Goal: Complete application form: Complete application form

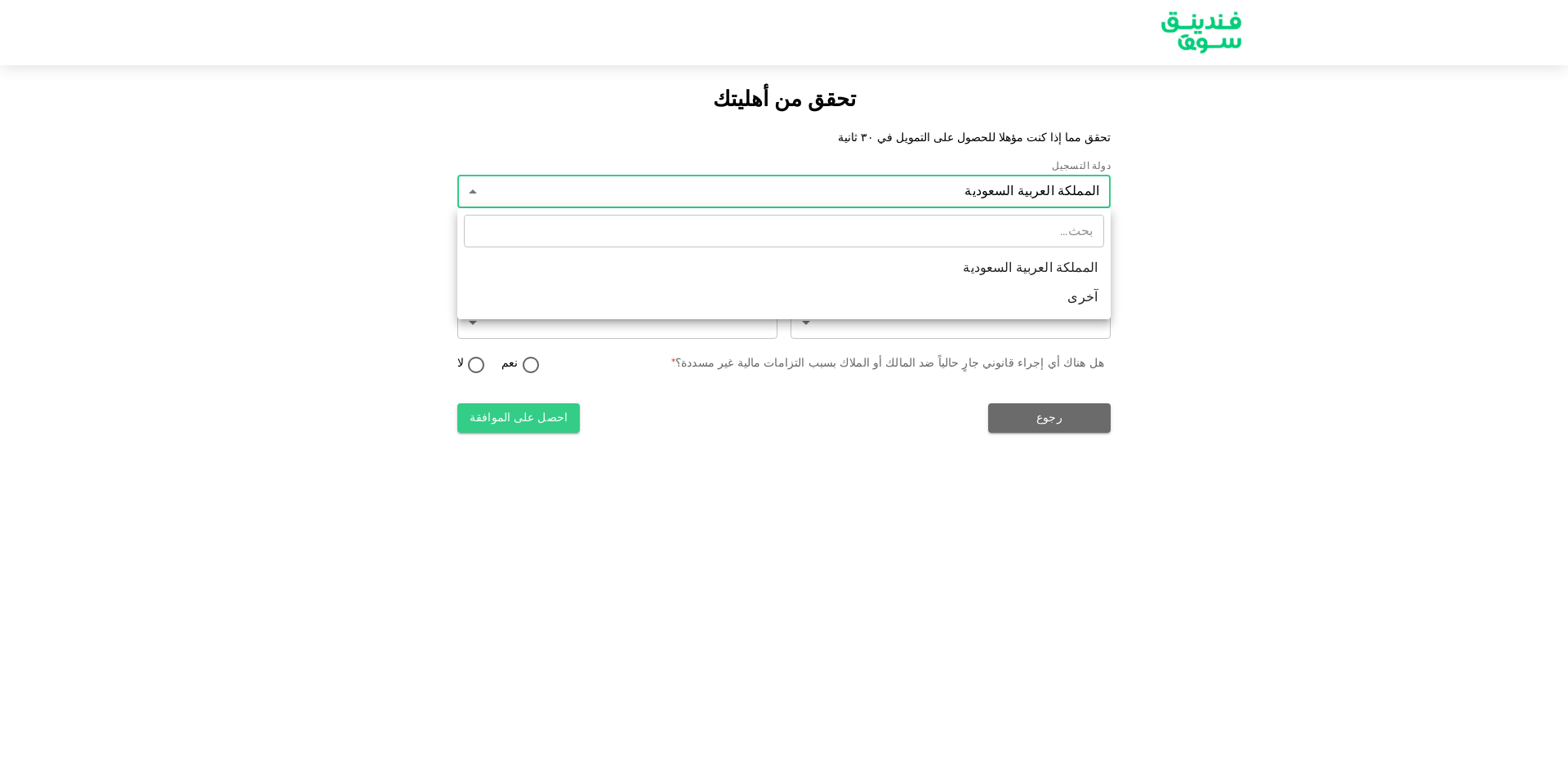
click at [948, 276] on li "المملكة العربية السعودية" at bounding box center [784, 268] width 653 height 30
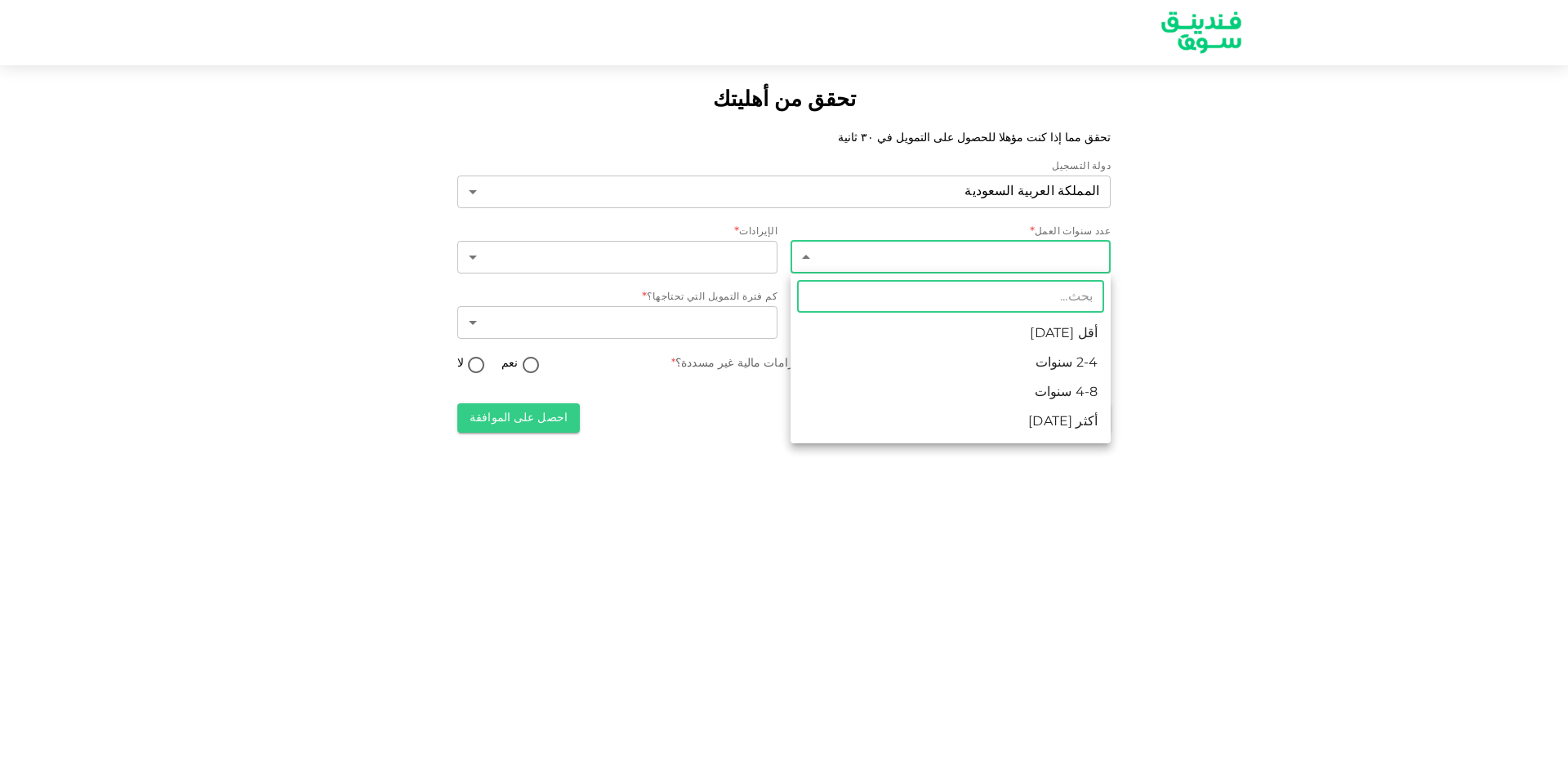
click at [958, 258] on body "تحقق من أهليتك تحقق مما إذا كنت مؤهلا للحصول على التمويل في ٣٠ ثانية دولة التسج…" at bounding box center [784, 382] width 1568 height 765
click at [1012, 423] on li "أكثر من 8 سنوات" at bounding box center [950, 422] width 320 height 30
type input "4"
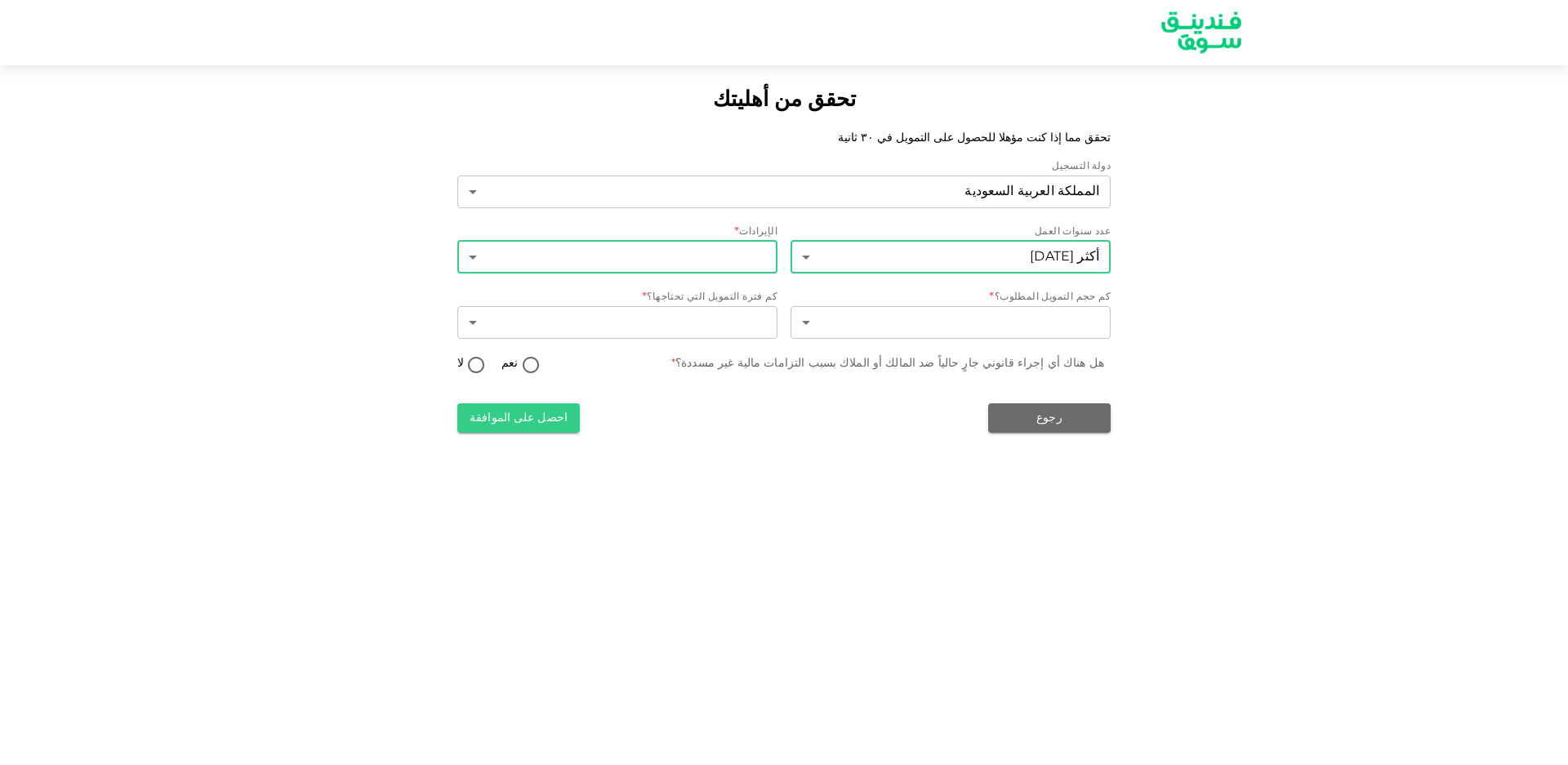
click at [719, 258] on body "تحقق من أهليتك تحقق مما إذا كنت مؤهلا للحصول على التمويل في ٣٠ ثانية دولة التسج…" at bounding box center [784, 382] width 1568 height 765
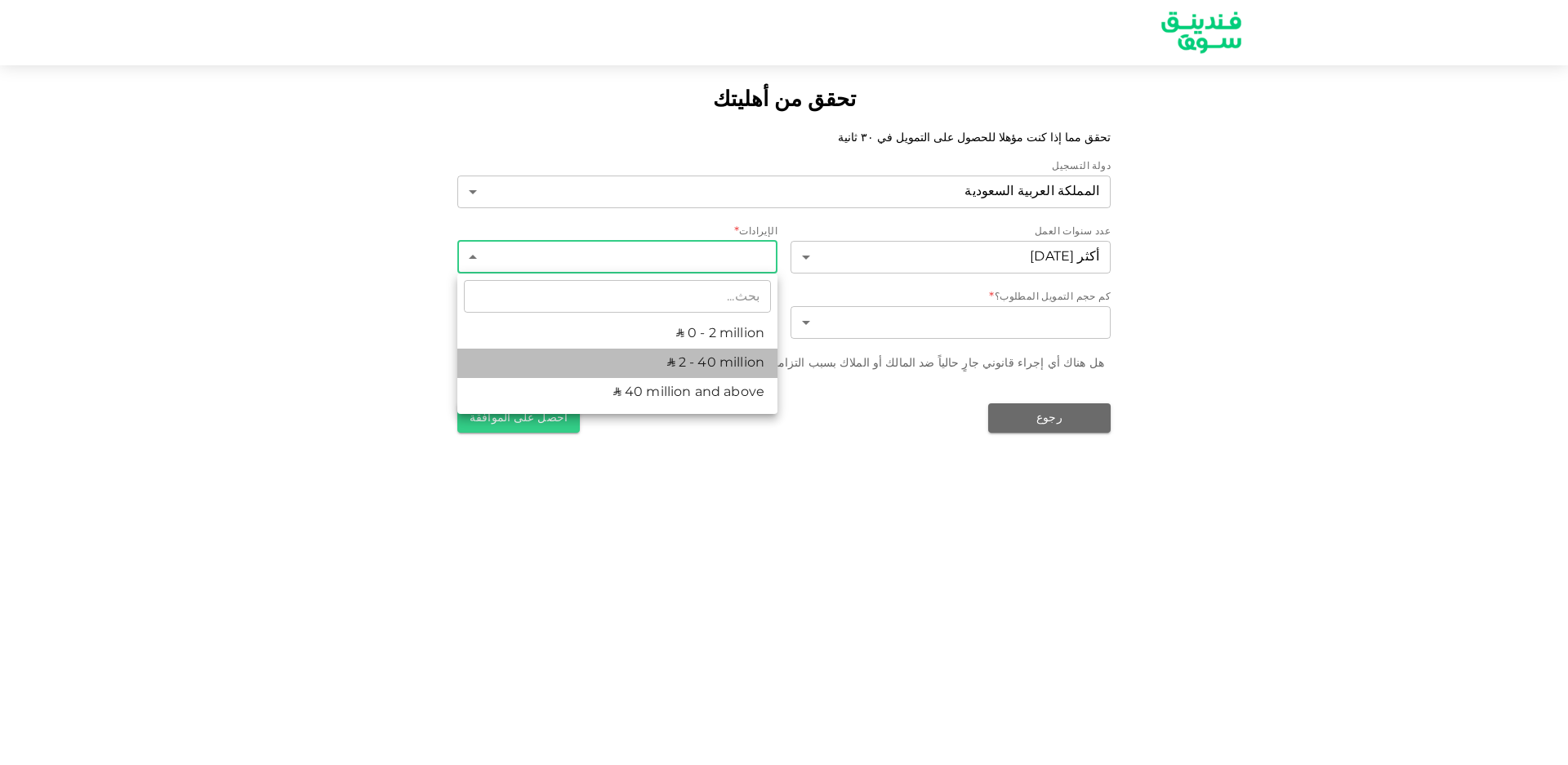
click at [725, 358] on li "ʢ 2 - 40 million" at bounding box center [617, 363] width 320 height 30
type input "2"
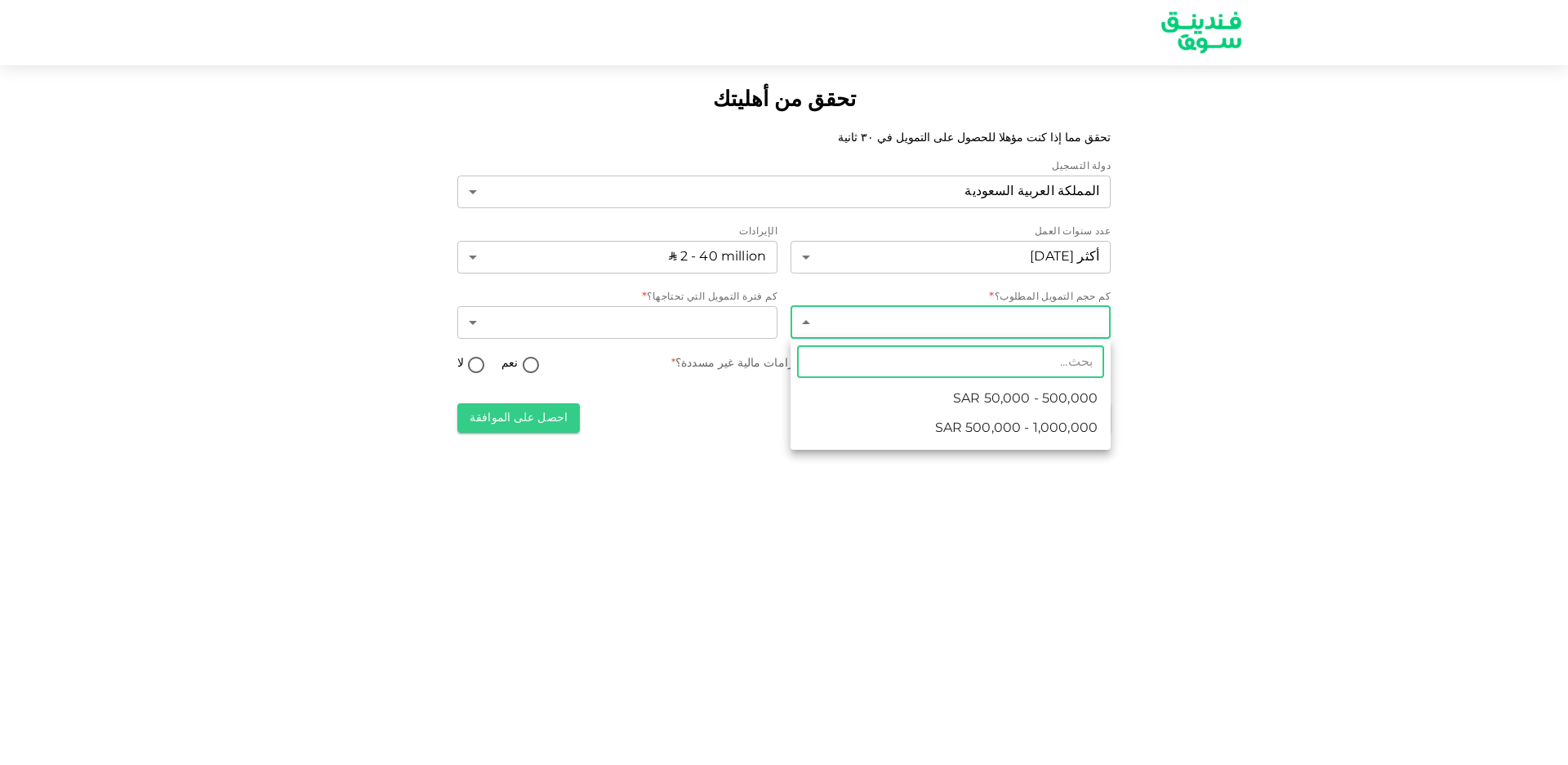
click at [920, 325] on body "تحقق من أهليتك تحقق مما إذا كنت مؤهلا للحصول على التمويل في ٣٠ ثانية دولة التسج…" at bounding box center [784, 382] width 1568 height 765
click at [947, 428] on li "ʢ 500,000 - 1,000,000" at bounding box center [950, 429] width 320 height 30
type input "2"
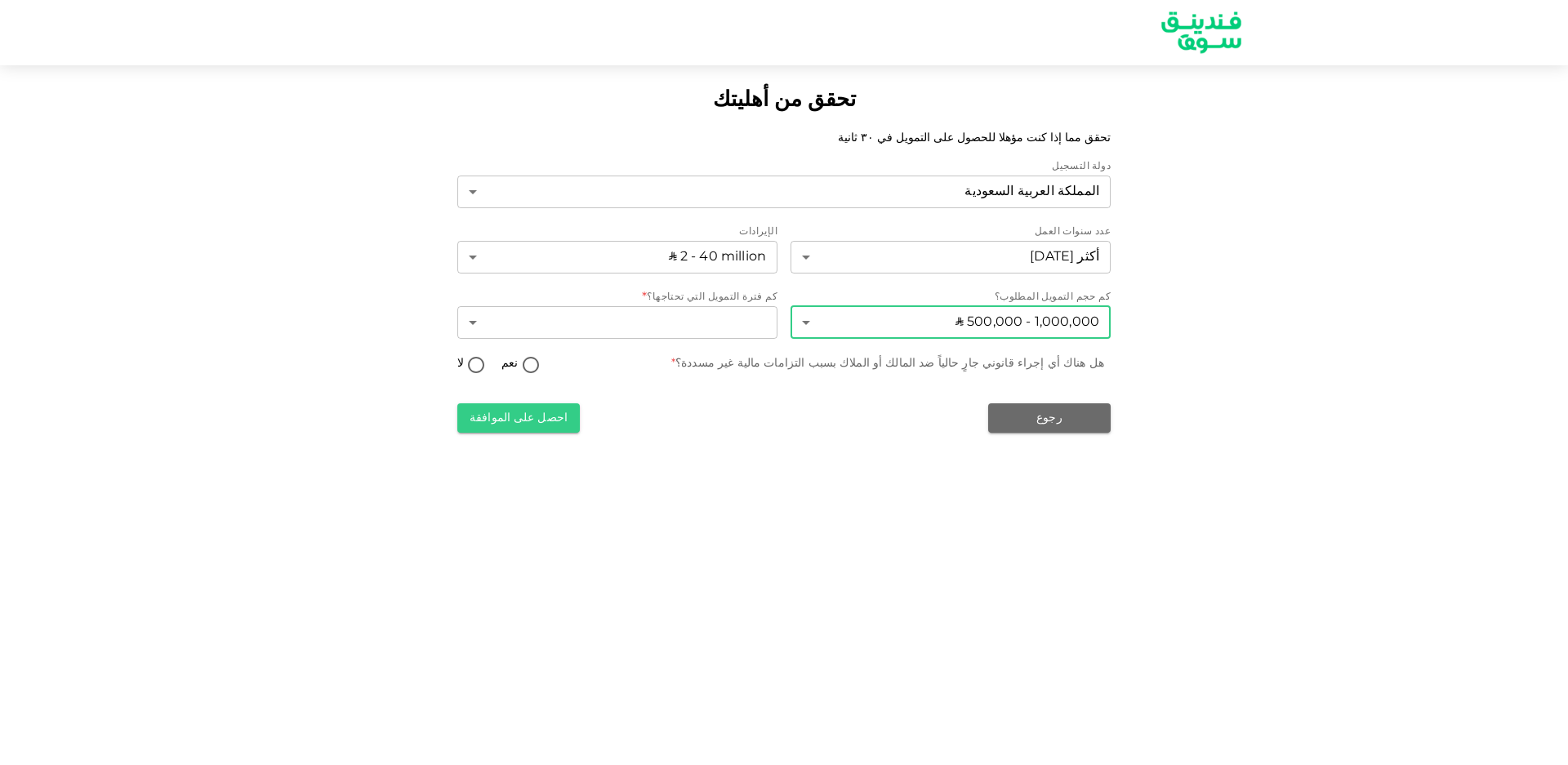
click at [897, 324] on body "تحقق من أهليتك تحقق مما إذا كنت مؤهلا للحصول على التمويل في ٣٠ ثانية دولة التسج…" at bounding box center [784, 382] width 1568 height 765
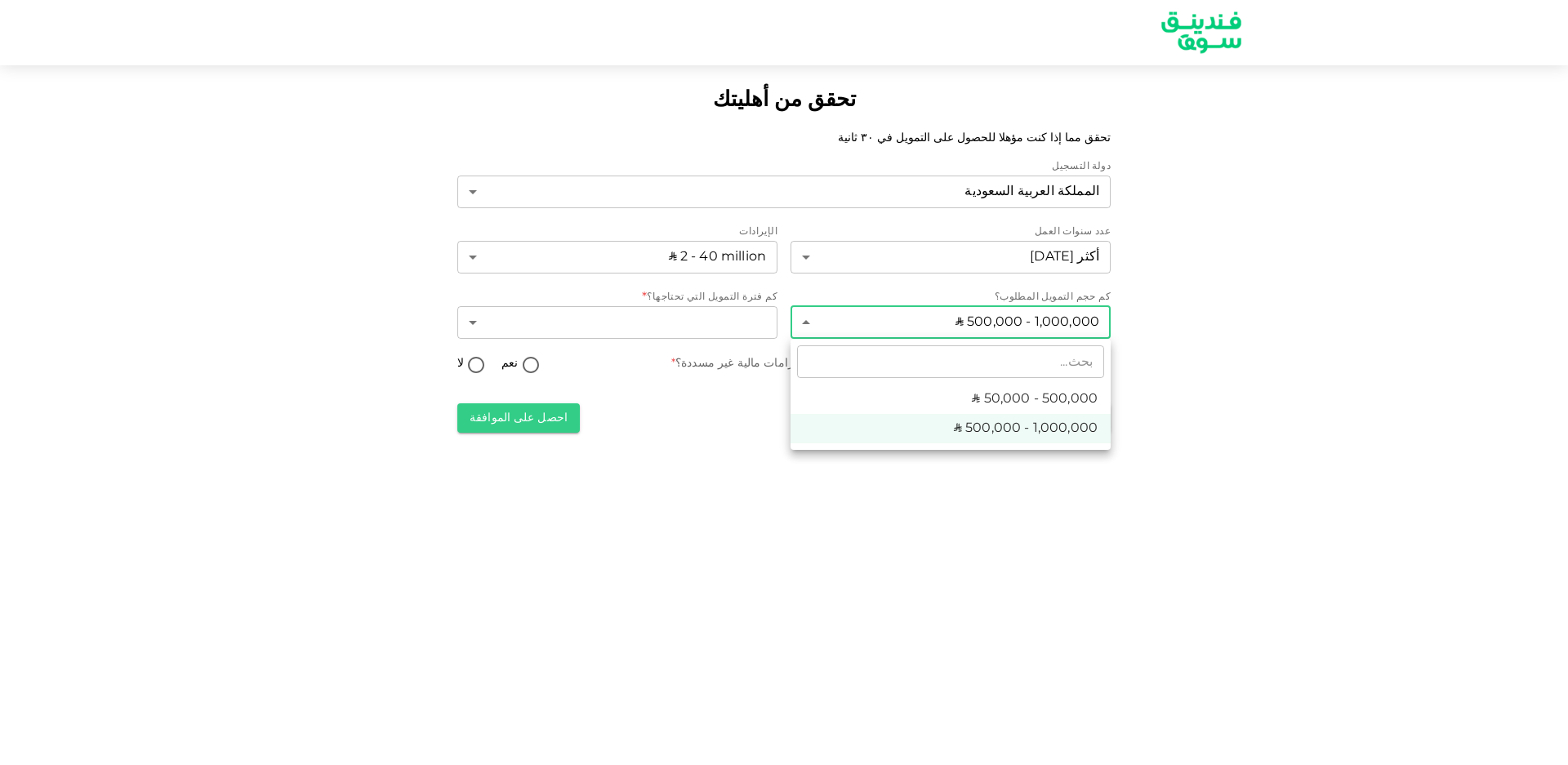
click at [849, 480] on div at bounding box center [784, 382] width 1568 height 765
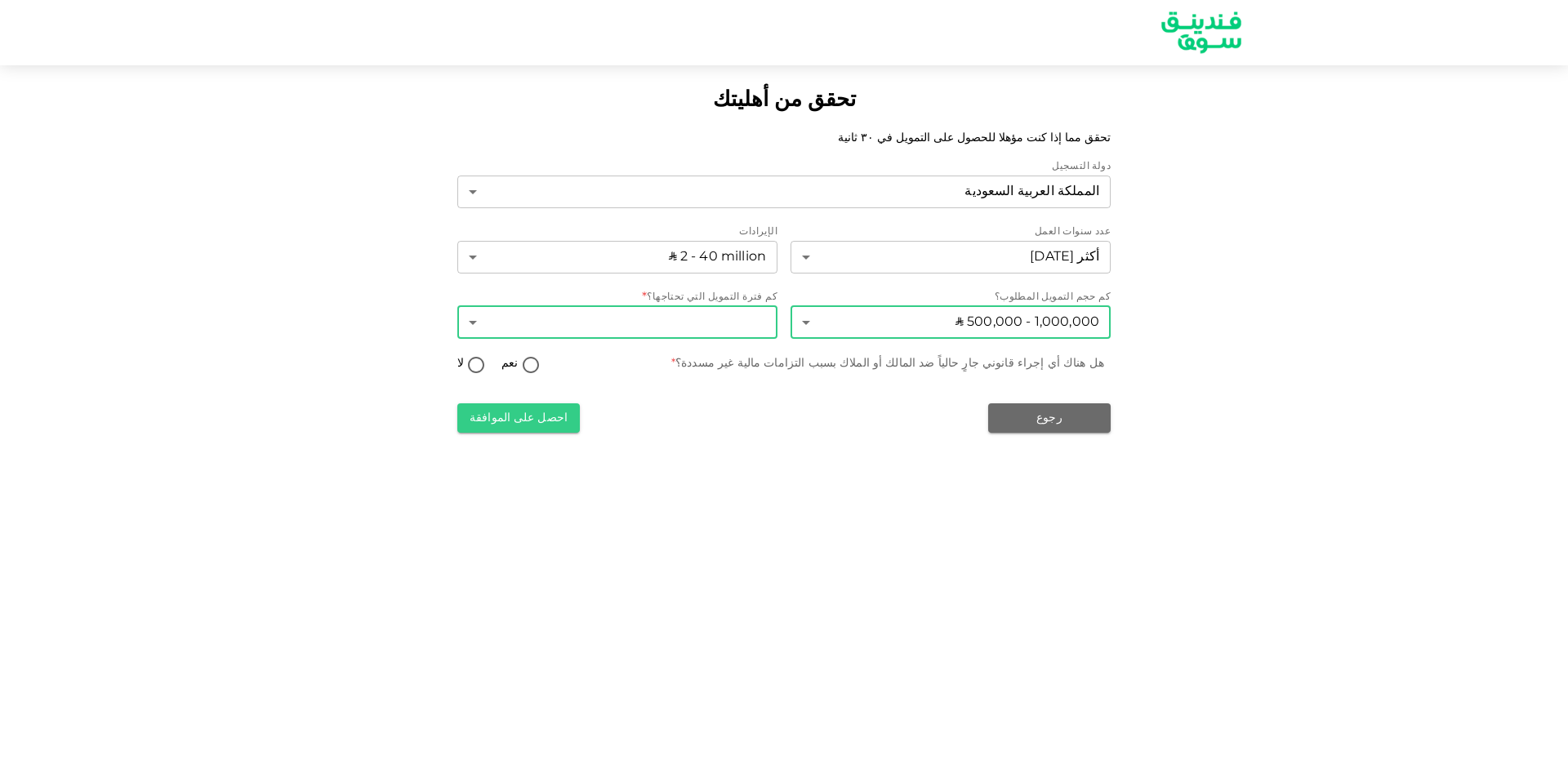
click at [655, 325] on body "تحقق من أهليتك تحقق مما إذا كنت مؤهلا للحصول على التمويل في ٣٠ ثانية دولة التسج…" at bounding box center [784, 382] width 1568 height 765
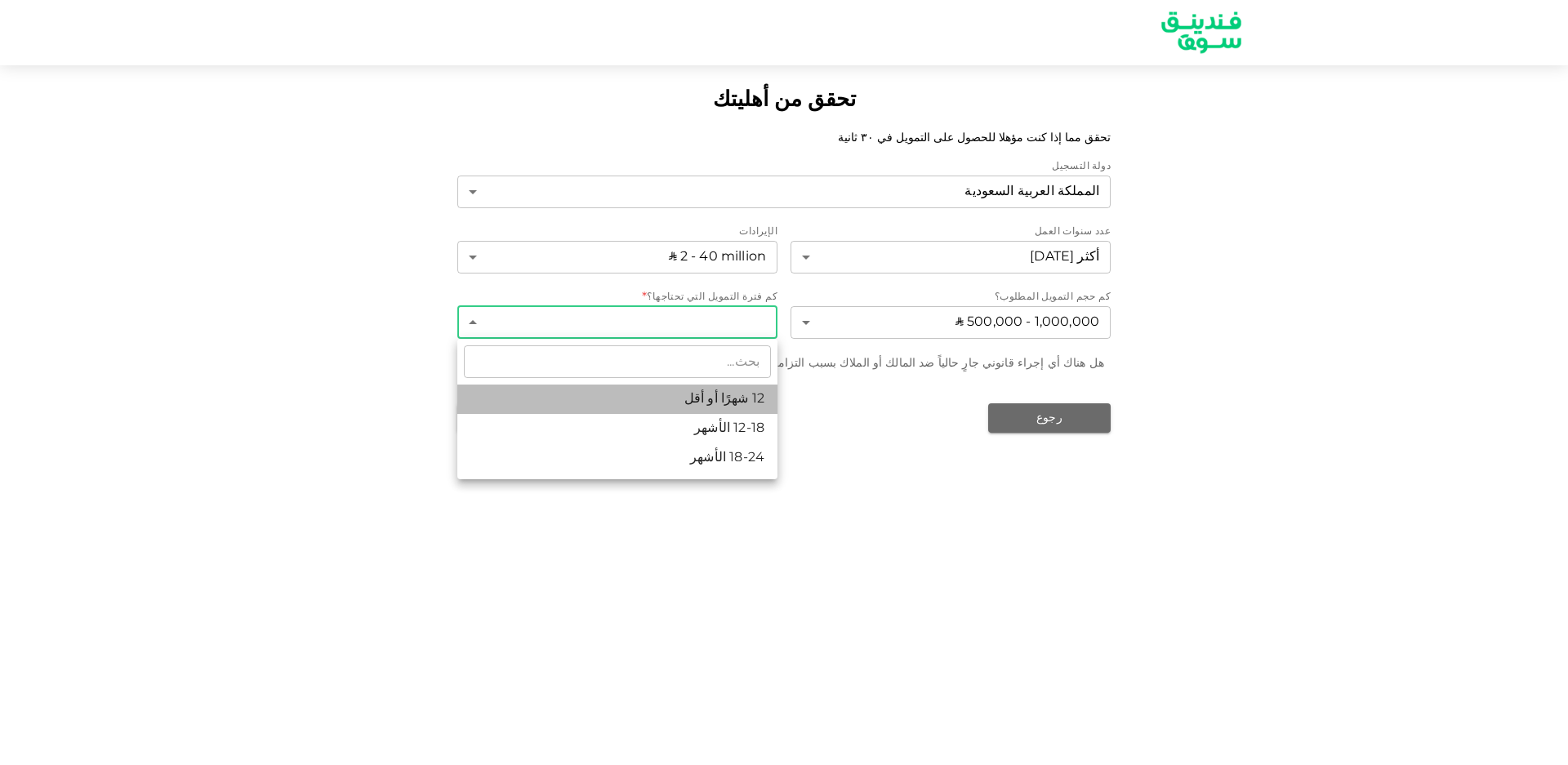
click at [699, 400] on li "12 شهرًا أو أقل" at bounding box center [617, 400] width 320 height 30
type input "1"
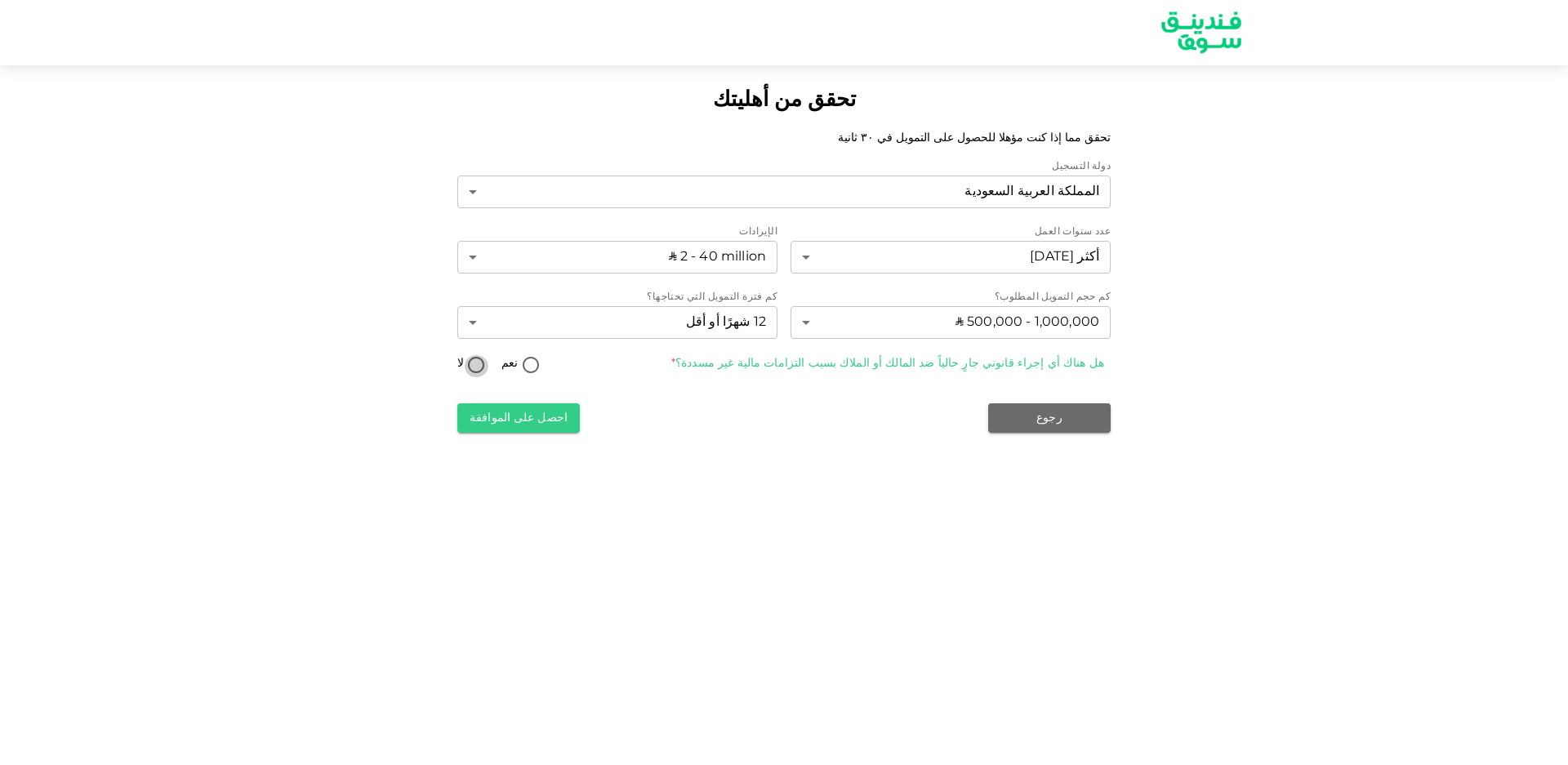
click at [476, 363] on input "لا" at bounding box center [476, 366] width 25 height 22
radio input "true"
click at [535, 422] on button "احصل على الموافقة" at bounding box center [518, 419] width 122 height 30
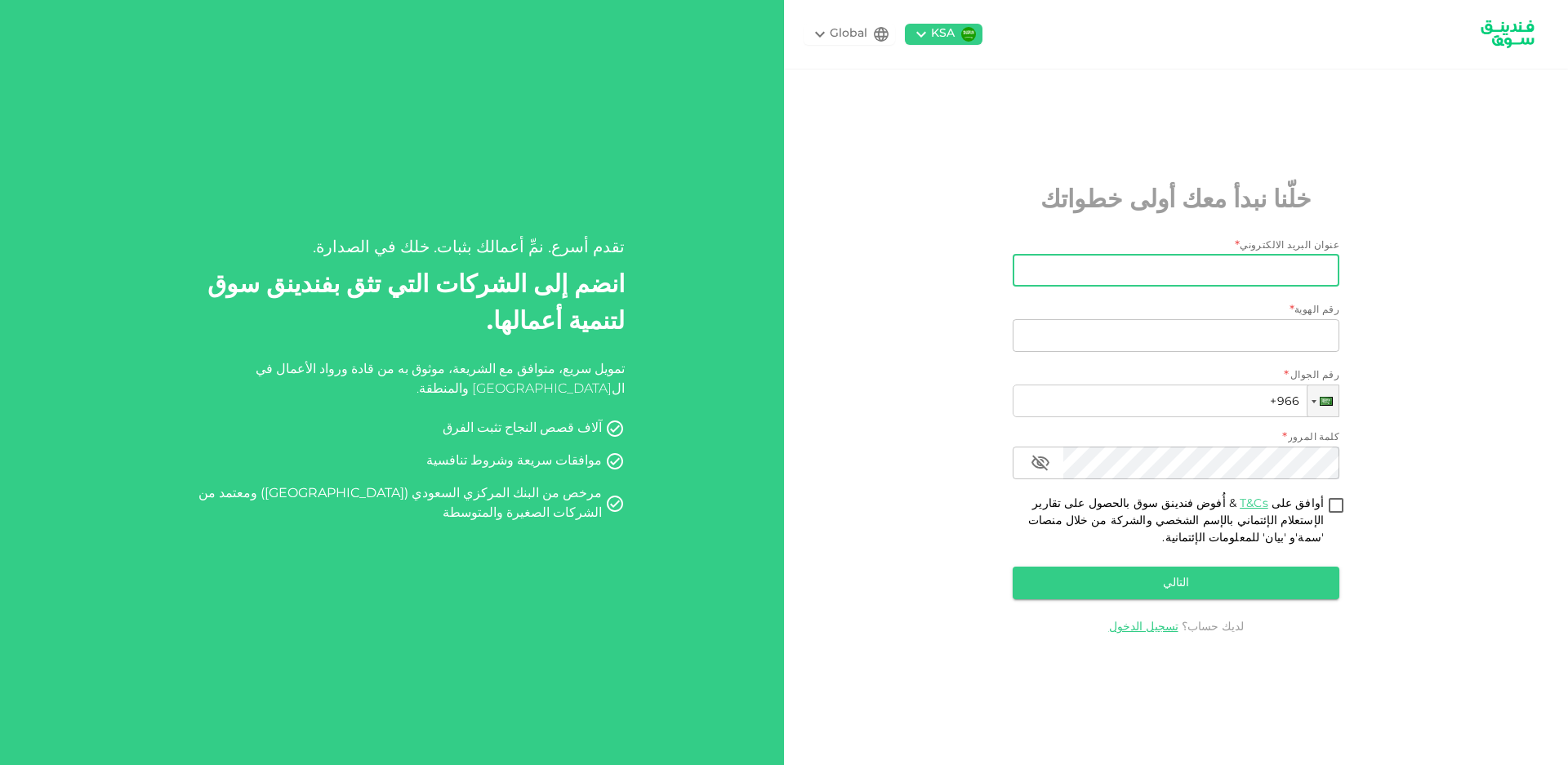
type input "[EMAIL_ADDRESS][DOMAIN_NAME]"
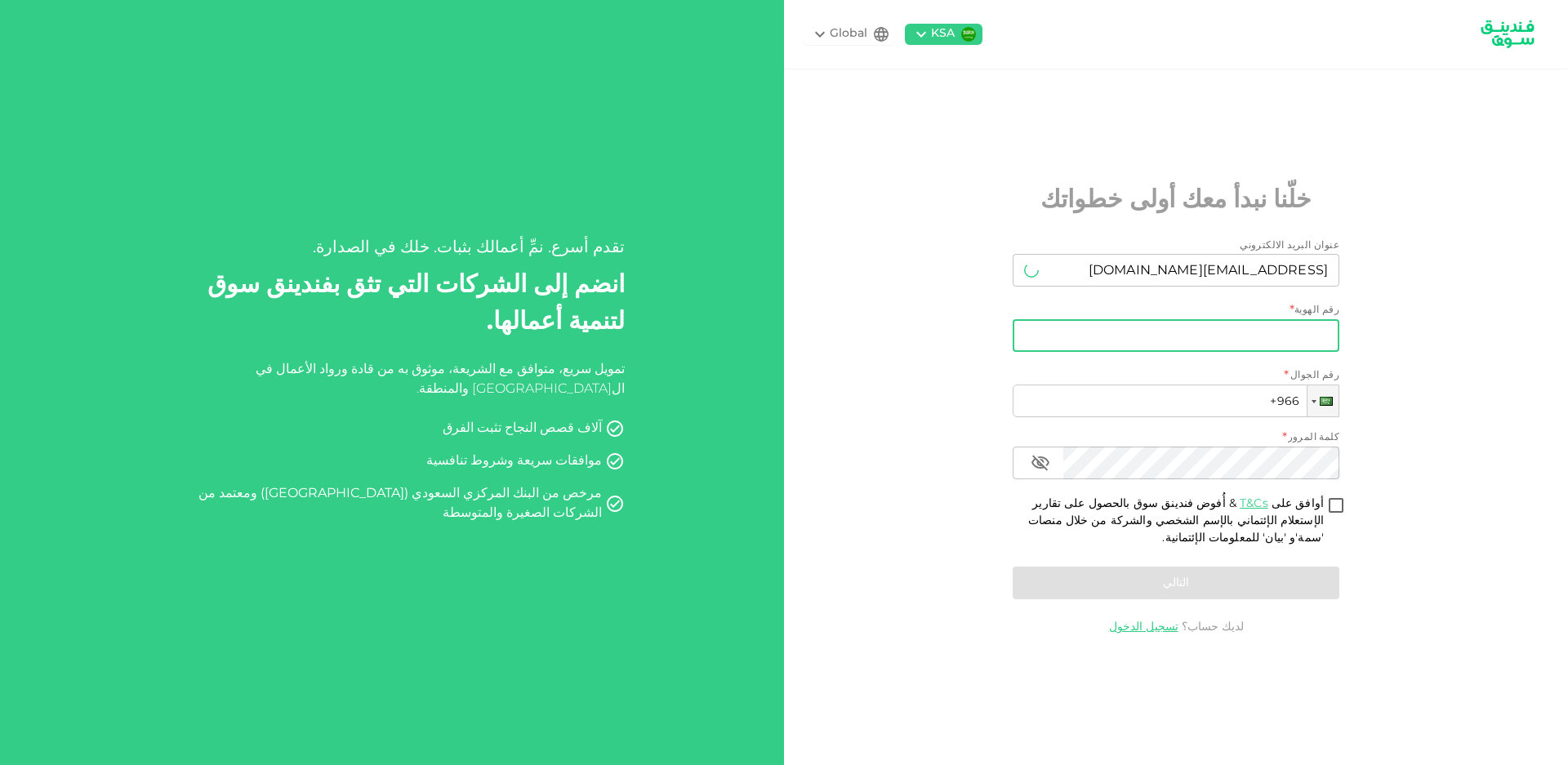
click at [1222, 325] on input "رقم الهوية" at bounding box center [1175, 336] width 327 height 33
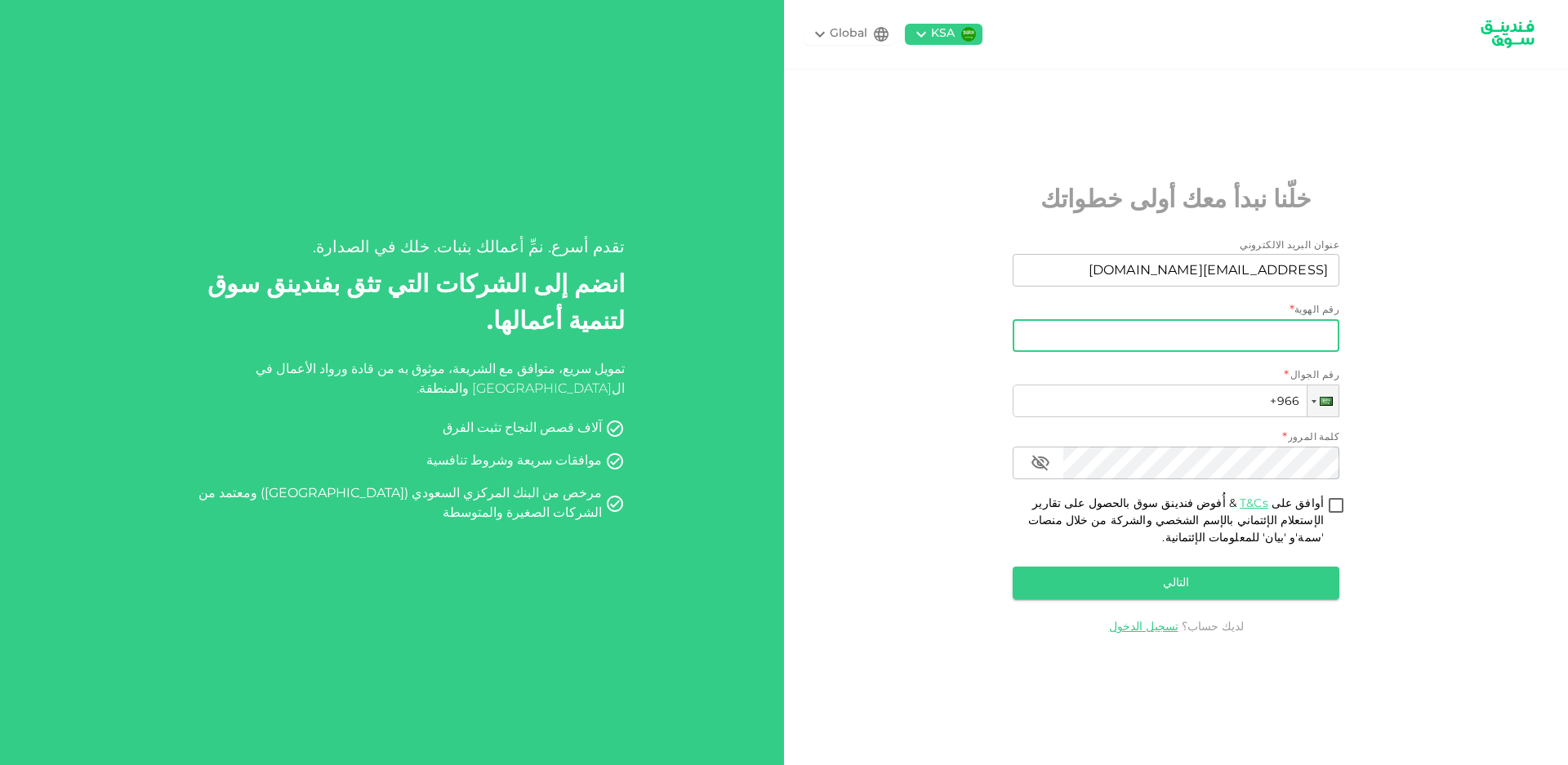
type input "2333424568"
click at [1162, 405] on input "+966" at bounding box center [1175, 401] width 327 height 33
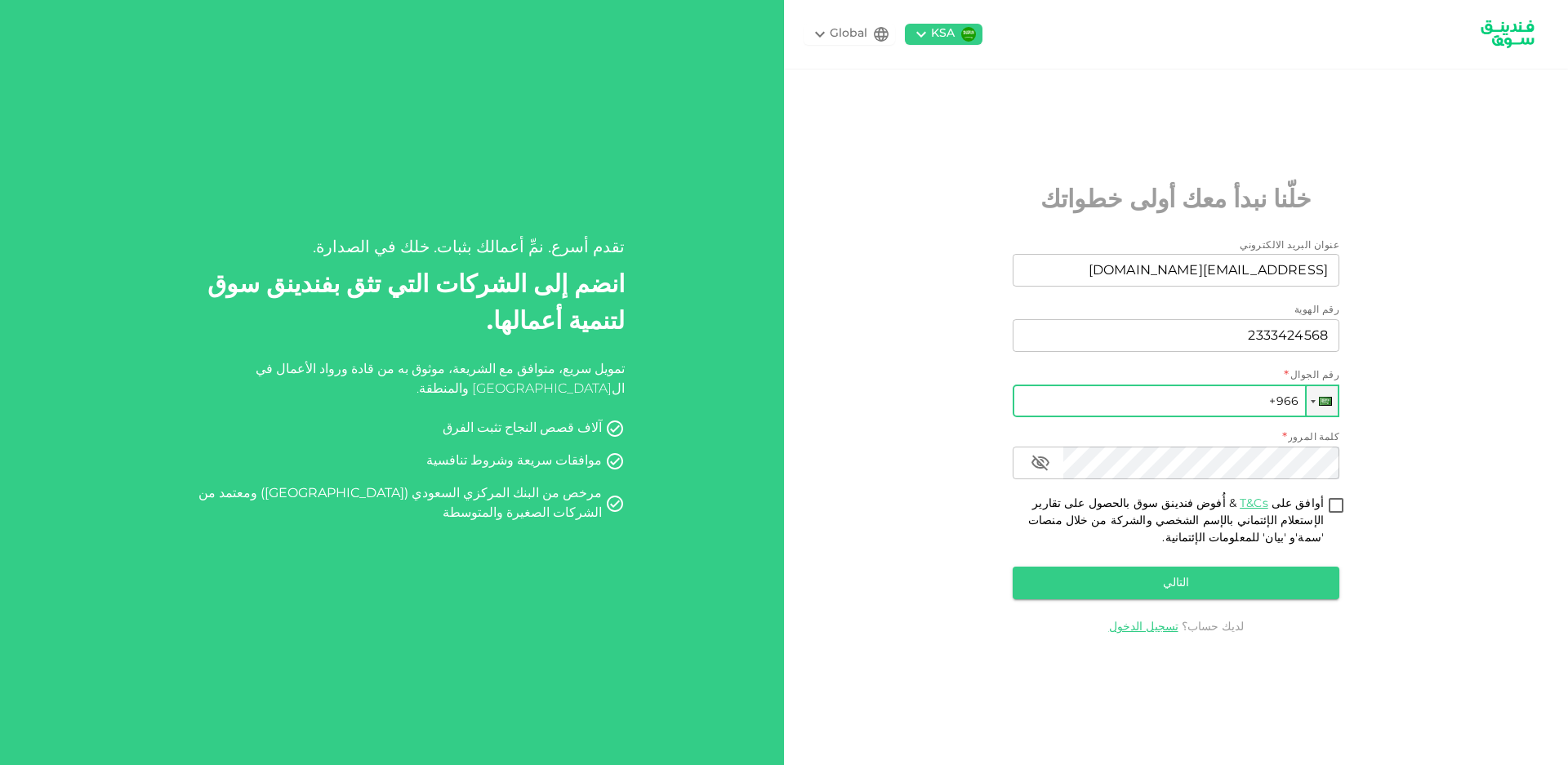
click at [1162, 405] on input "+966" at bounding box center [1175, 401] width 327 height 33
type input "+966 580 111 214"
click at [1341, 504] on input "أوافق على T&Cs & أُفوض فندينق سوق بالحصول على تقارير الإستعلام الإئتماني بالإسم…" at bounding box center [1335, 506] width 25 height 22
checkbox input "true"
click at [1260, 584] on button "التالي" at bounding box center [1175, 582] width 327 height 33
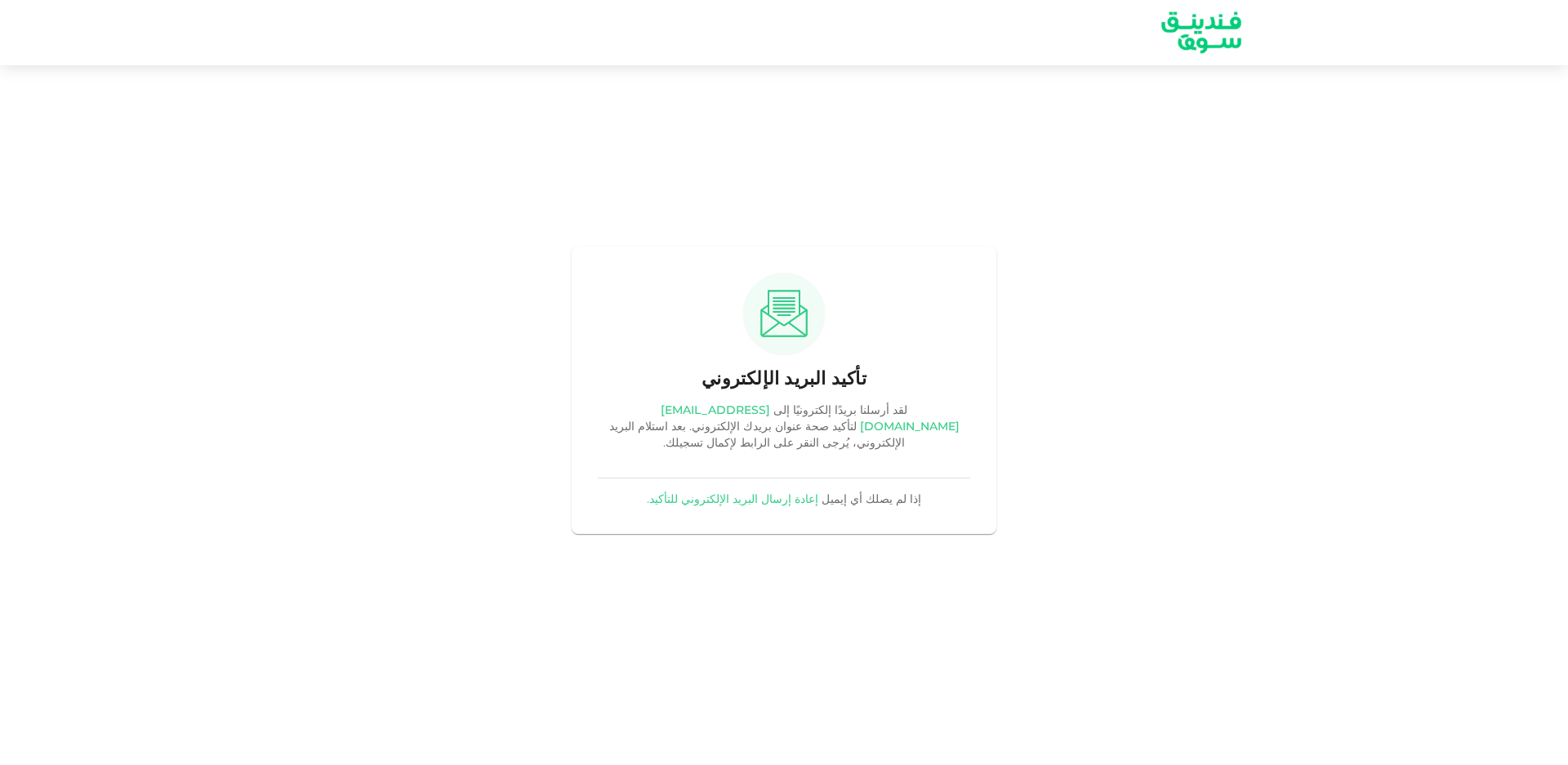
click at [771, 332] on img at bounding box center [784, 314] width 55 height 73
click at [1213, 17] on img at bounding box center [1201, 33] width 122 height 63
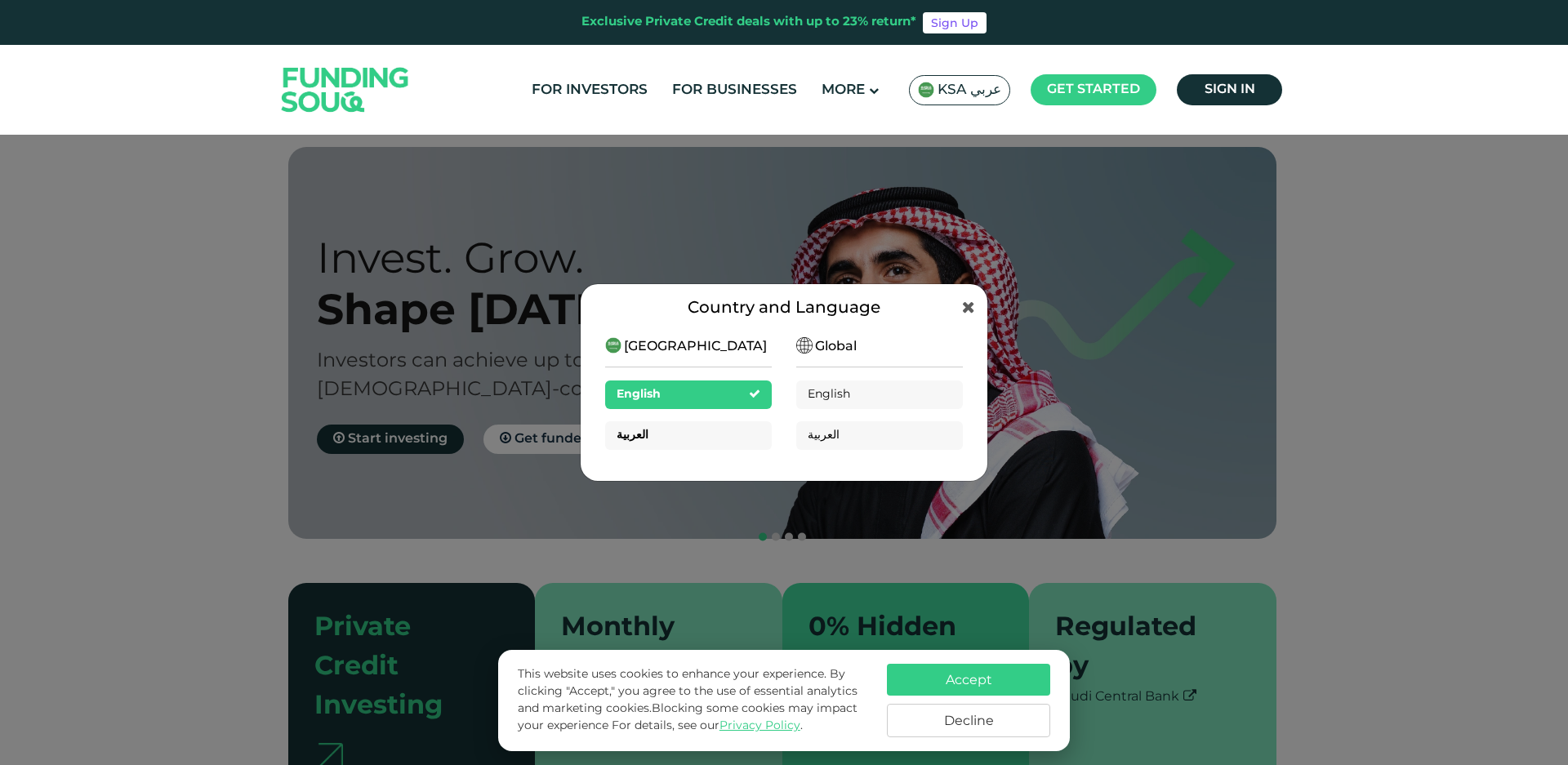
click at [678, 431] on div "العربية" at bounding box center [688, 435] width 167 height 29
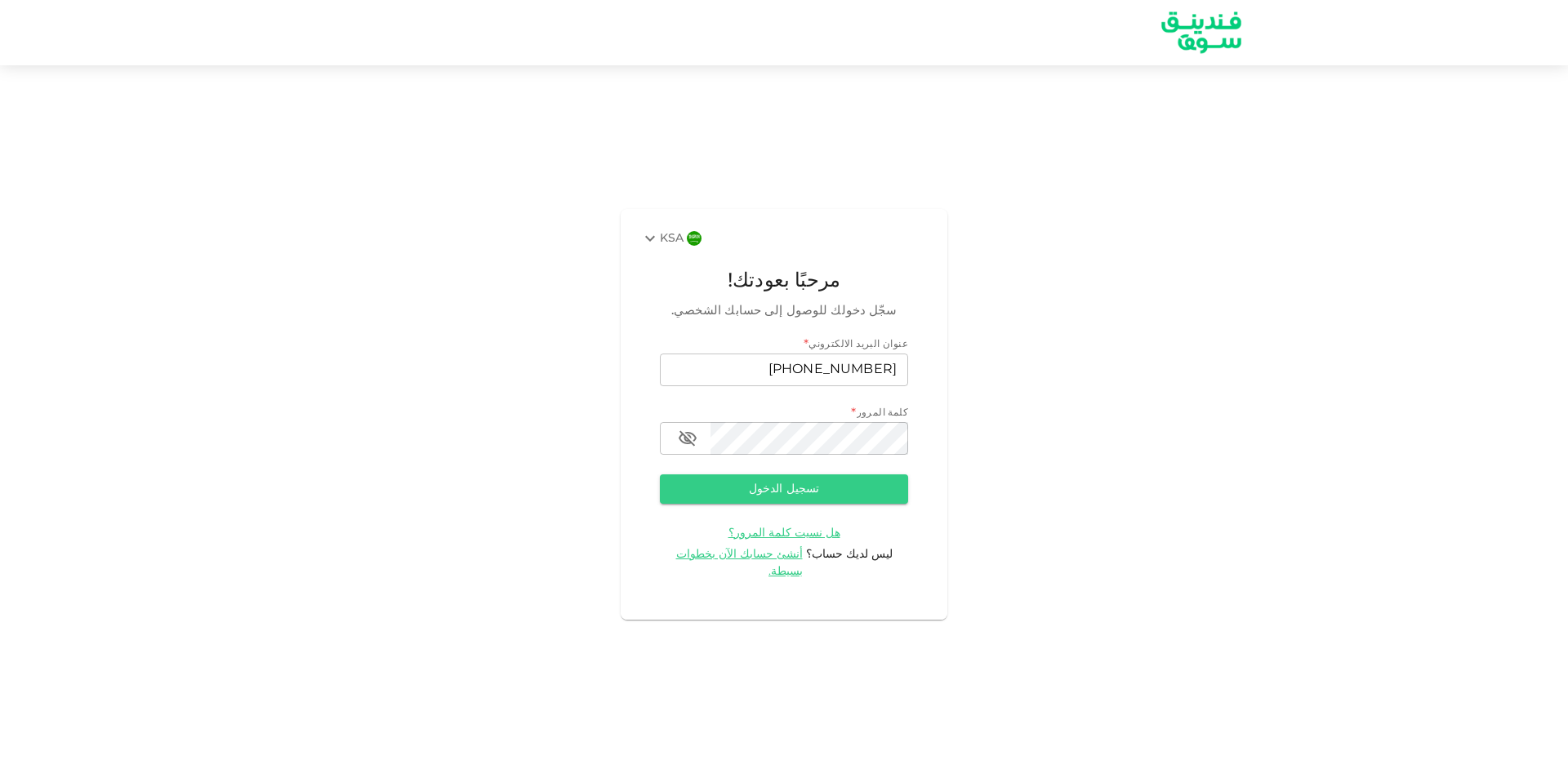
drag, startPoint x: 0, startPoint y: 0, endPoint x: 753, endPoint y: 364, distance: 836.4
click at [753, 364] on input "+966 580 111 214" at bounding box center [784, 369] width 249 height 33
click at [443, 395] on div "KSA مرحبًا بعودتك! سجّل دخولك للوصول إلى حسابك الشخصي. عنوان البريد الالكتروني …" at bounding box center [784, 415] width 1568 height 659
click at [681, 442] on icon "button" at bounding box center [688, 438] width 20 height 20
click at [734, 499] on button "تسجيل الدخول" at bounding box center [784, 490] width 249 height 30
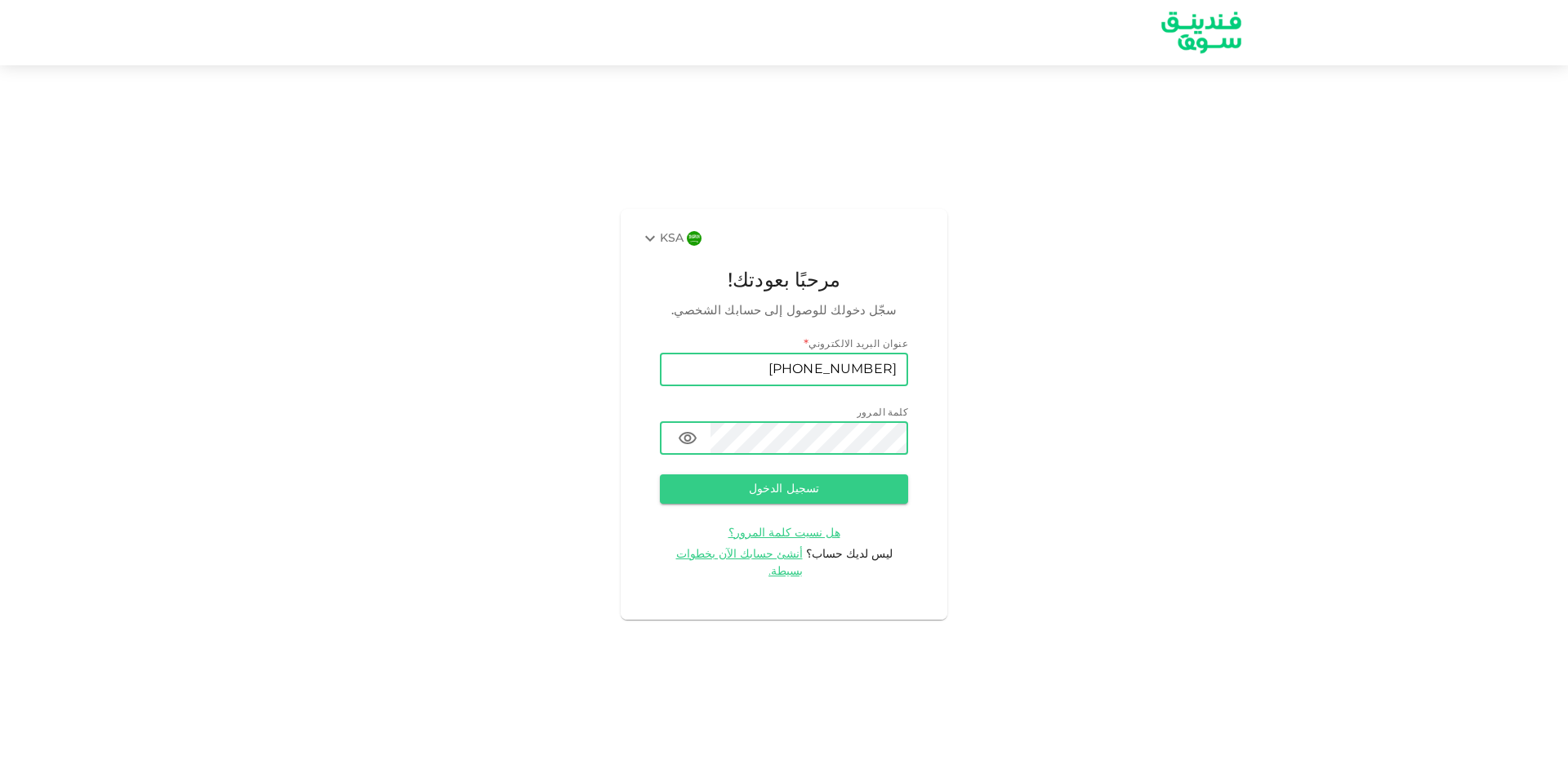
drag, startPoint x: 774, startPoint y: 374, endPoint x: 908, endPoint y: 384, distance: 134.4
click at [908, 384] on div "KSA مرحبًا بعودتك! سجّل دخولك للوصول إلى حسابك الشخصي. عنوان البريد الالكتروني …" at bounding box center [784, 414] width 327 height 410
type input "[EMAIL_ADDRESS][DOMAIN_NAME]"
click at [726, 486] on button "تسجيل الدخول" at bounding box center [784, 490] width 249 height 30
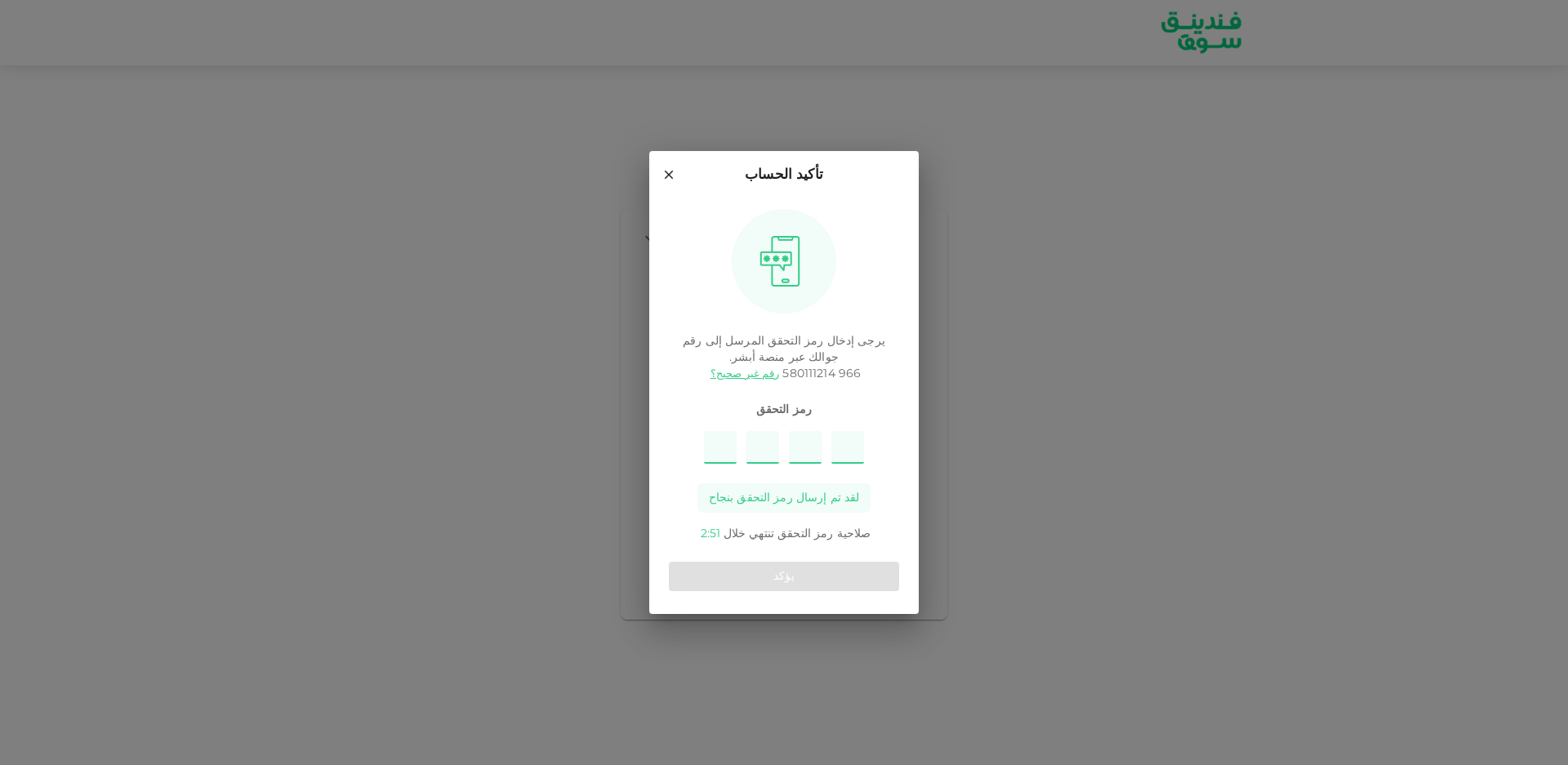
type input "7"
type input "9"
type input "2"
type input "1"
click at [733, 584] on button "يؤكد" at bounding box center [784, 576] width 230 height 30
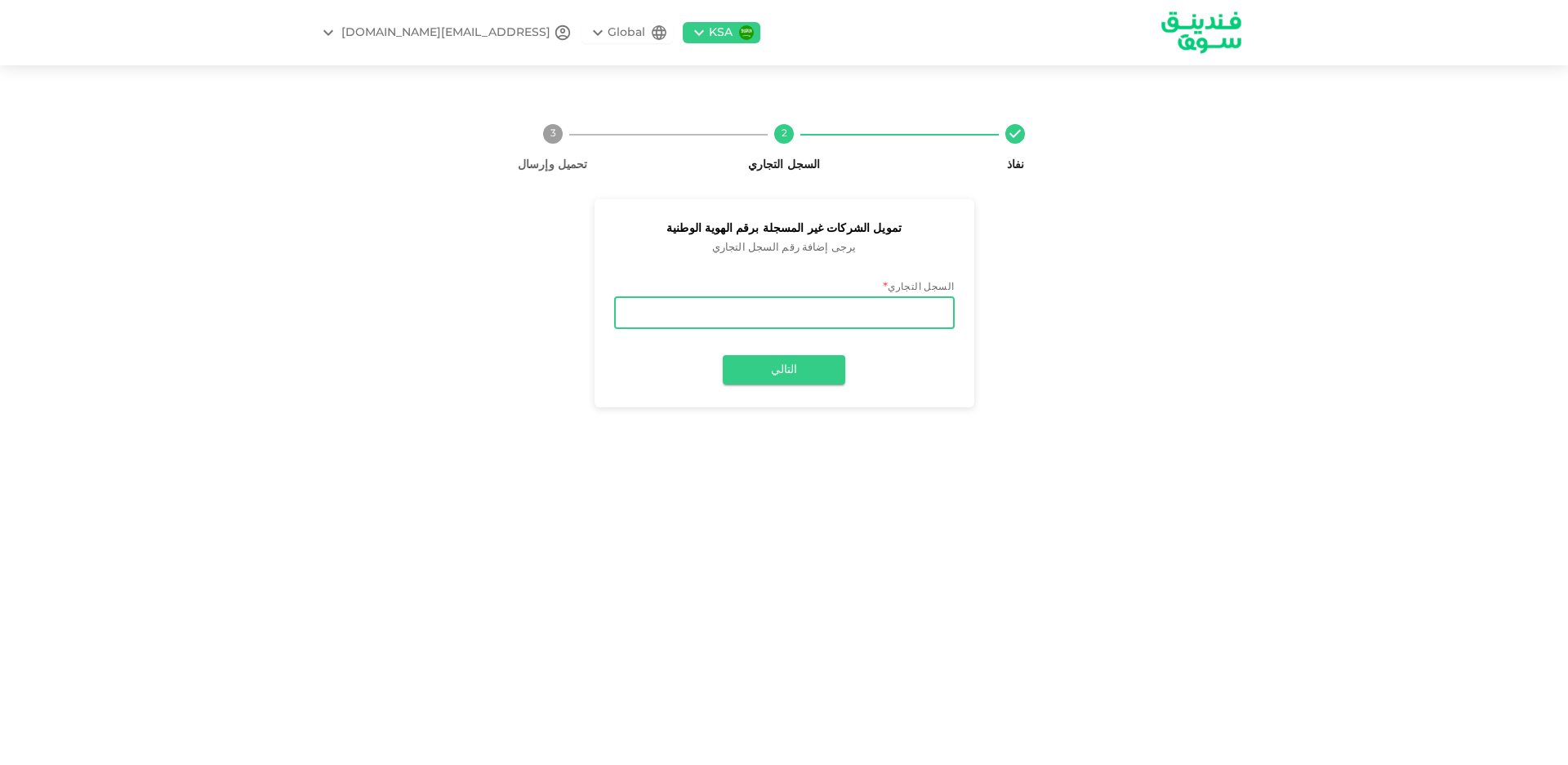
click at [924, 305] on input "السجل التجاري" at bounding box center [784, 312] width 340 height 33
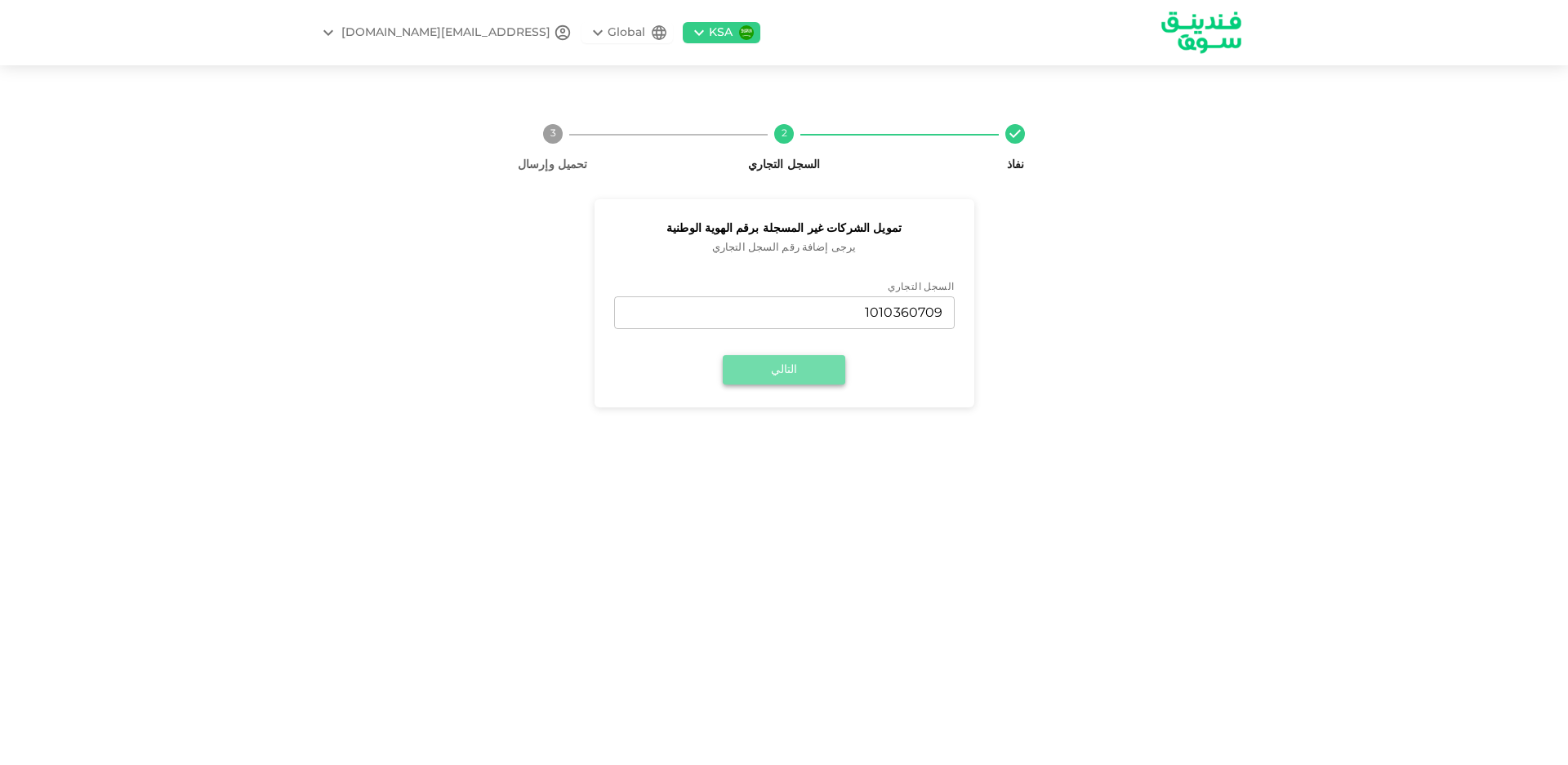
click at [769, 379] on button "التالي" at bounding box center [784, 370] width 122 height 30
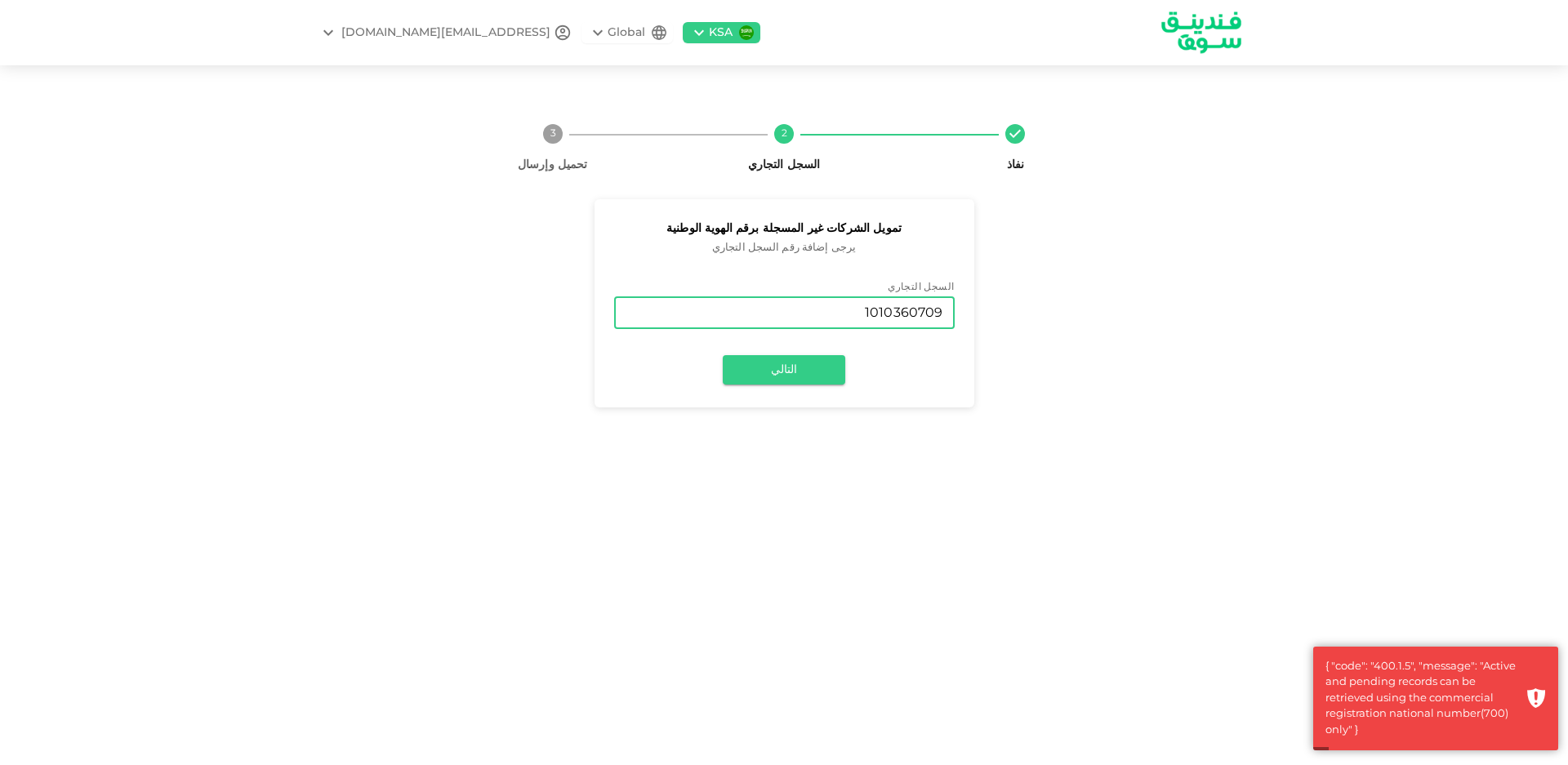
click at [855, 316] on input "1010360709" at bounding box center [784, 312] width 340 height 33
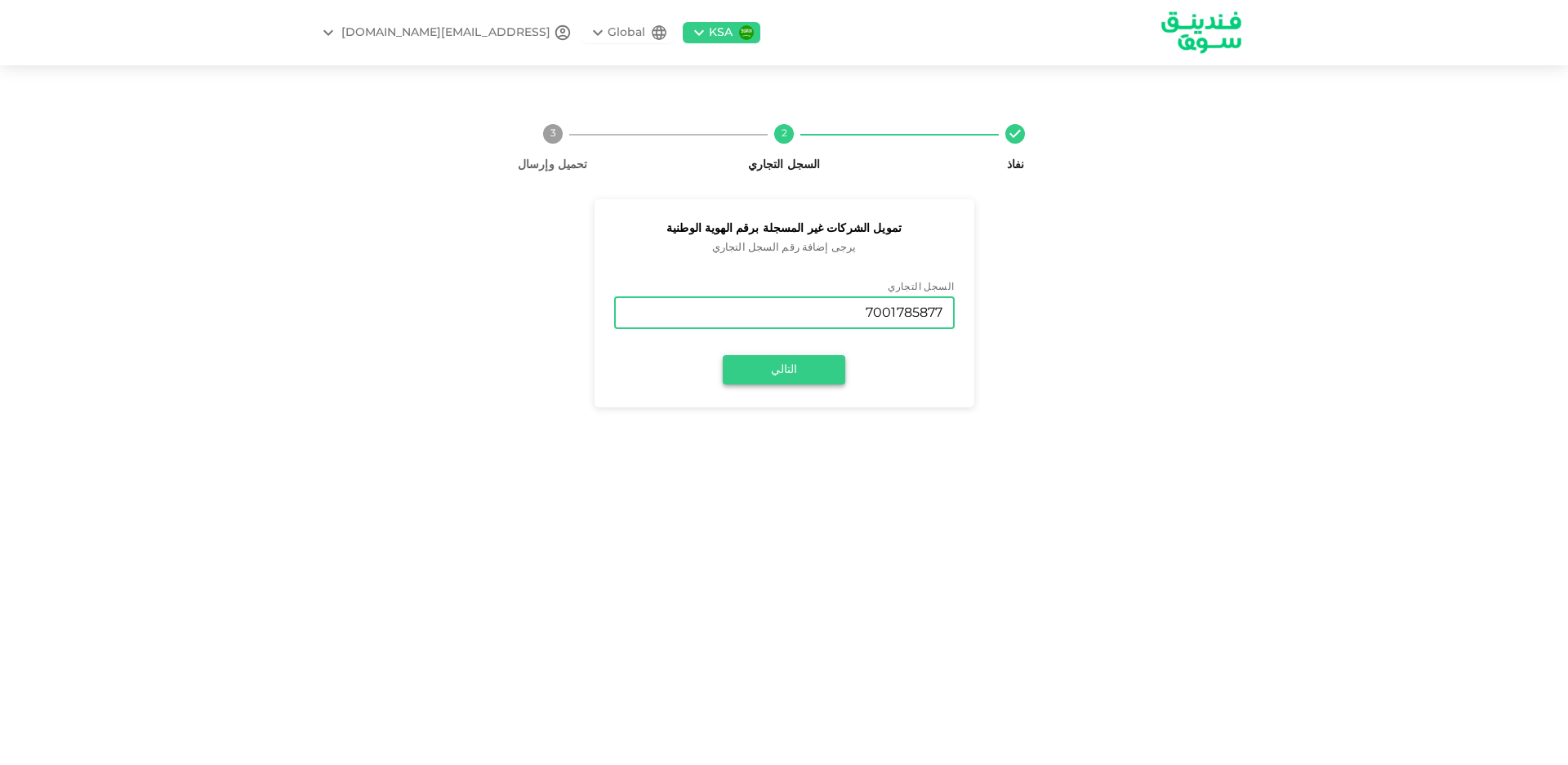
type input "7001785877"
click at [811, 362] on button "التالي" at bounding box center [784, 370] width 122 height 30
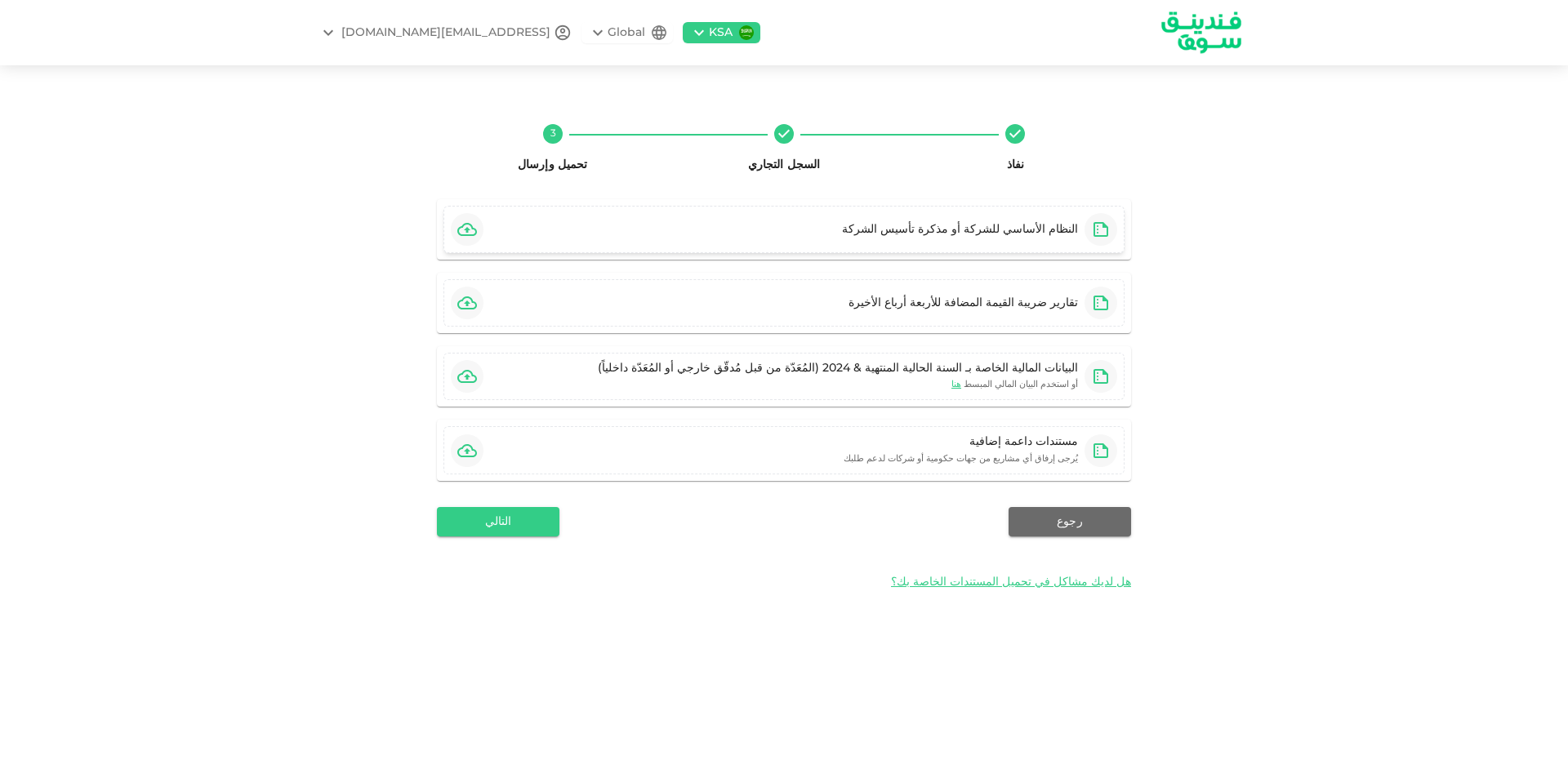
click at [1025, 233] on div "النظام الأساسي للشركة أو مذكرة تأسيس الشركة" at bounding box center [959, 229] width 236 height 17
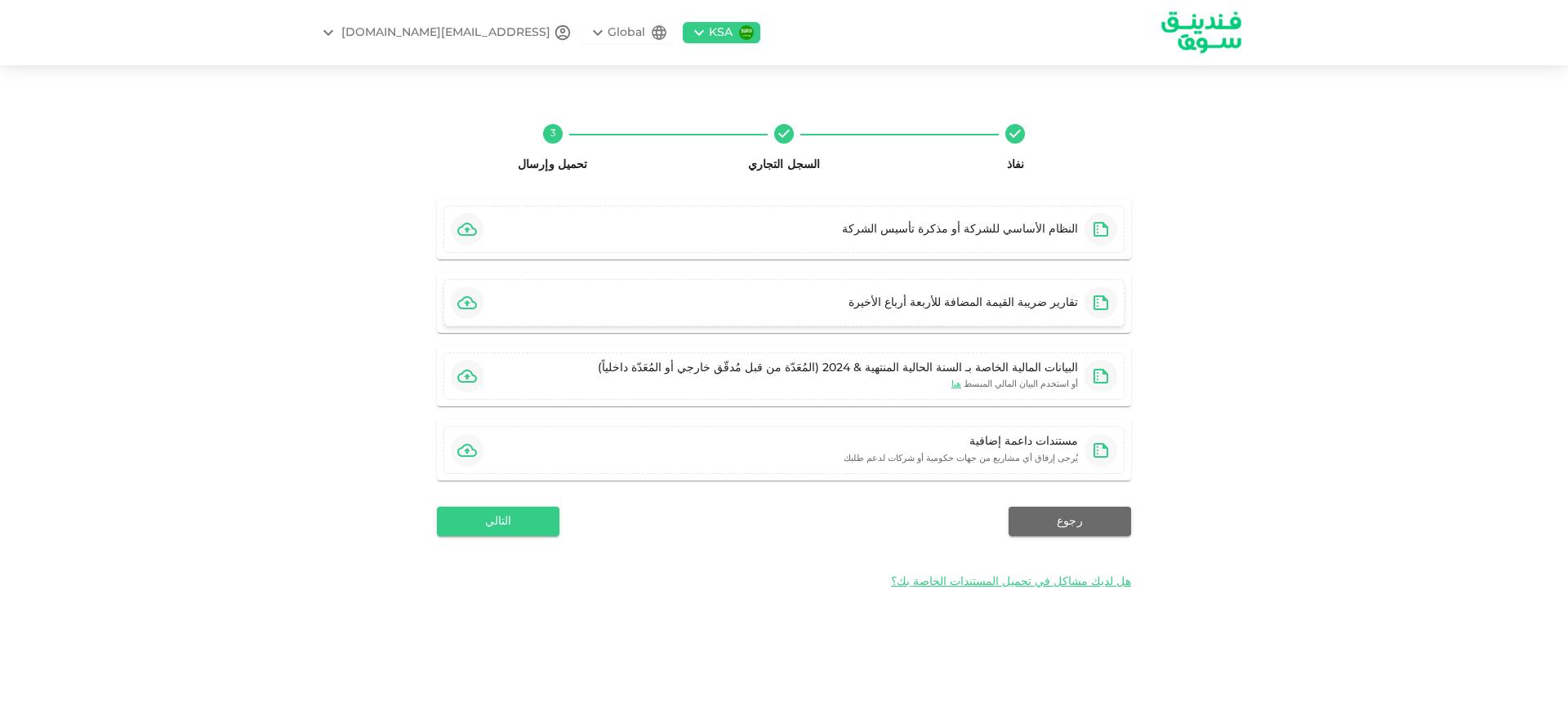
click at [946, 296] on div "تقارير ضريبة القيمة المضافة للأربعة أرباع الأخيرة" at bounding box center [963, 303] width 230 height 17
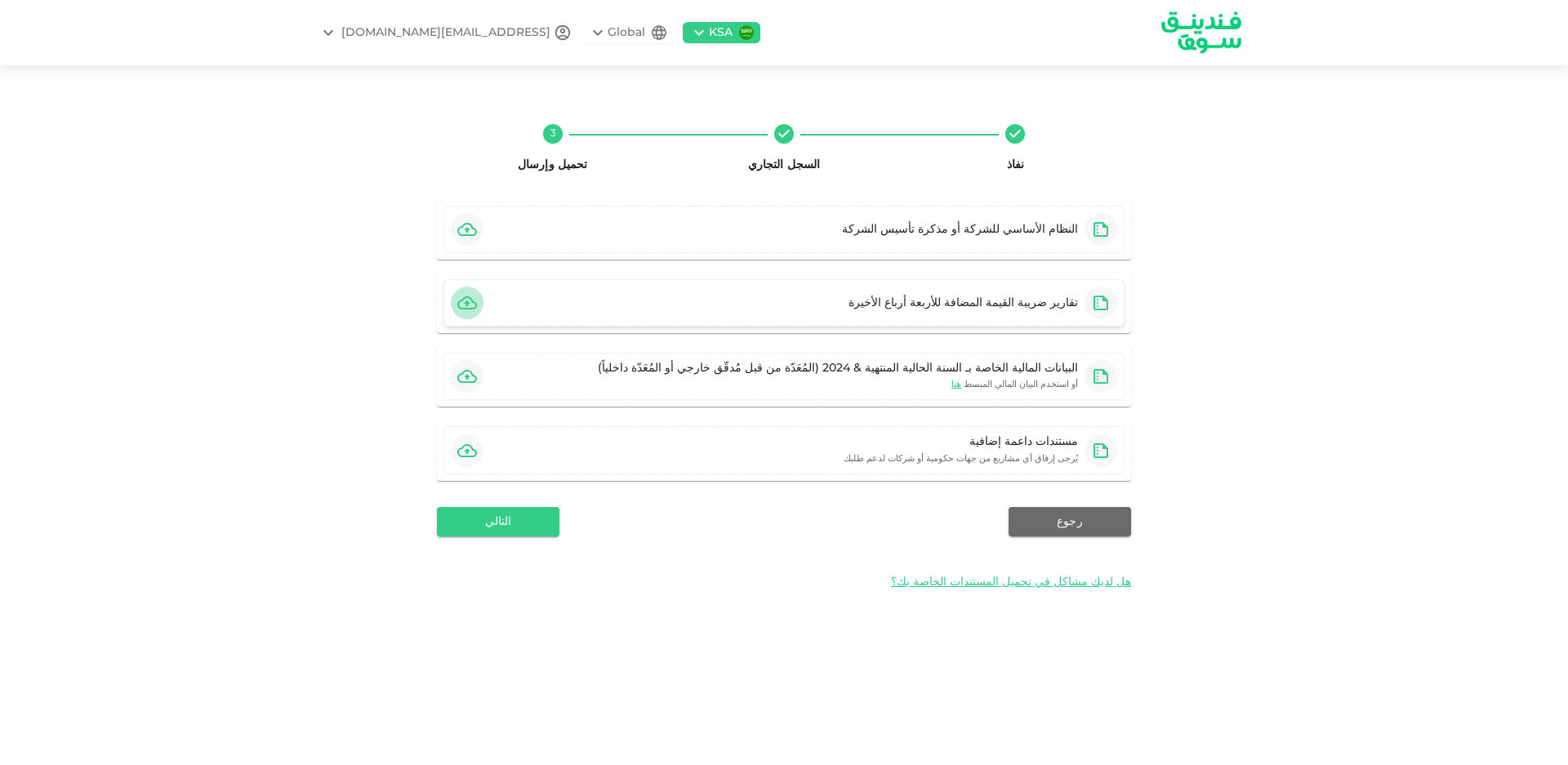
click at [465, 304] on icon "button" at bounding box center [467, 302] width 20 height 13
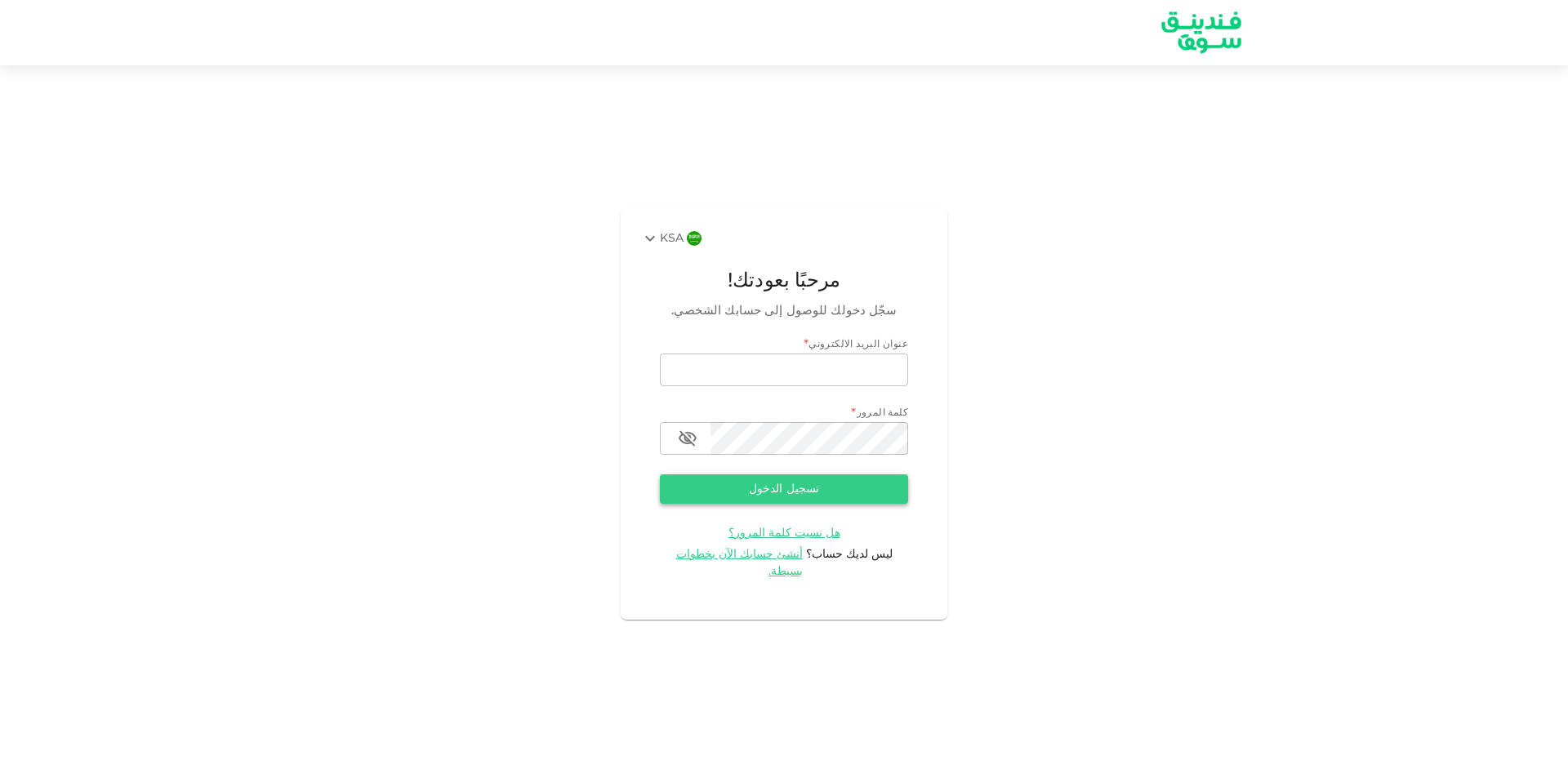
type input "[EMAIL_ADDRESS][DOMAIN_NAME]"
click at [802, 498] on button "تسجيل الدخول" at bounding box center [784, 490] width 249 height 30
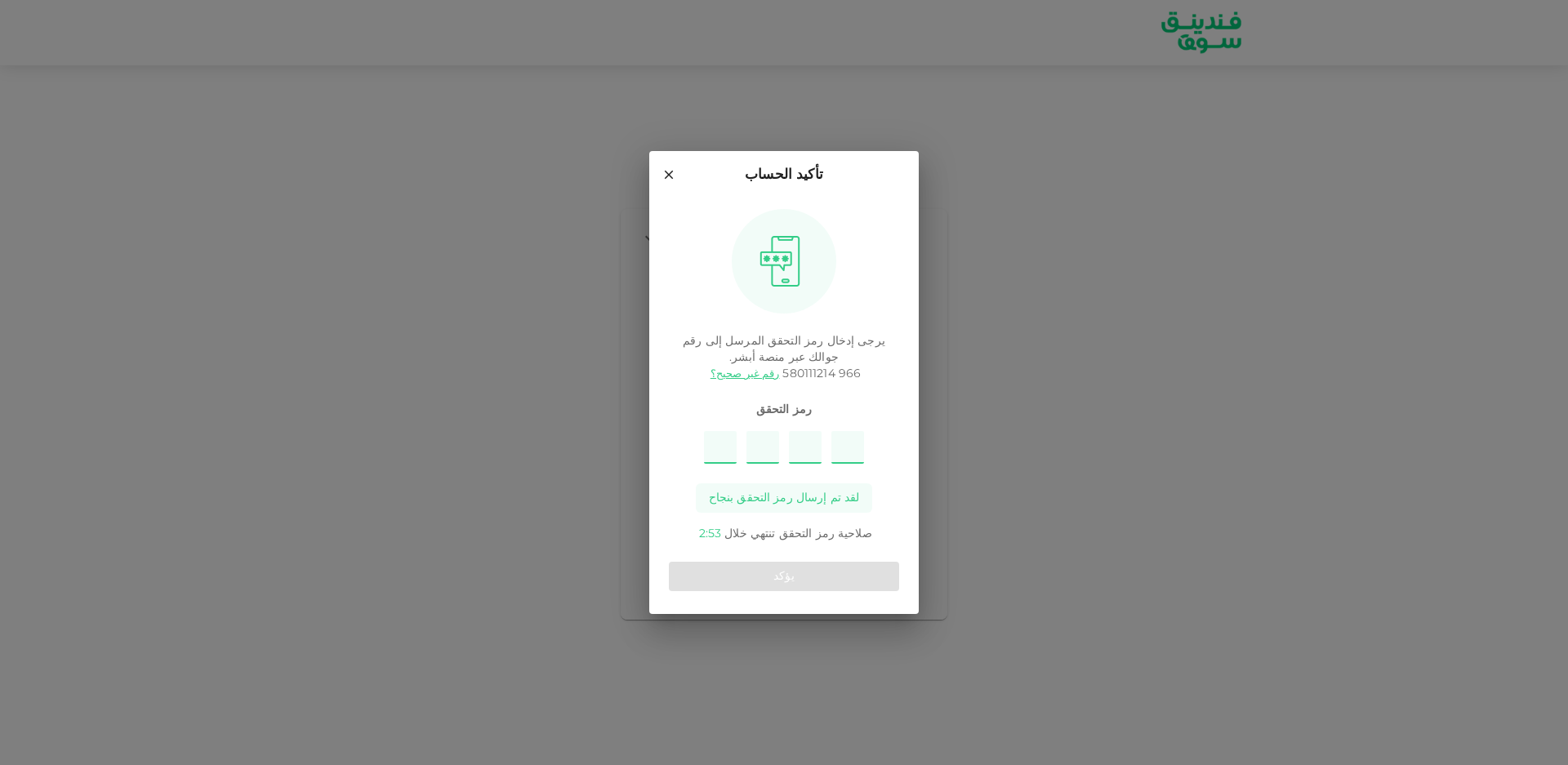
type input "3"
type input "7"
type input "4"
type input "1"
click at [719, 574] on button "يؤكد" at bounding box center [784, 576] width 230 height 30
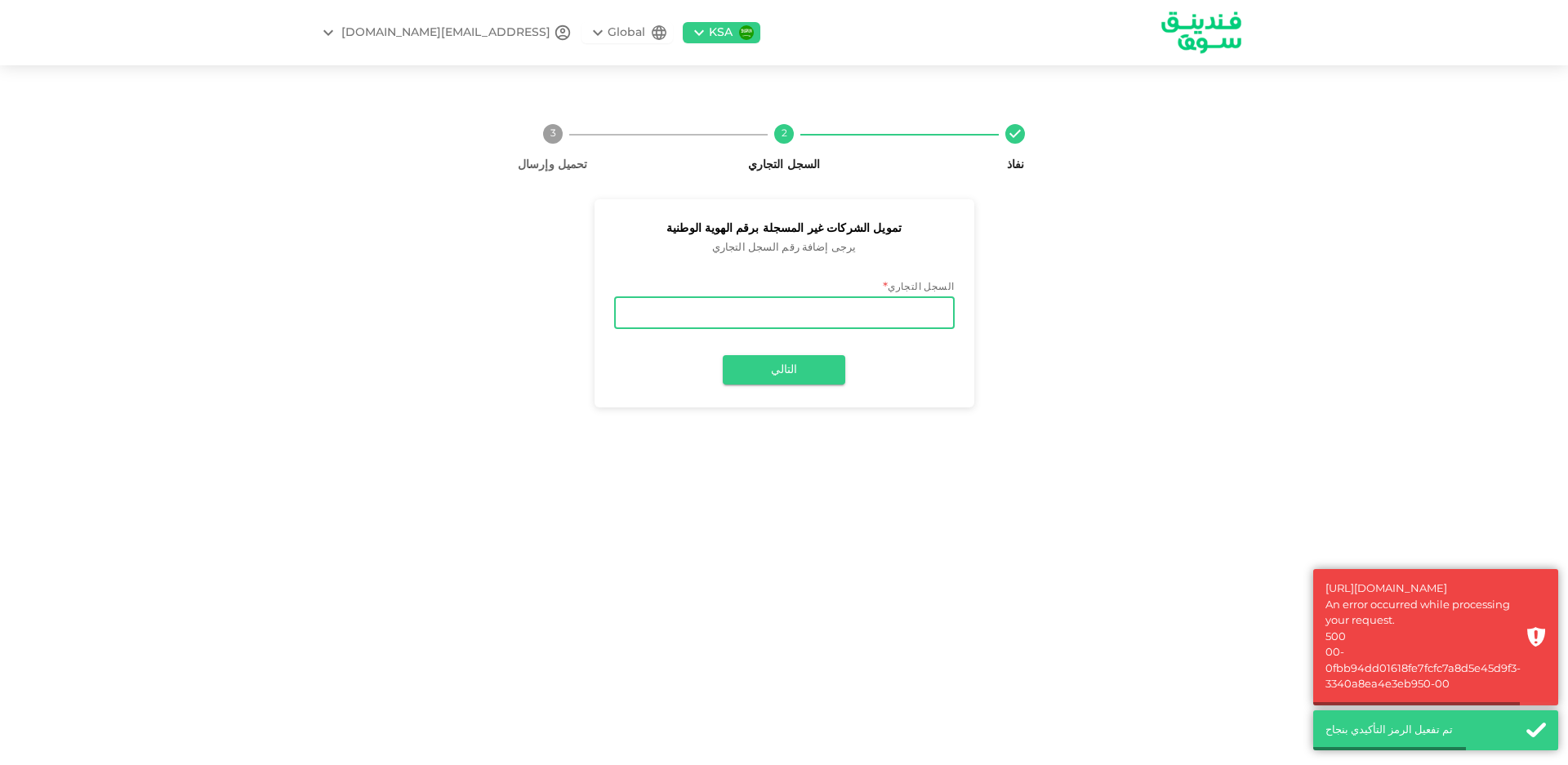
click at [842, 320] on input "السجل التجاري" at bounding box center [784, 312] width 340 height 33
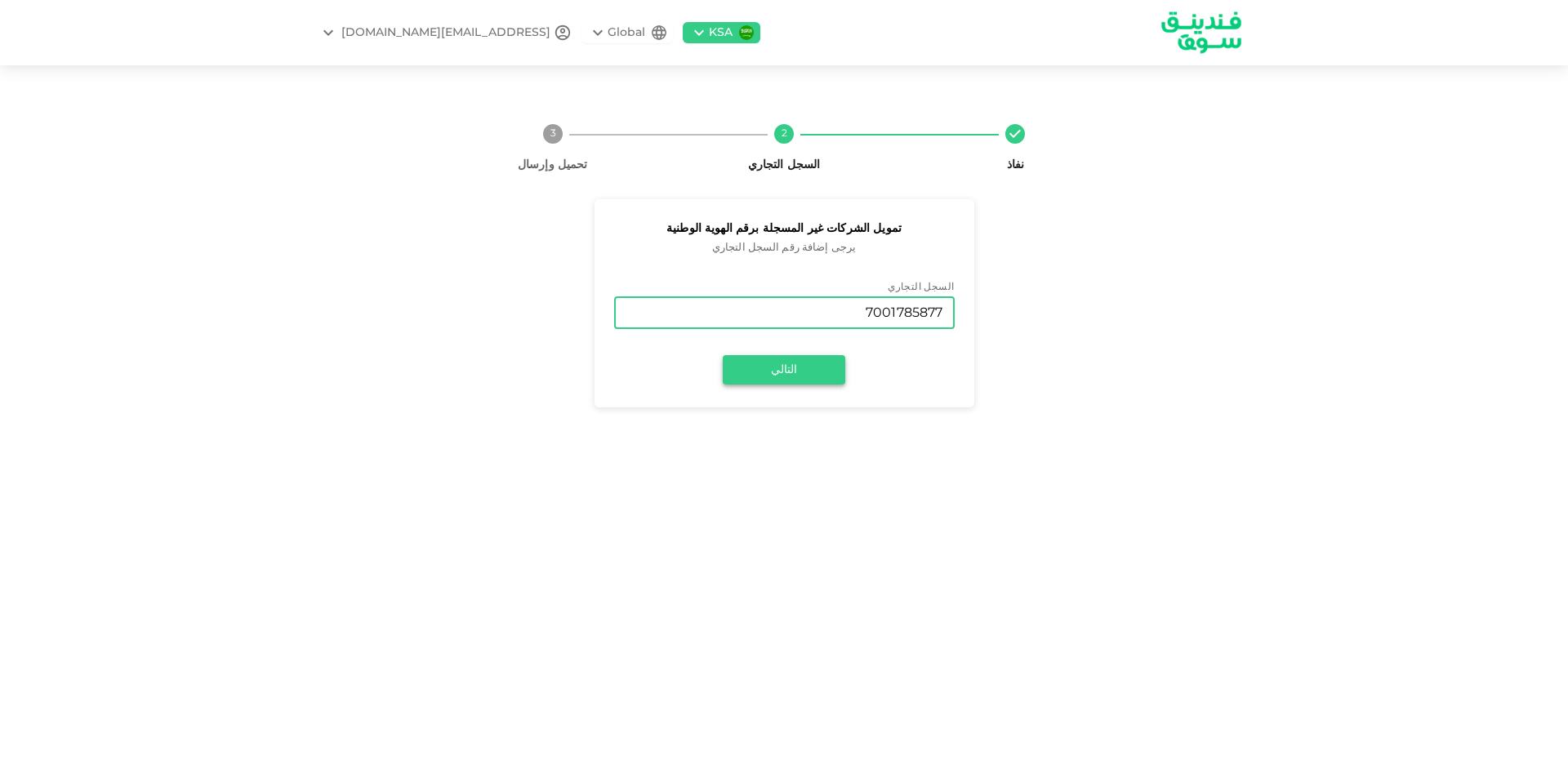
type input "7001785877"
click at [784, 383] on button "التالي" at bounding box center [784, 370] width 122 height 30
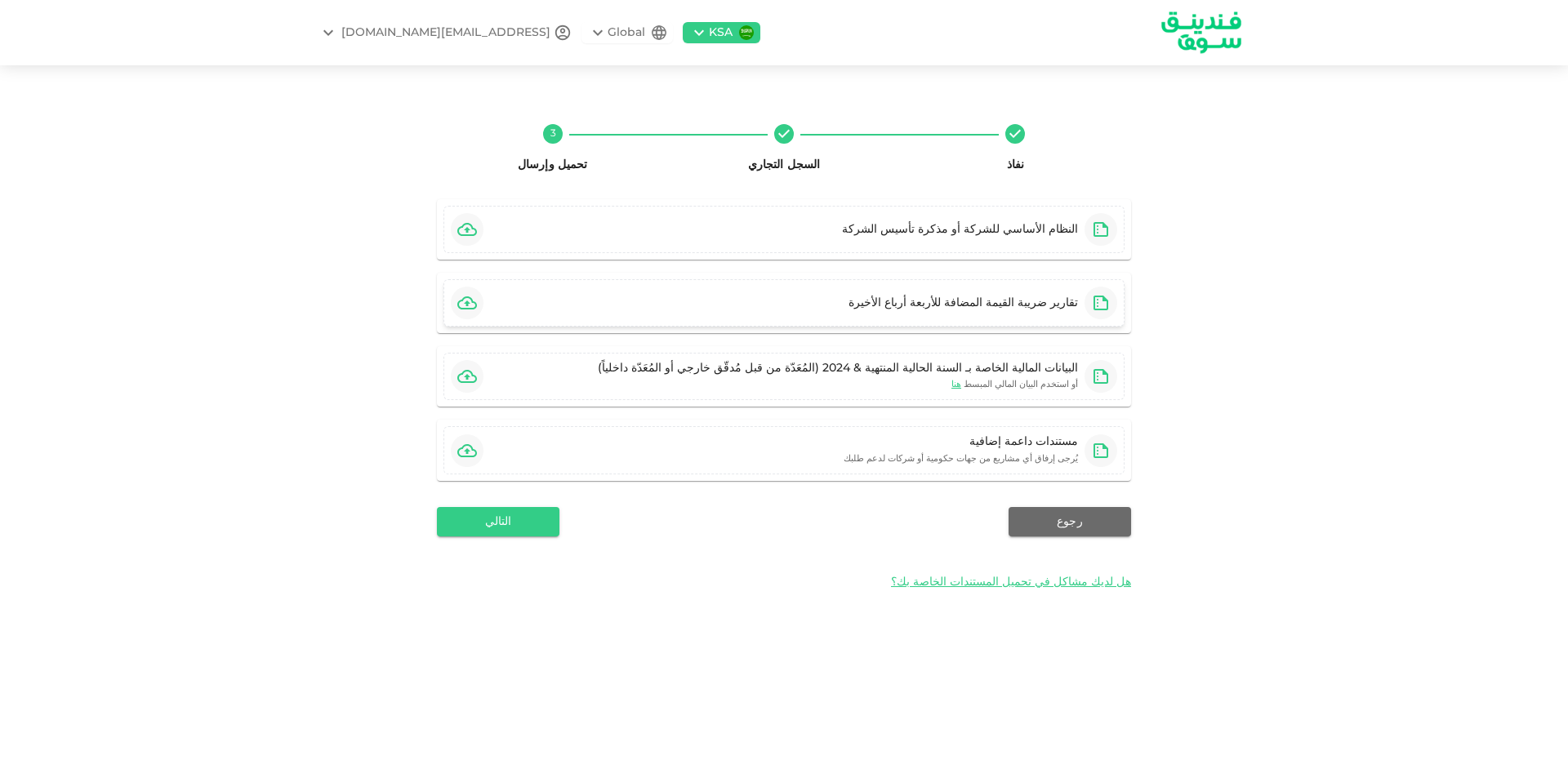
click at [877, 306] on div "تقارير ضريبة القيمة المضافة للأربعة أرباع الأخيرة" at bounding box center [784, 303] width 681 height 47
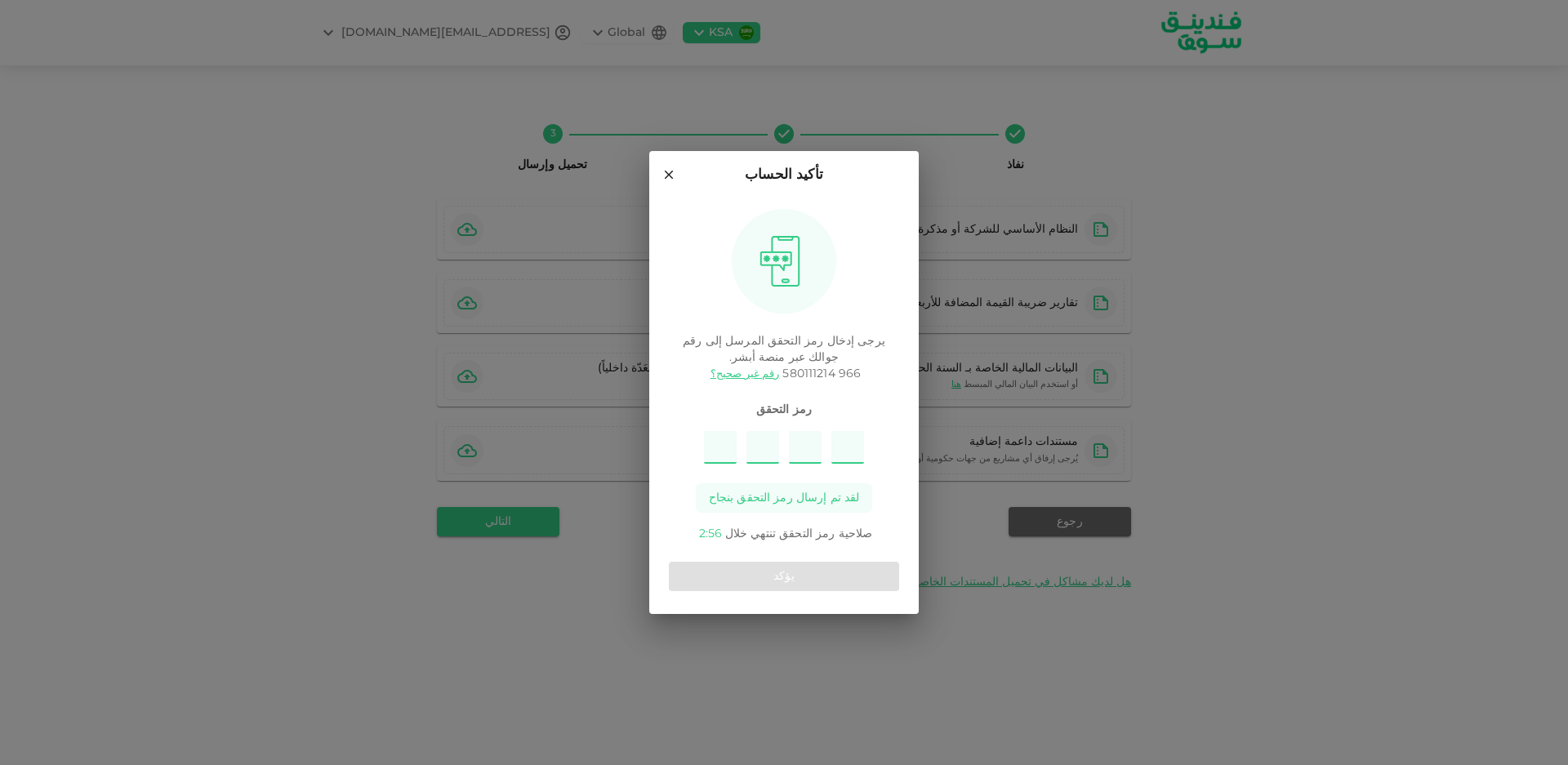
type input "7"
type input "4"
type input "6"
type input "2"
click at [758, 589] on button "يؤكد" at bounding box center [784, 576] width 230 height 30
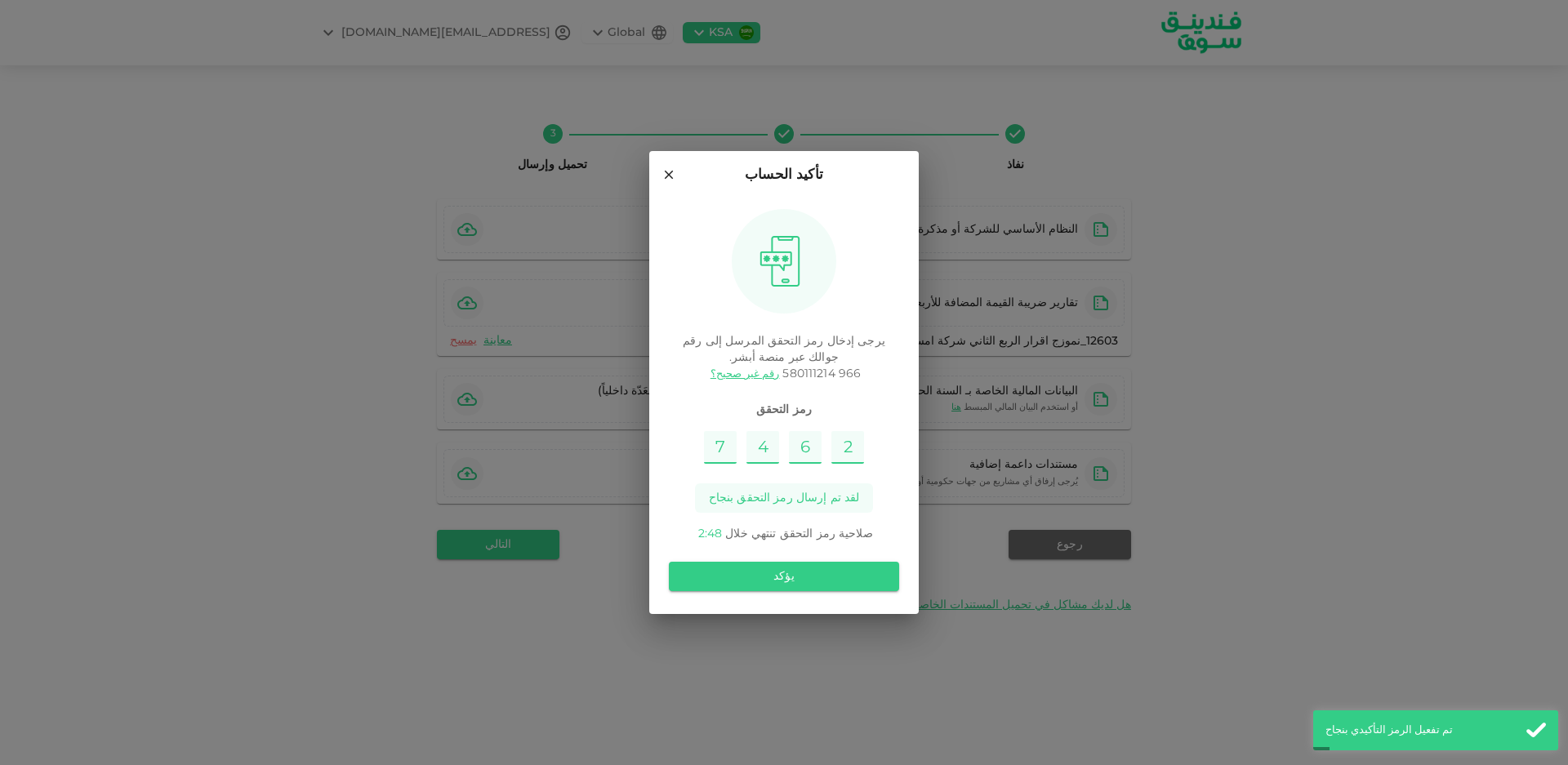
click at [666, 173] on icon at bounding box center [669, 175] width 9 height 9
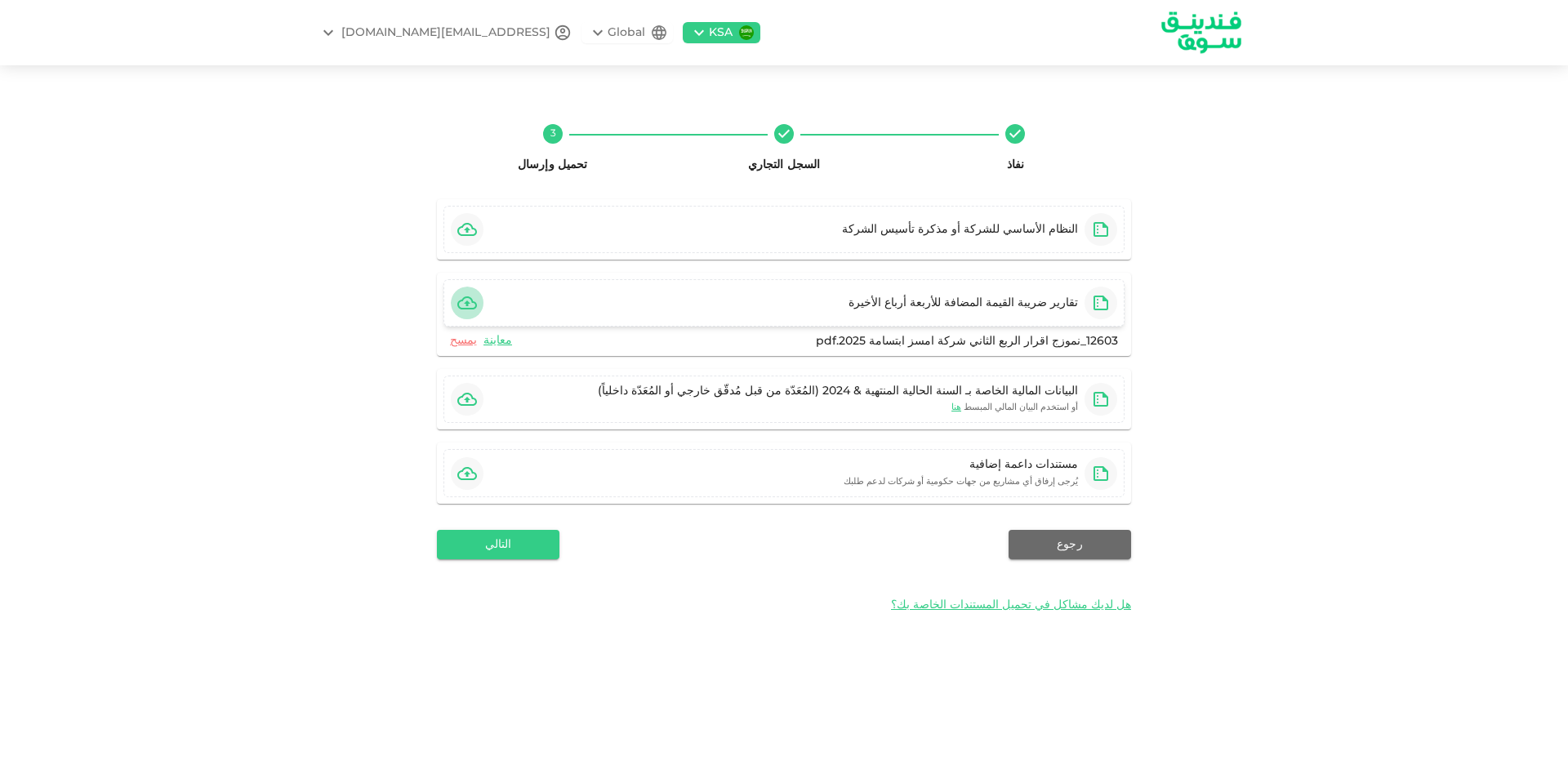
click at [466, 299] on icon "button" at bounding box center [467, 303] width 20 height 20
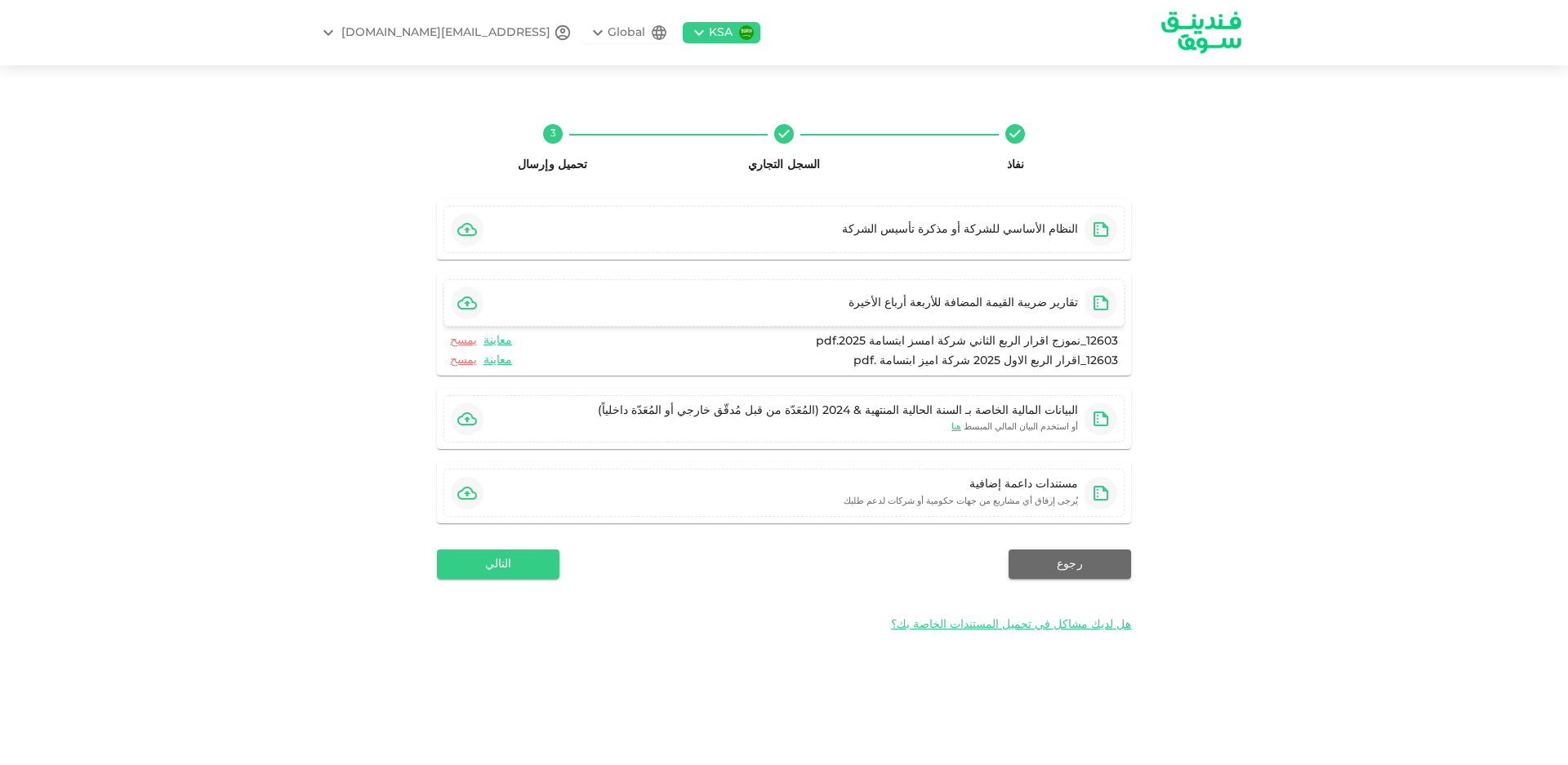
click at [466, 303] on icon "button" at bounding box center [467, 302] width 20 height 13
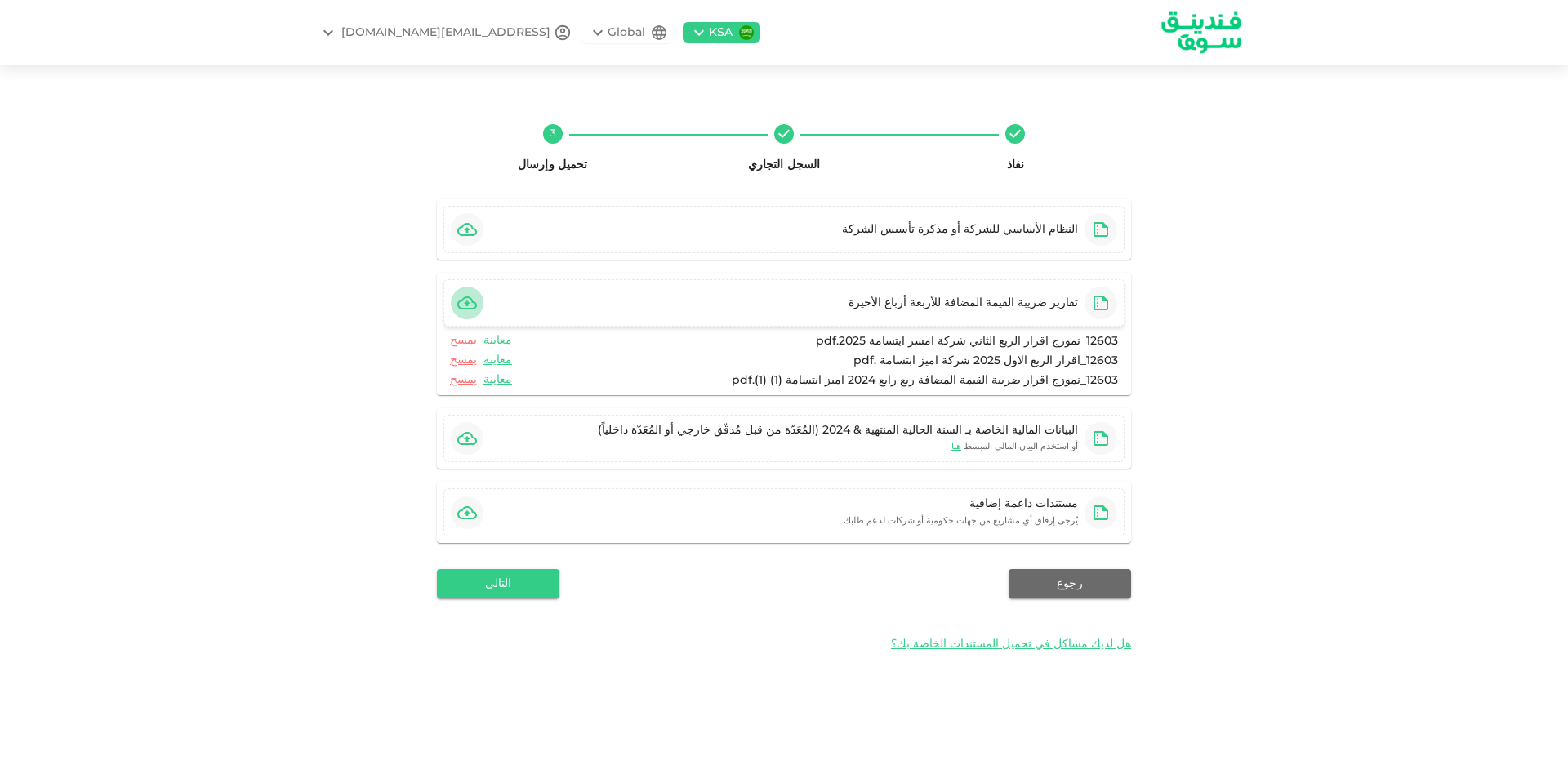
click at [466, 304] on icon "button" at bounding box center [467, 302] width 20 height 13
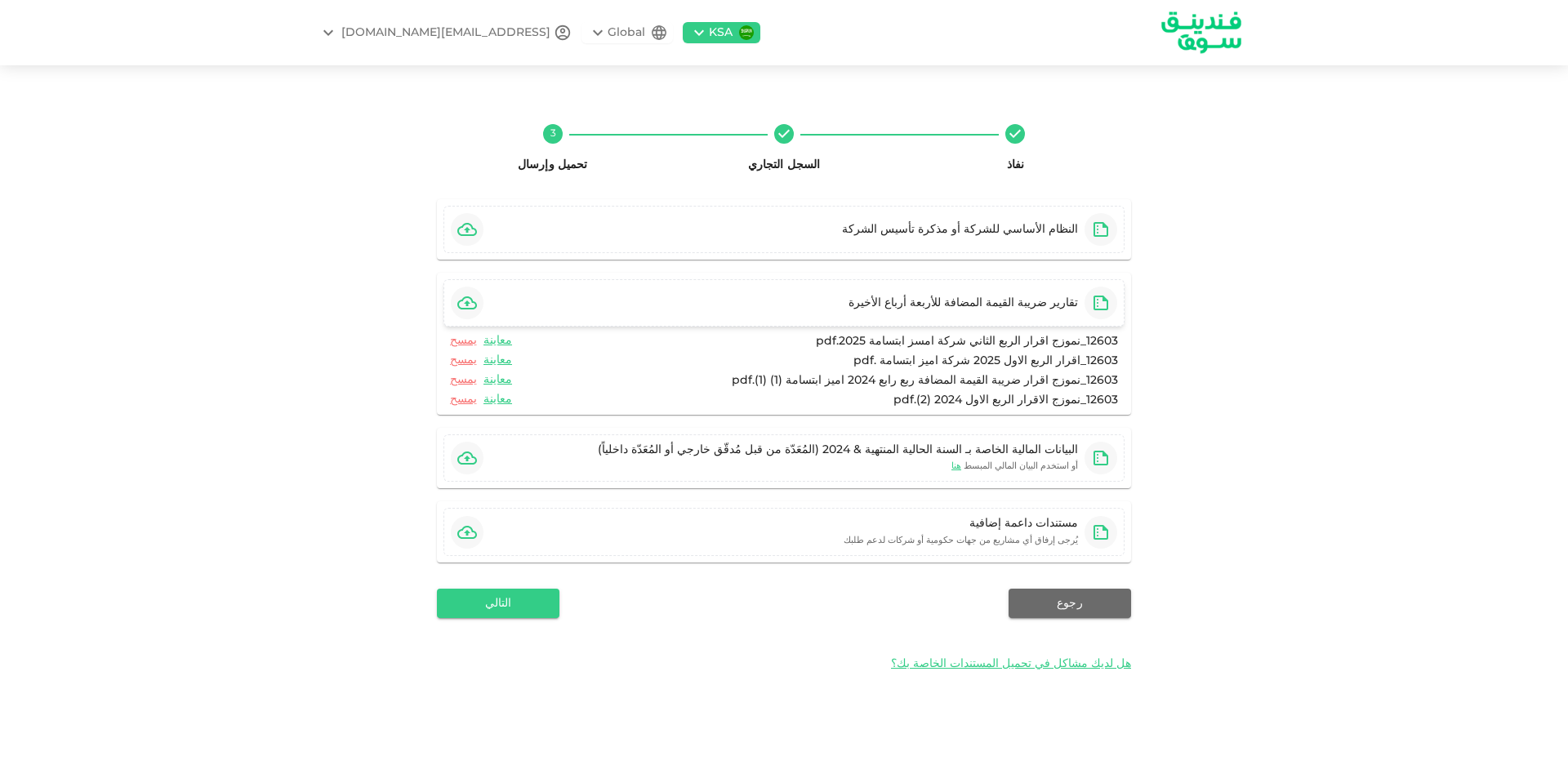
click at [467, 303] on icon "button" at bounding box center [467, 302] width 20 height 13
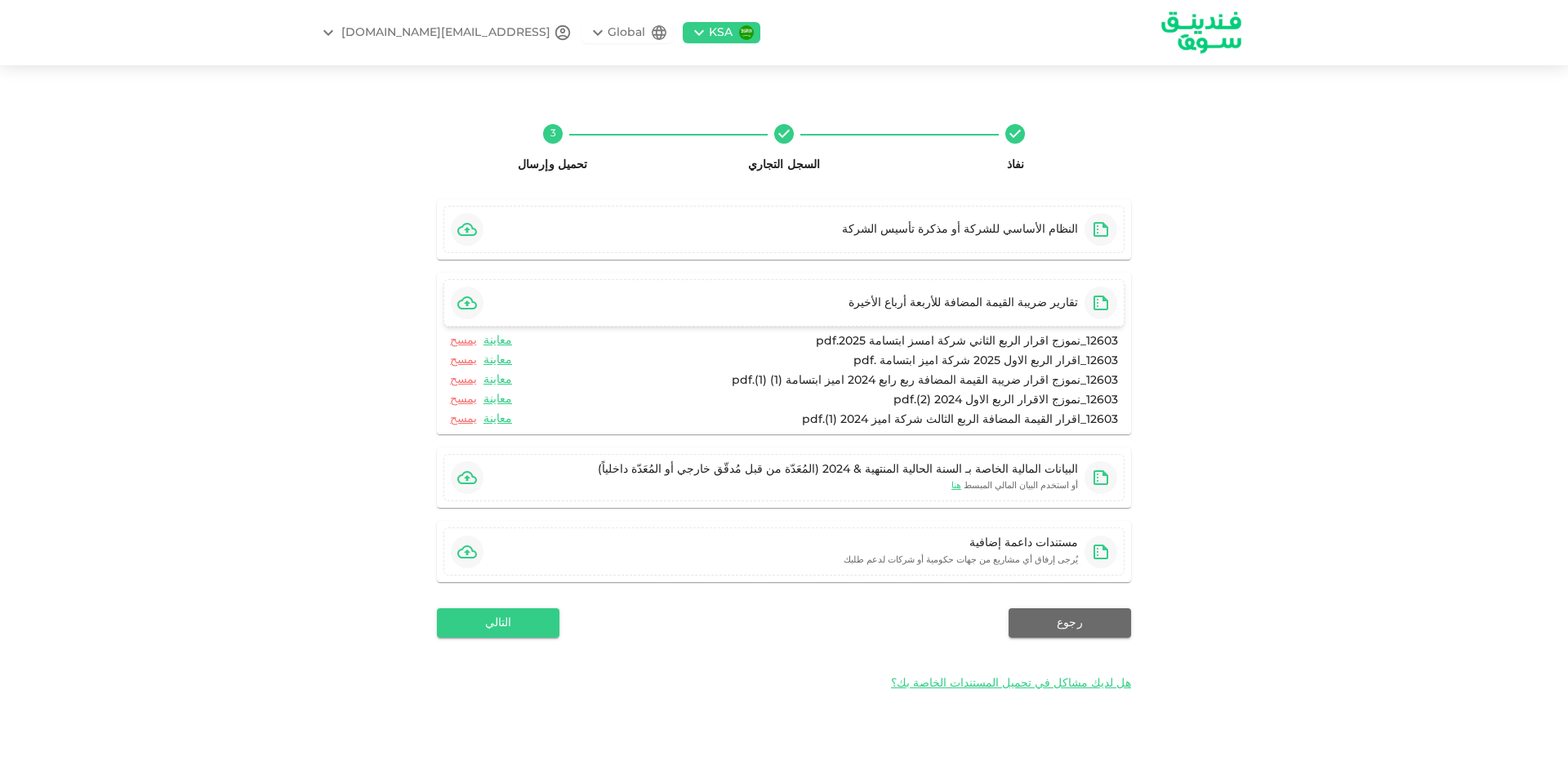
click at [462, 301] on icon "button" at bounding box center [467, 302] width 20 height 13
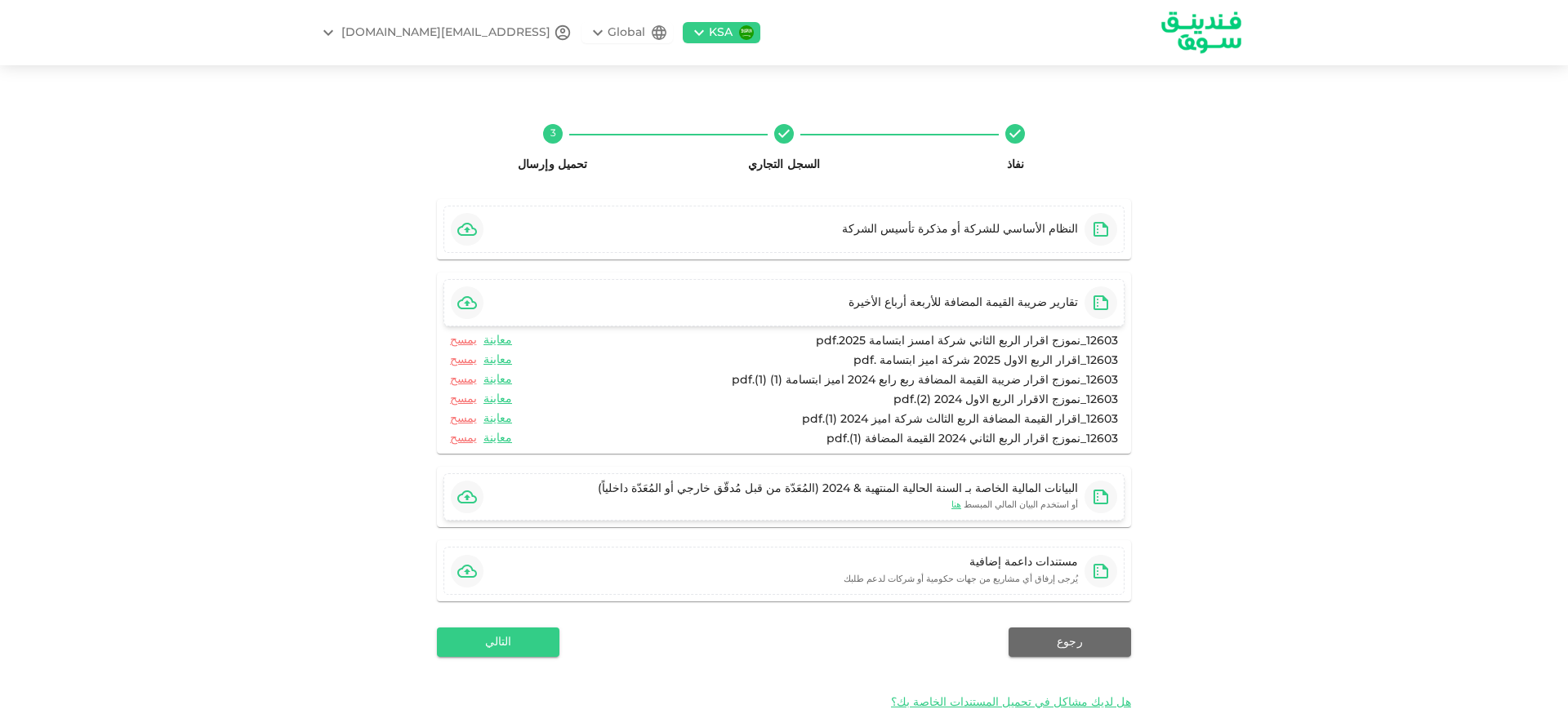
click at [477, 494] on icon "button" at bounding box center [467, 496] width 20 height 13
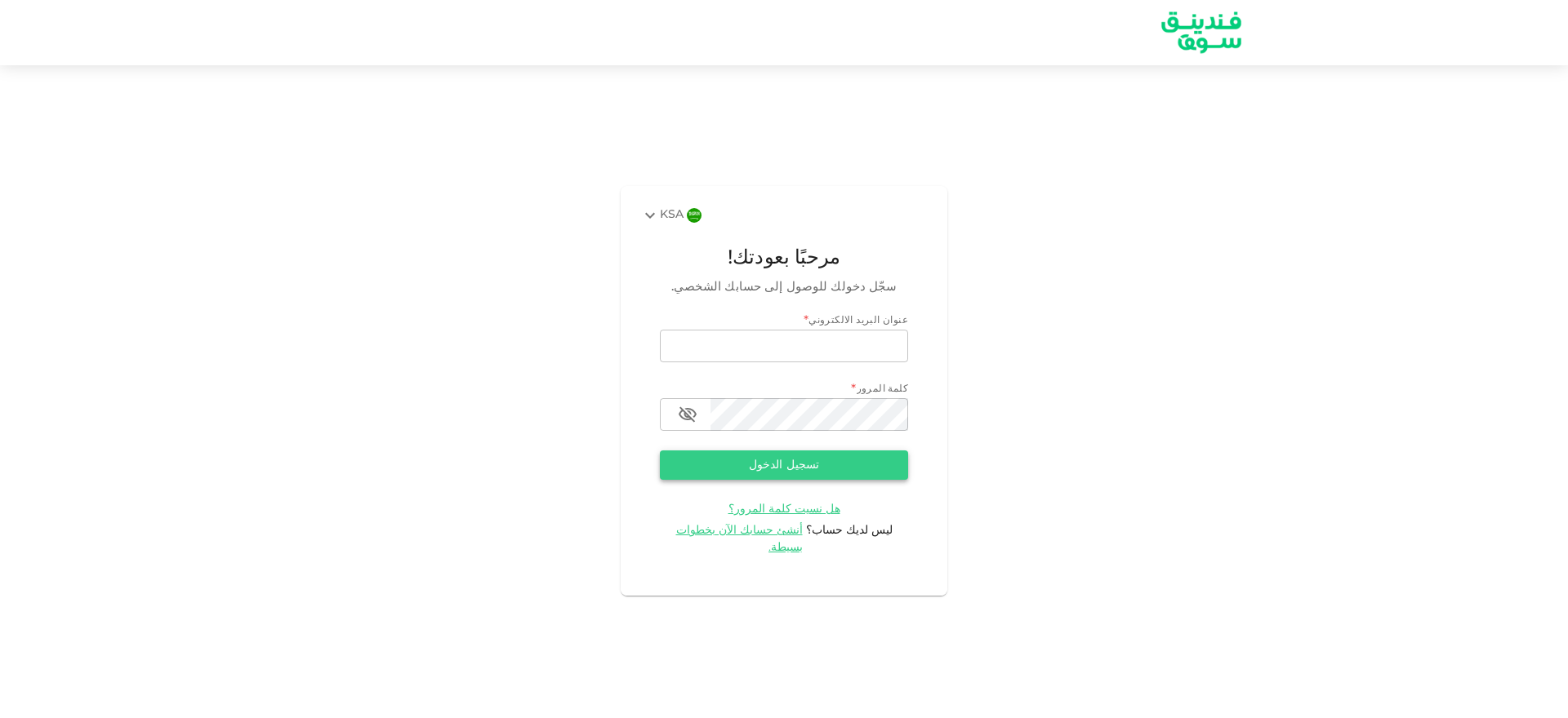
type input "[EMAIL_ADDRESS][DOMAIN_NAME]"
click at [747, 480] on button "تسجيل الدخول" at bounding box center [784, 466] width 249 height 30
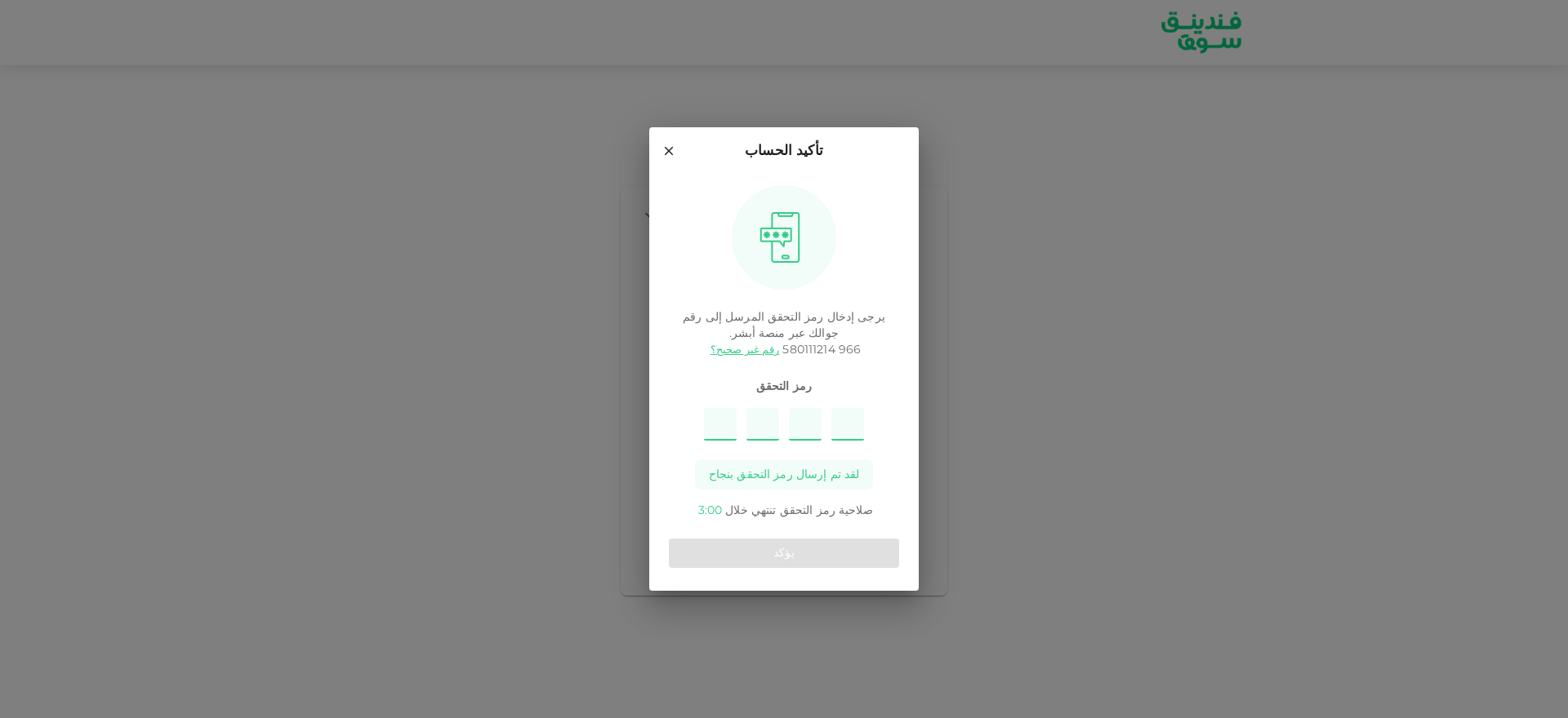
click at [721, 431] on input "Please enter OTP character 1" at bounding box center [719, 424] width 33 height 33
type input "9"
type input "1"
type input "2"
type input "6"
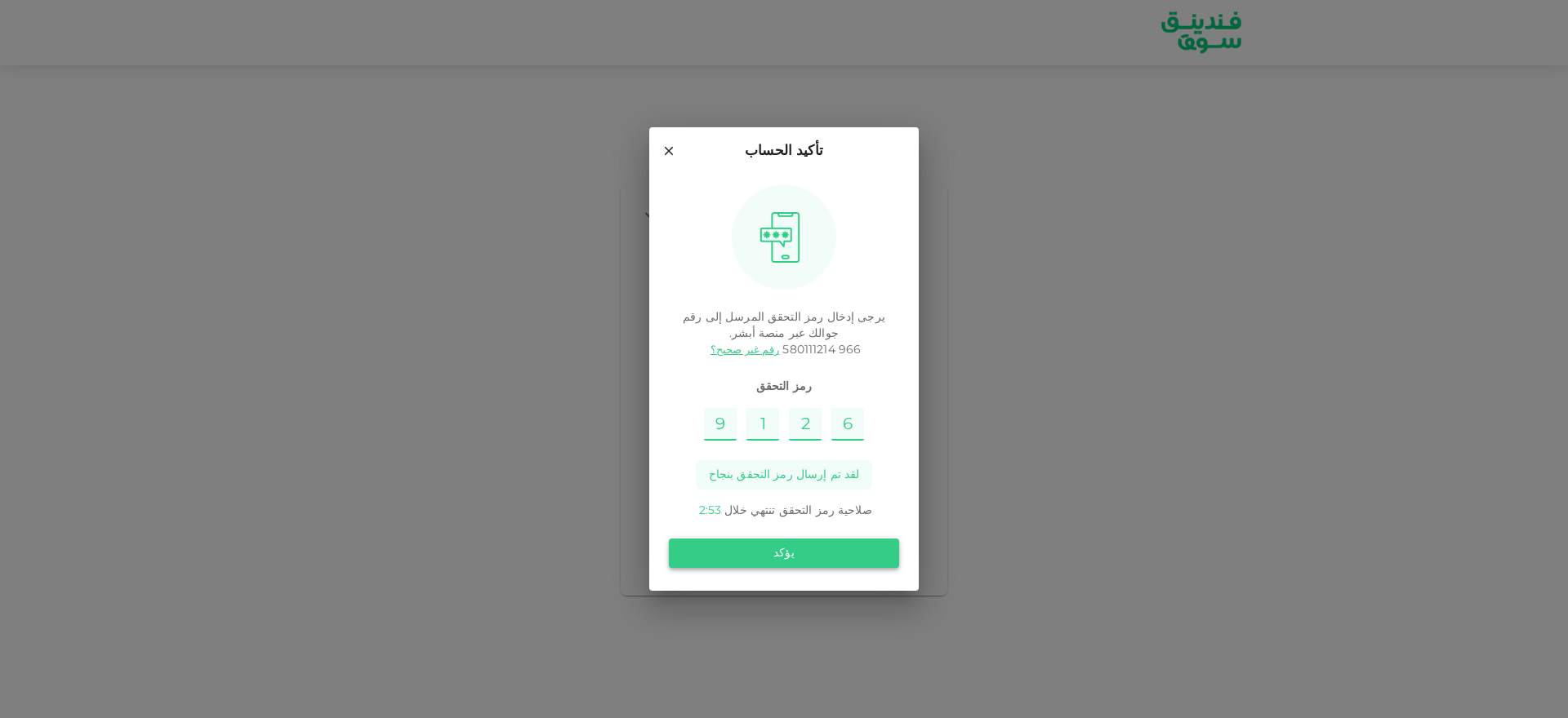
click at [825, 560] on button "يؤكد" at bounding box center [784, 553] width 230 height 30
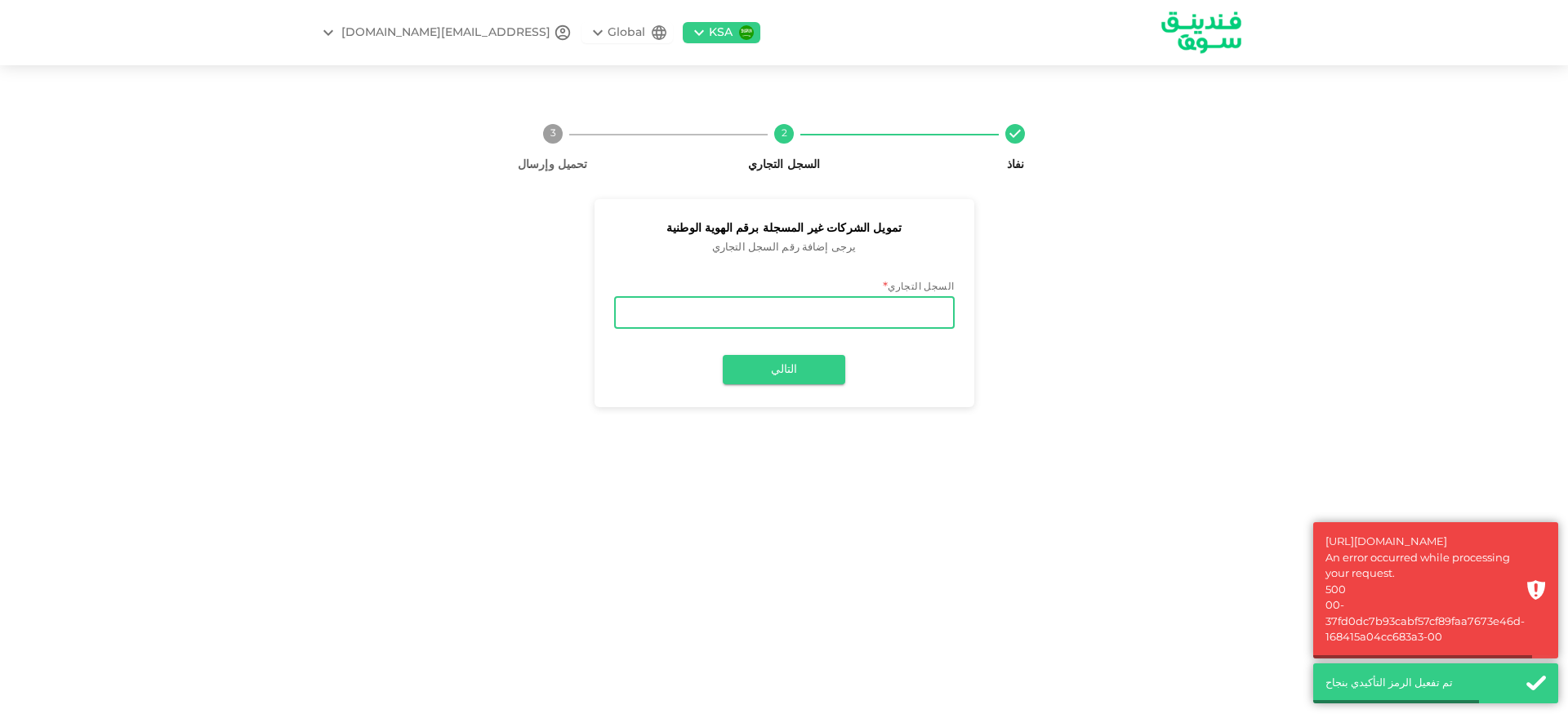
click at [805, 312] on input "السجل التجاري" at bounding box center [784, 312] width 340 height 33
click at [802, 312] on input "السجل التجاري" at bounding box center [784, 312] width 340 height 33
click at [801, 312] on input "السجل التجاري" at bounding box center [784, 312] width 340 height 33
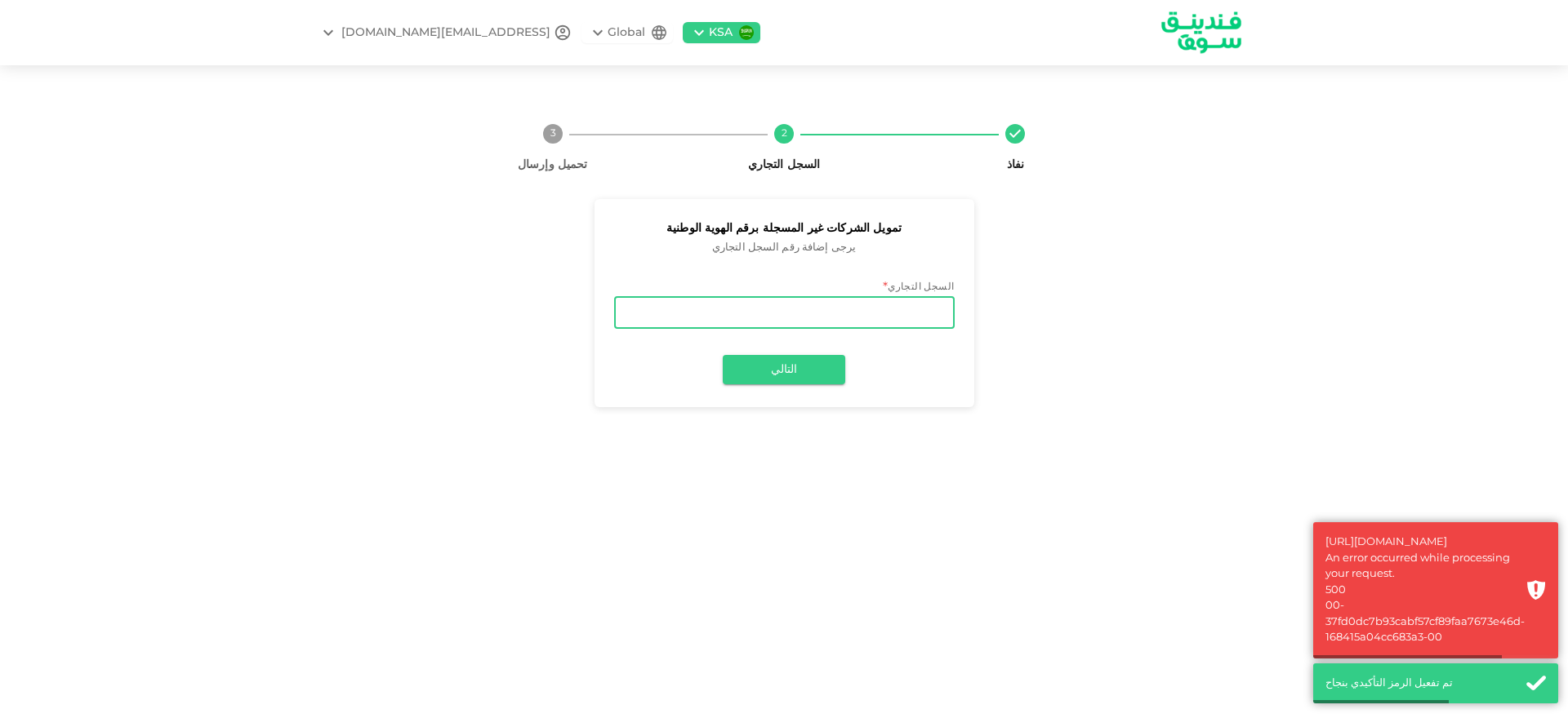
click at [797, 312] on input "السجل التجاري" at bounding box center [784, 312] width 340 height 33
click at [795, 312] on input "السجل التجاري" at bounding box center [784, 312] width 340 height 33
click at [717, 320] on input "السجل التجاري" at bounding box center [784, 312] width 340 height 33
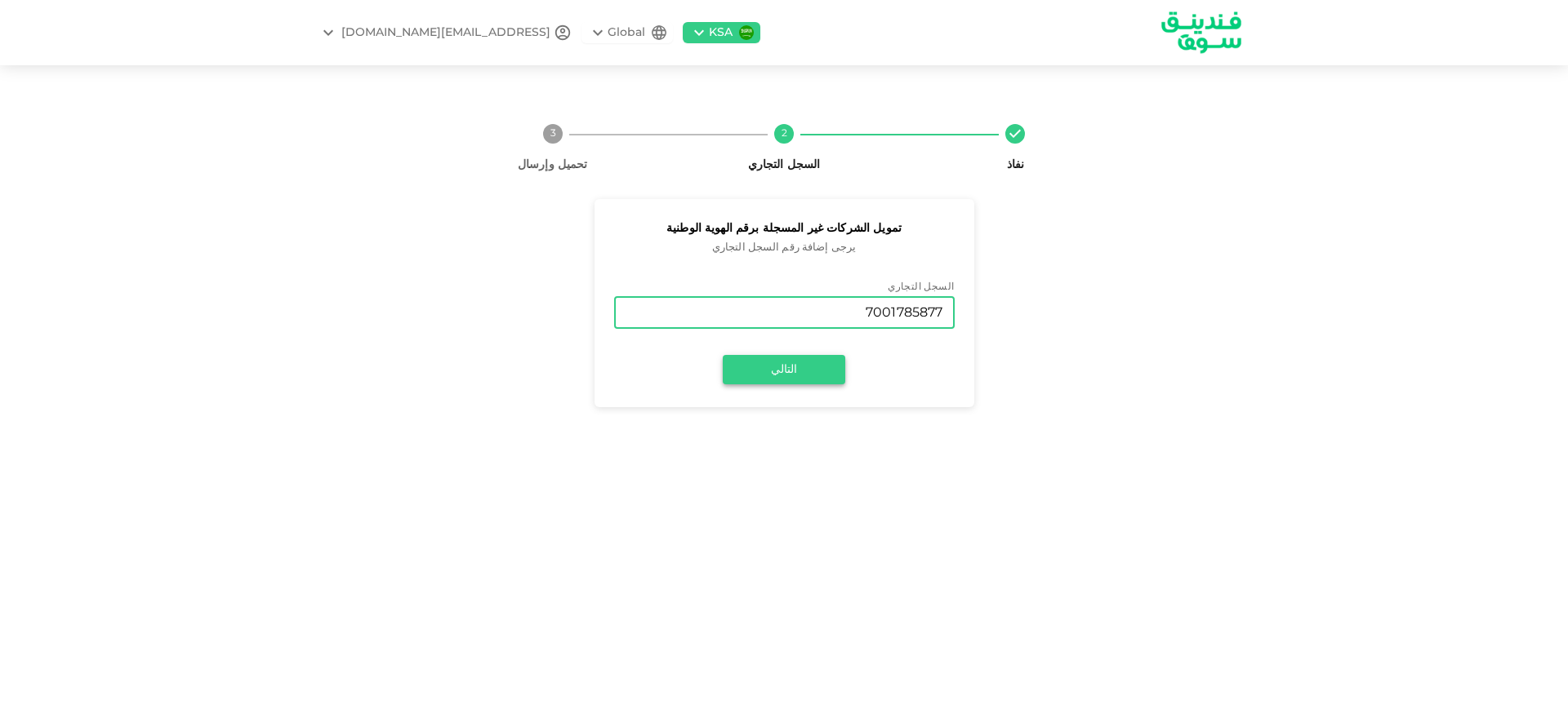
type input "7001785877"
click at [787, 379] on button "التالي" at bounding box center [784, 370] width 122 height 30
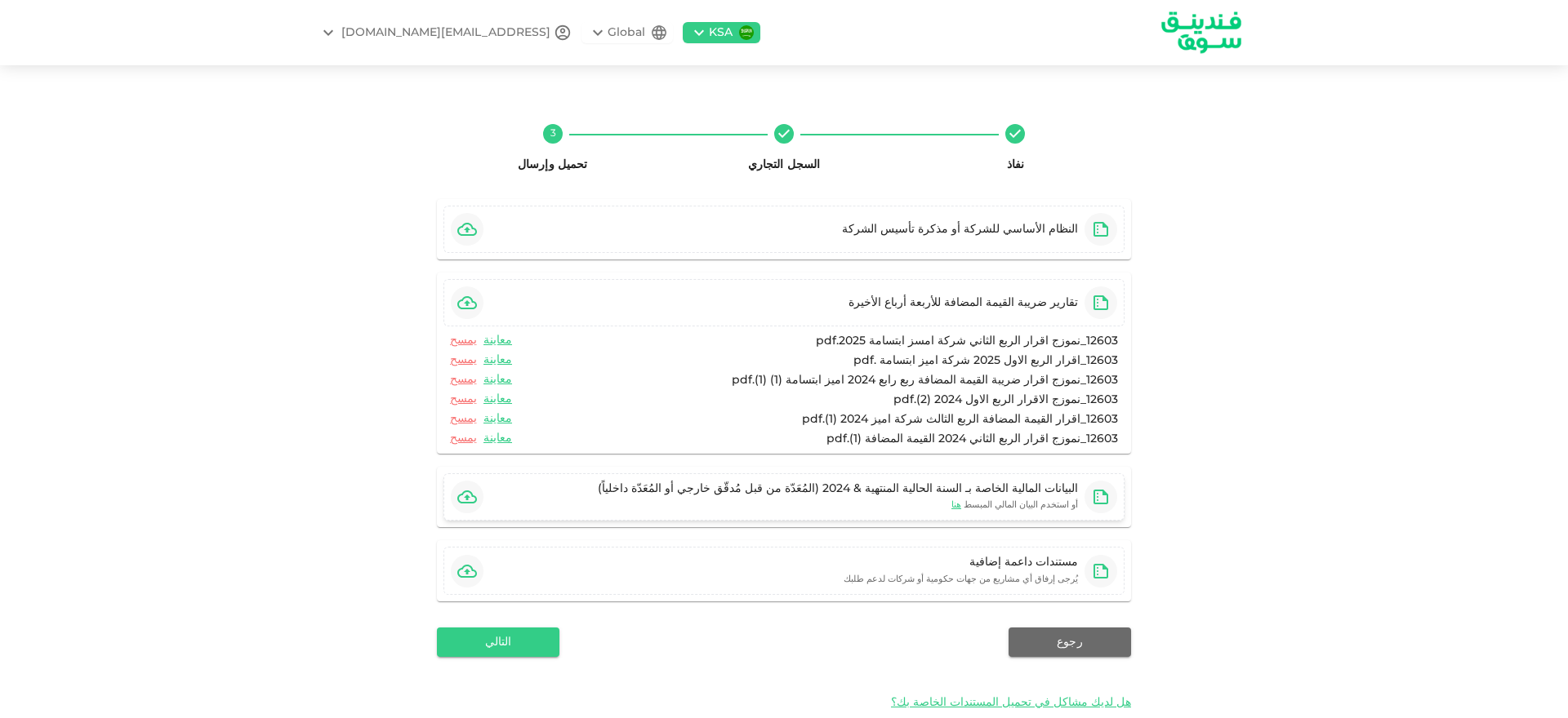
click at [476, 499] on icon "button" at bounding box center [467, 497] width 20 height 20
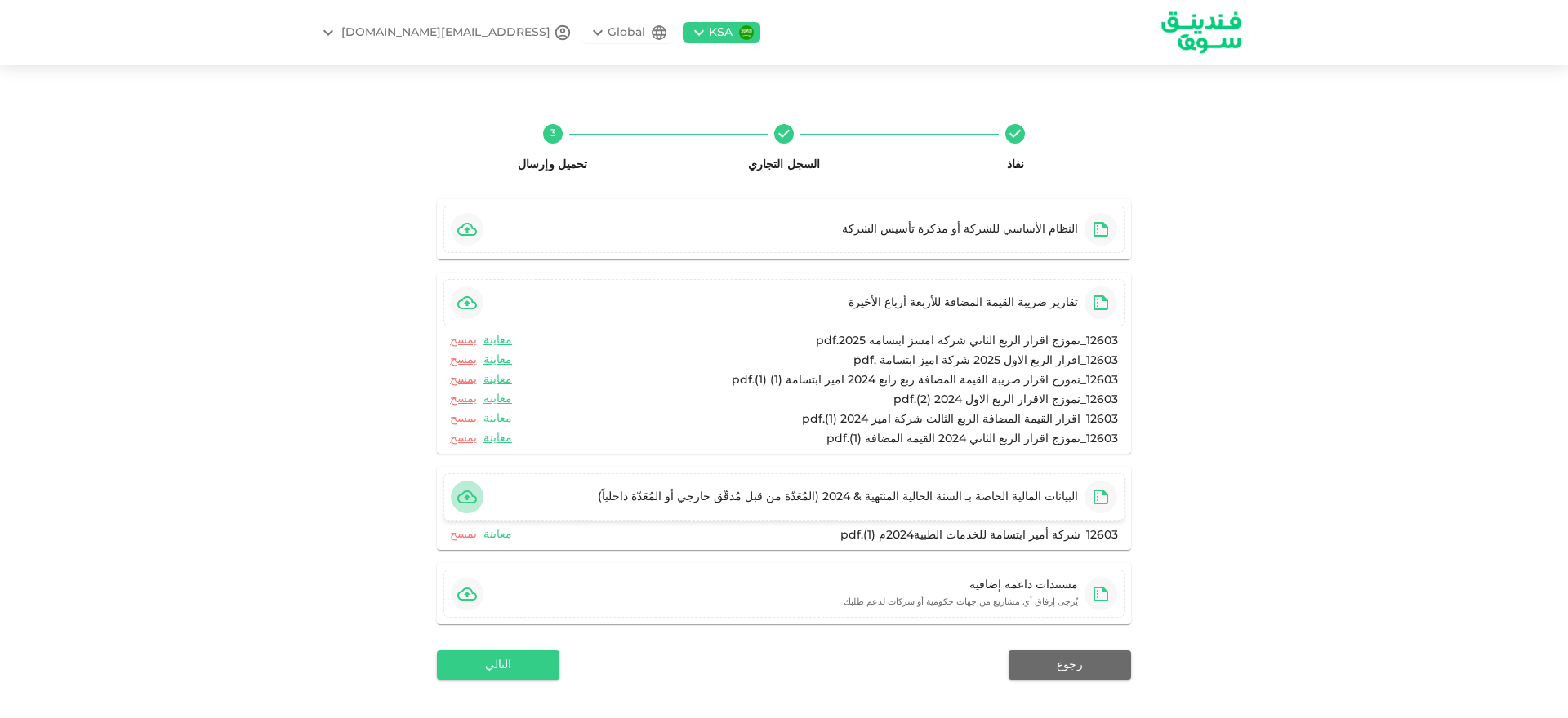
click at [467, 499] on icon "button" at bounding box center [467, 497] width 20 height 20
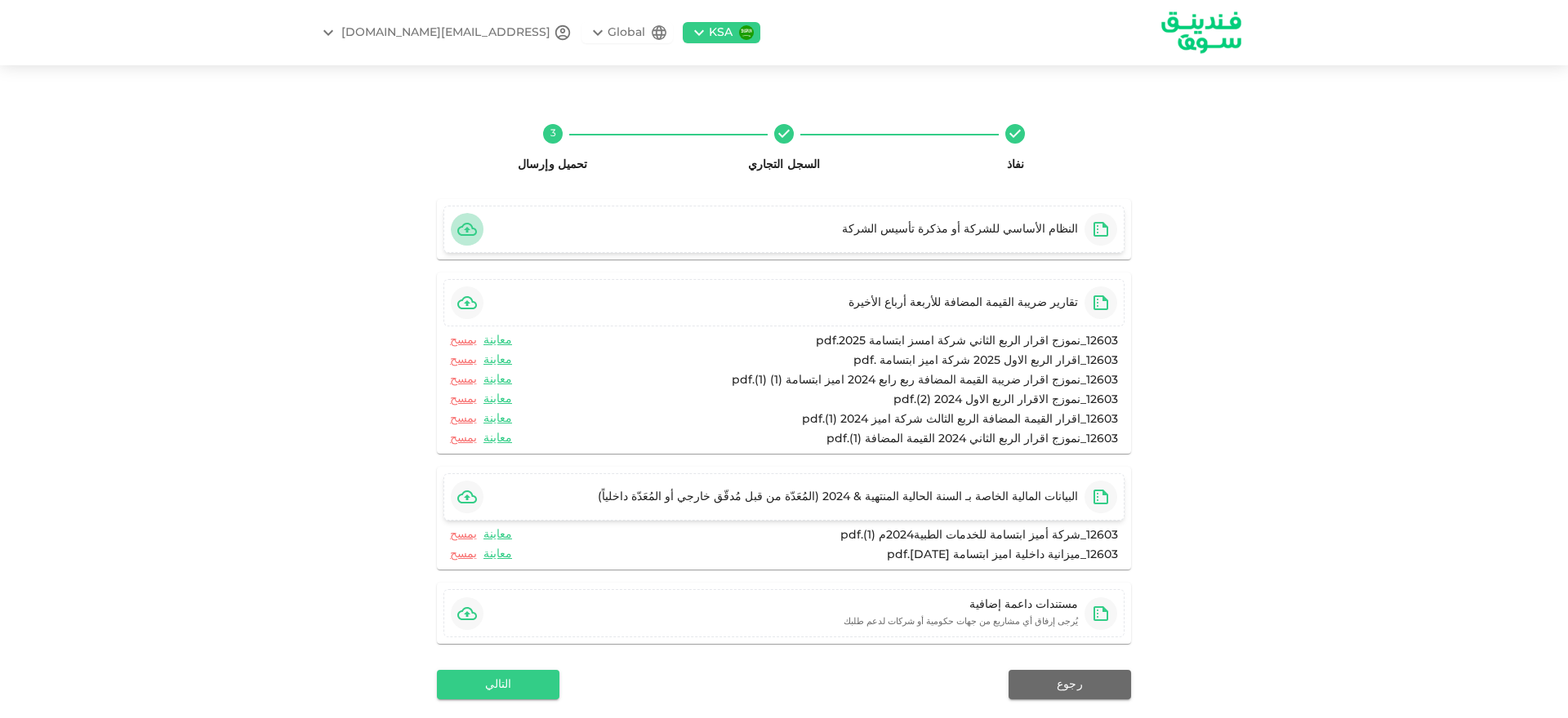
click at [473, 227] on icon "button" at bounding box center [467, 230] width 20 height 20
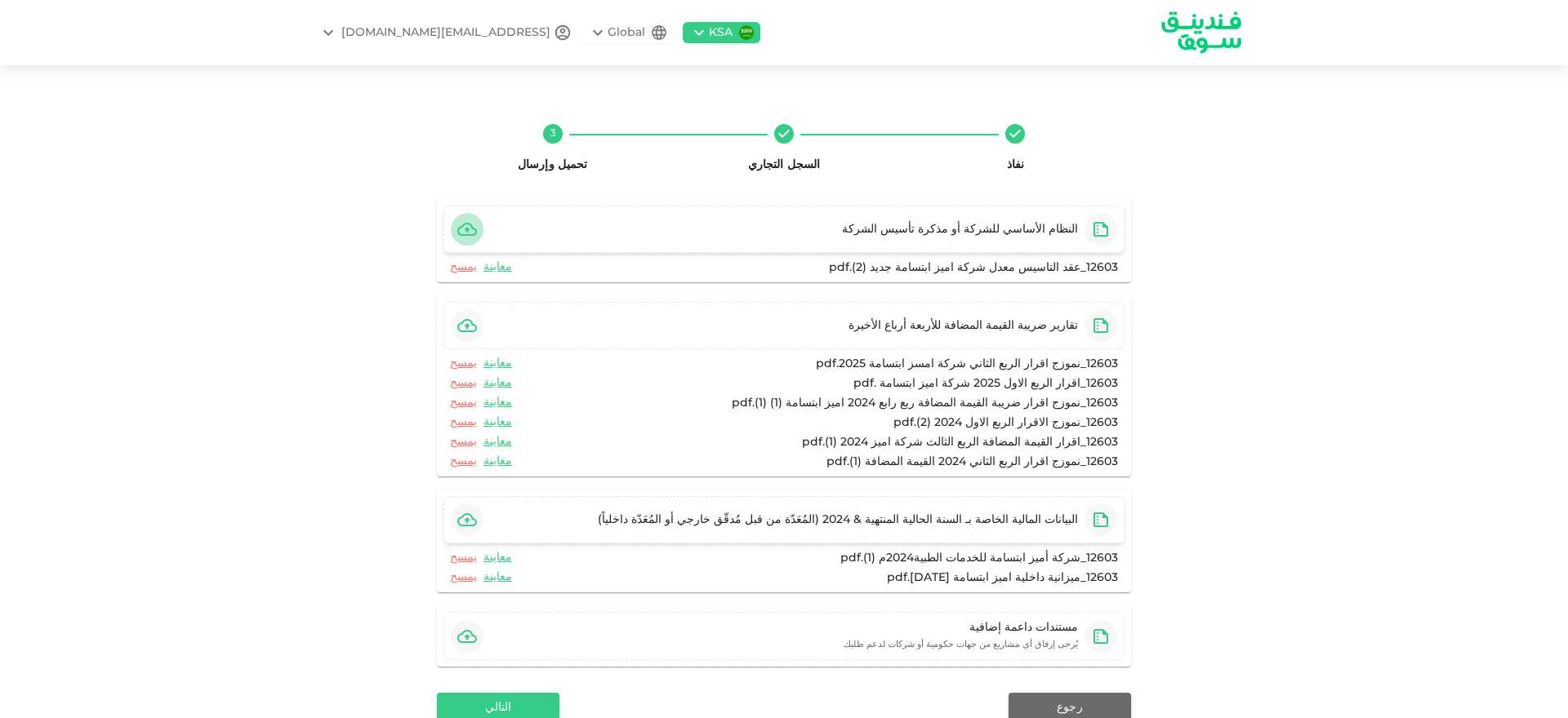
click at [475, 229] on icon "button" at bounding box center [467, 229] width 20 height 13
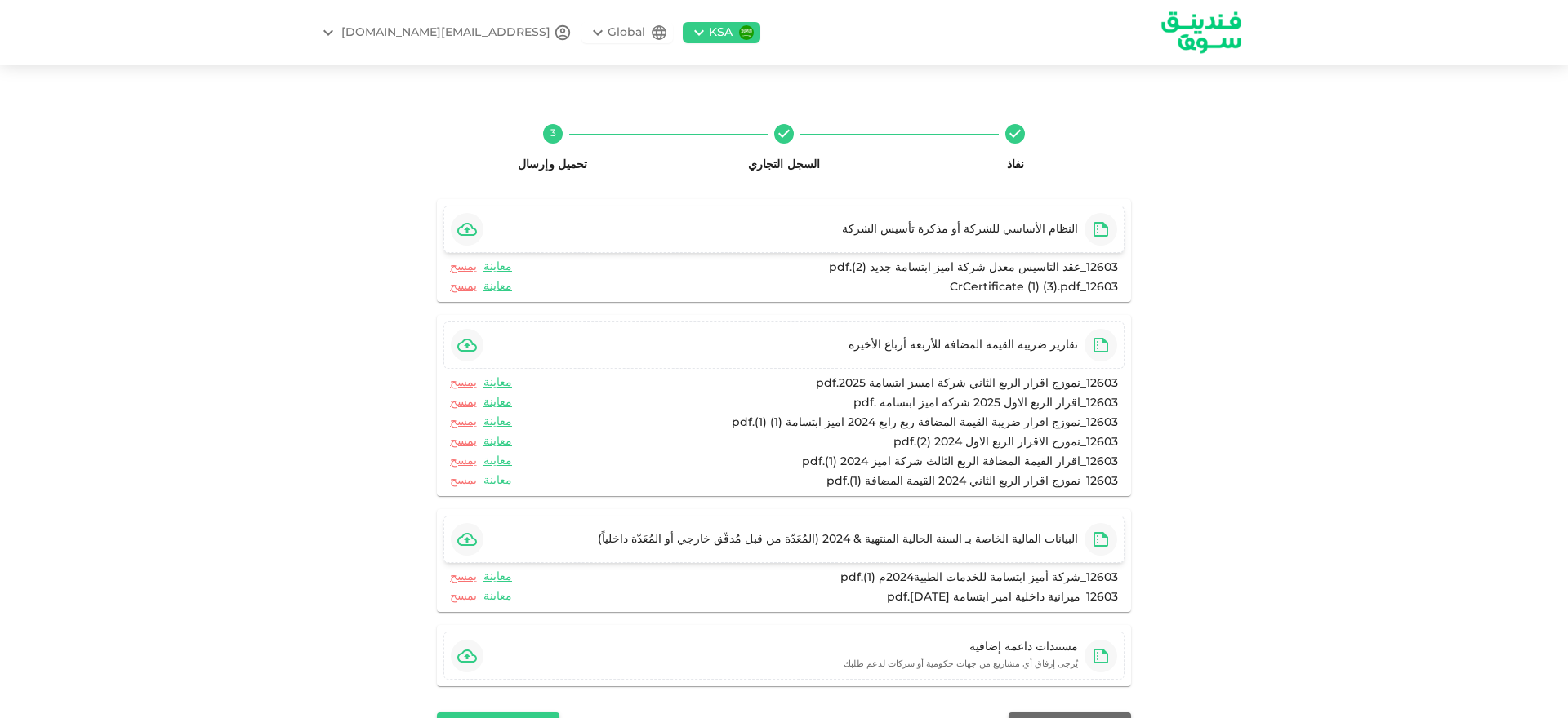
scroll to position [115, 0]
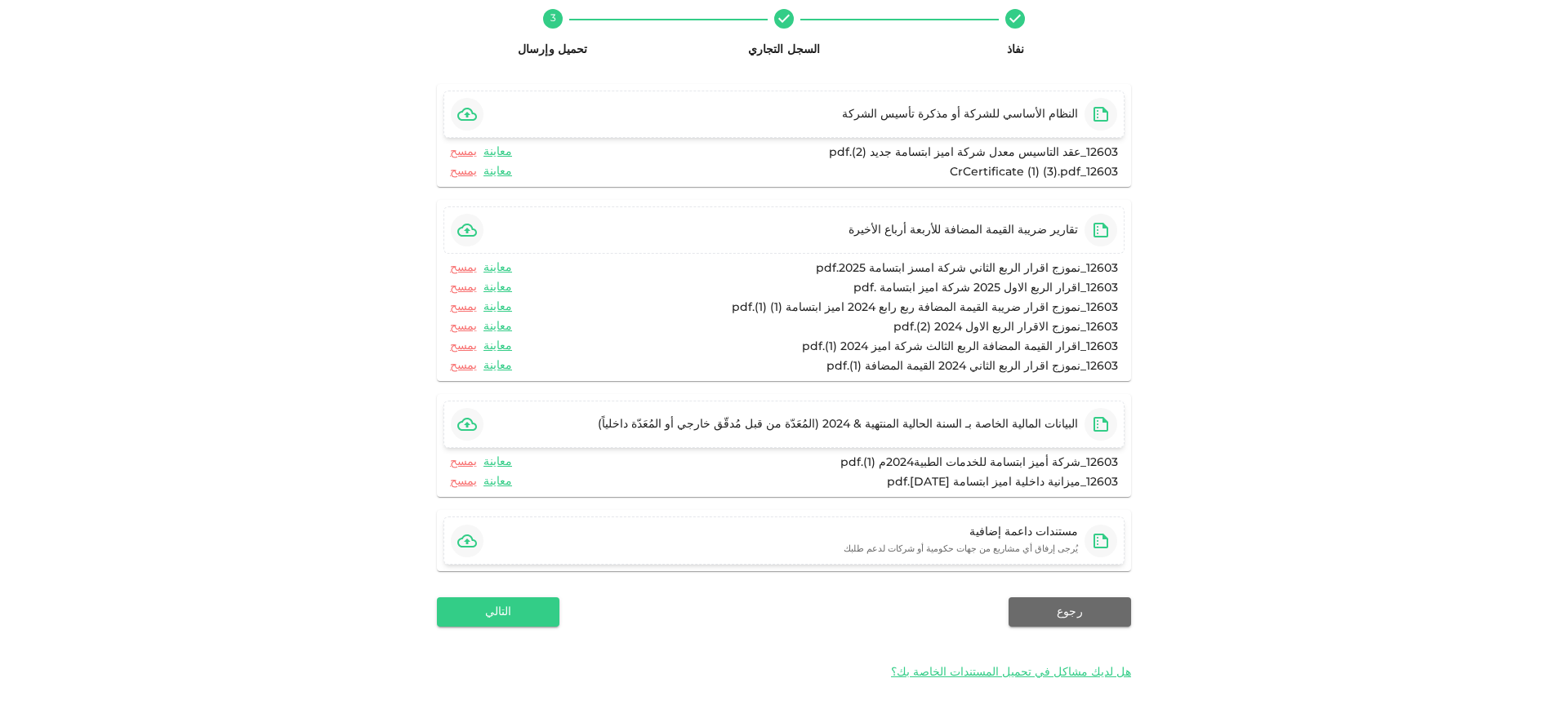
click at [474, 538] on icon "button" at bounding box center [467, 541] width 20 height 20
click at [475, 535] on icon "button" at bounding box center [467, 540] width 20 height 13
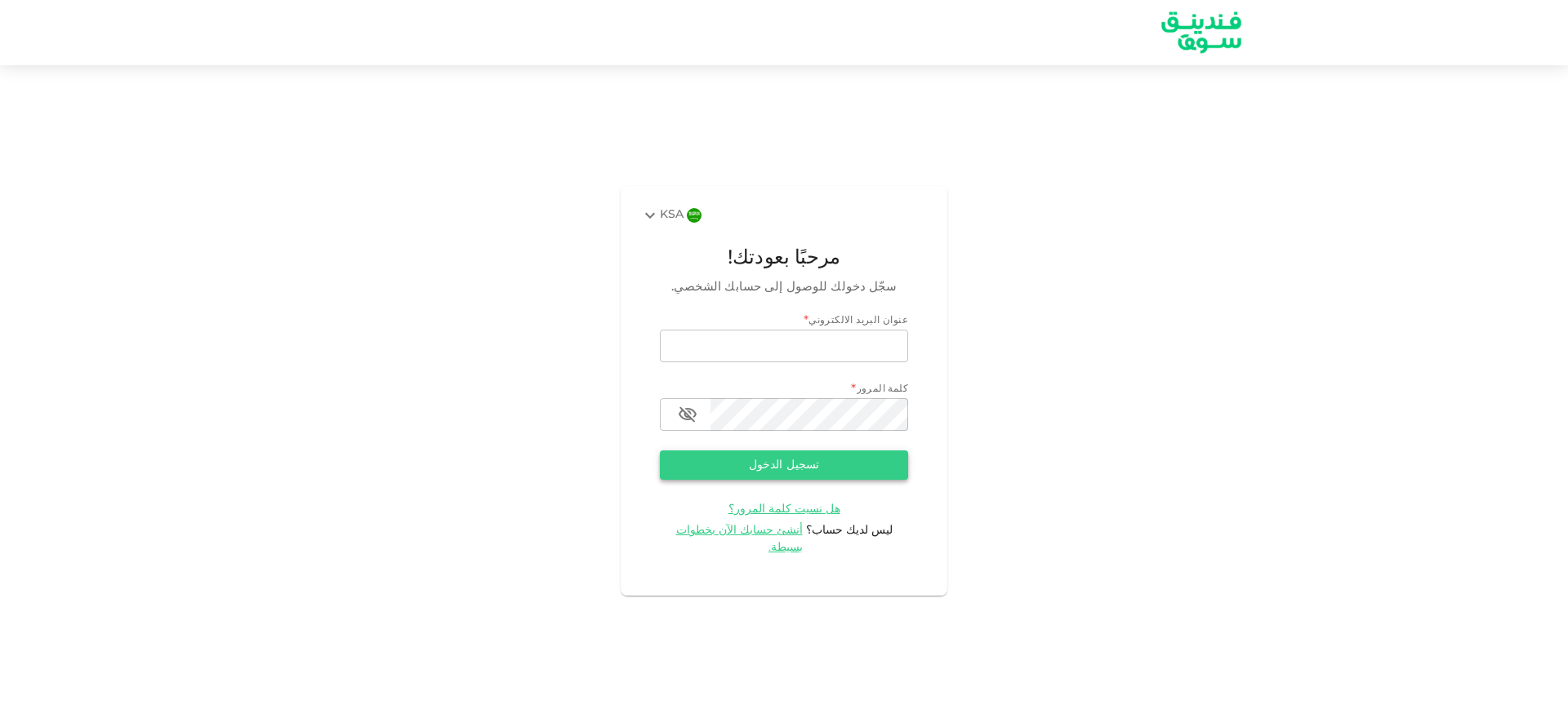
type input "[EMAIL_ADDRESS][DOMAIN_NAME]"
click at [758, 466] on button "تسجيل الدخول" at bounding box center [784, 466] width 249 height 30
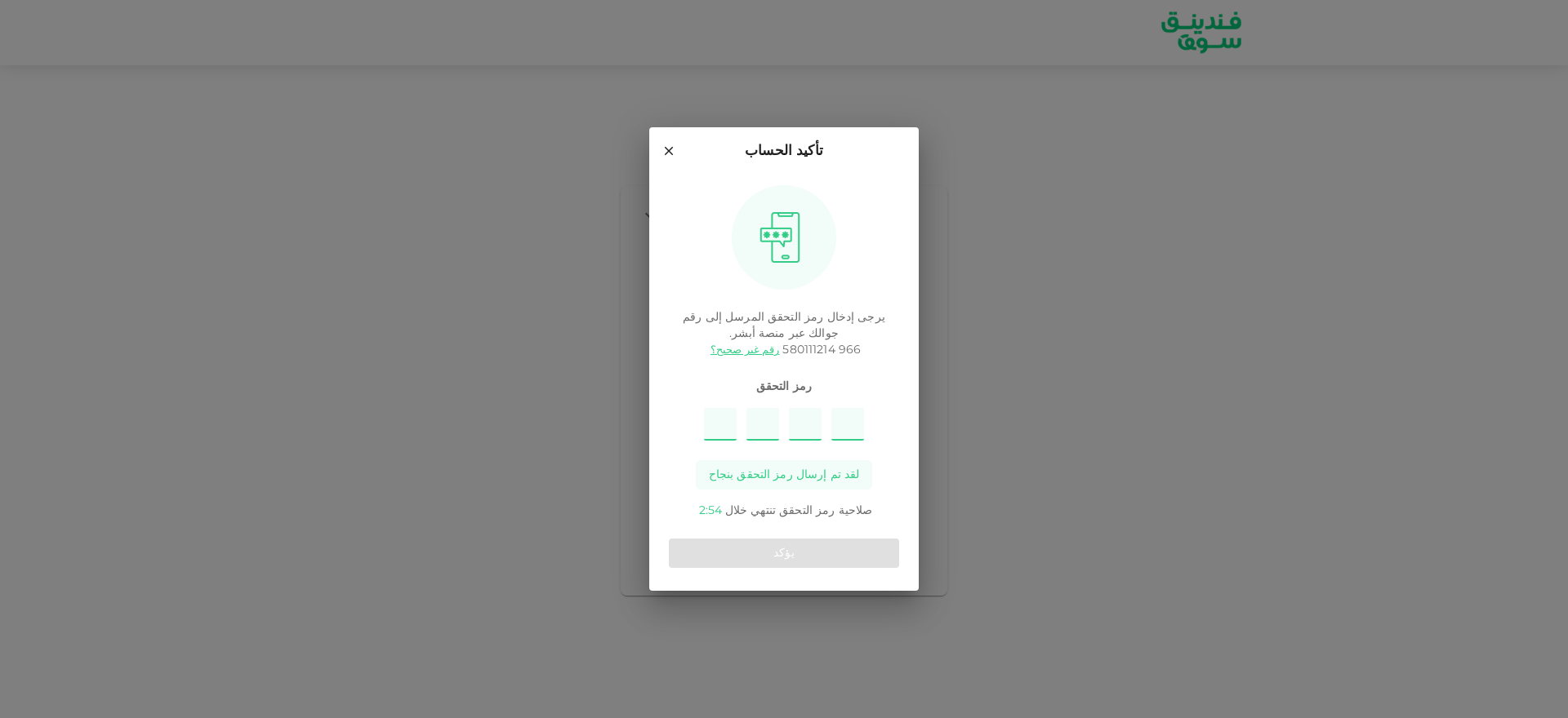
type input "7"
type input "6"
type input "3"
type input "1"
click at [755, 565] on button "يؤكد" at bounding box center [784, 553] width 230 height 30
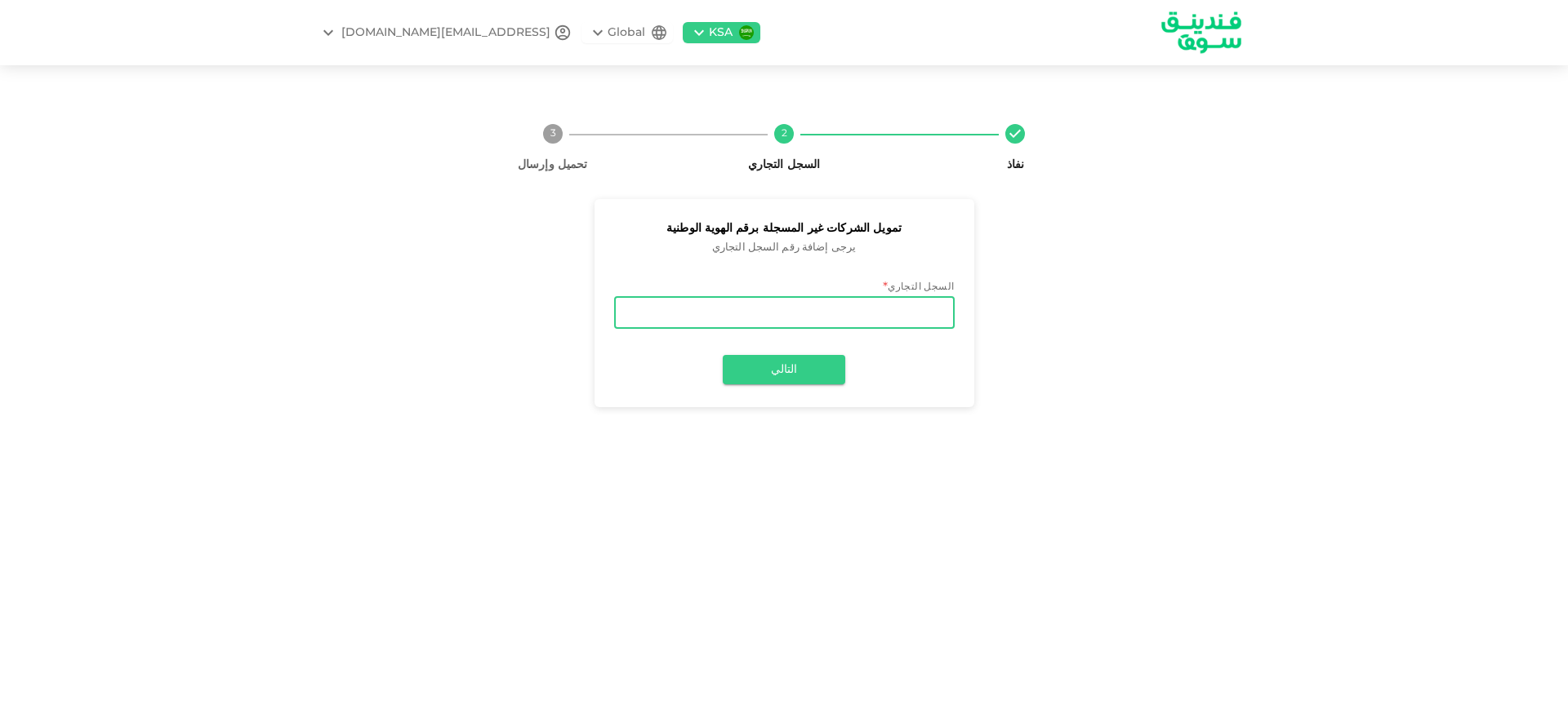
click at [687, 322] on input "السجل التجاري" at bounding box center [784, 312] width 340 height 33
type input "7001785877"
click at [762, 381] on button "التالي" at bounding box center [784, 370] width 122 height 30
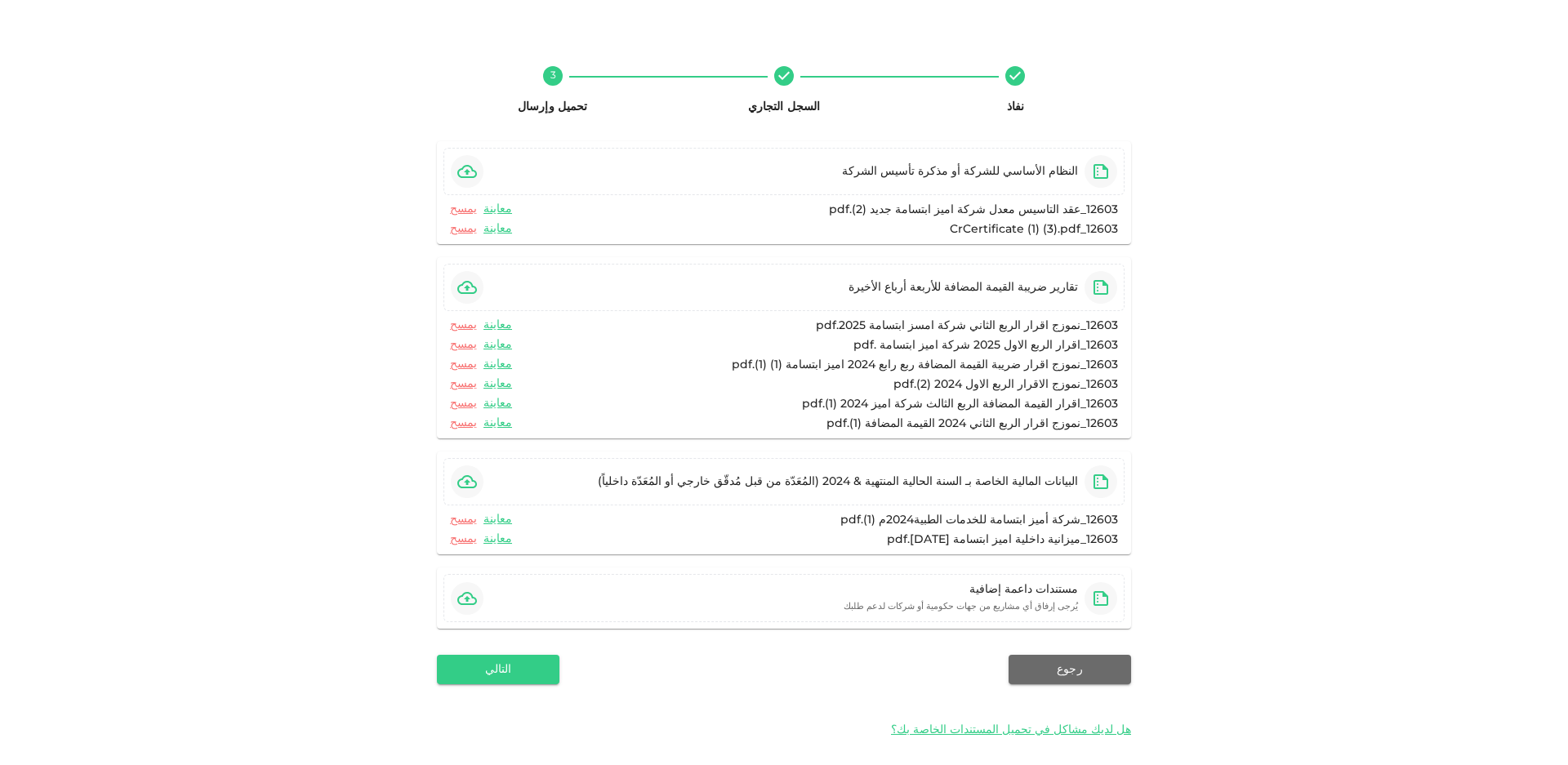
scroll to position [115, 0]
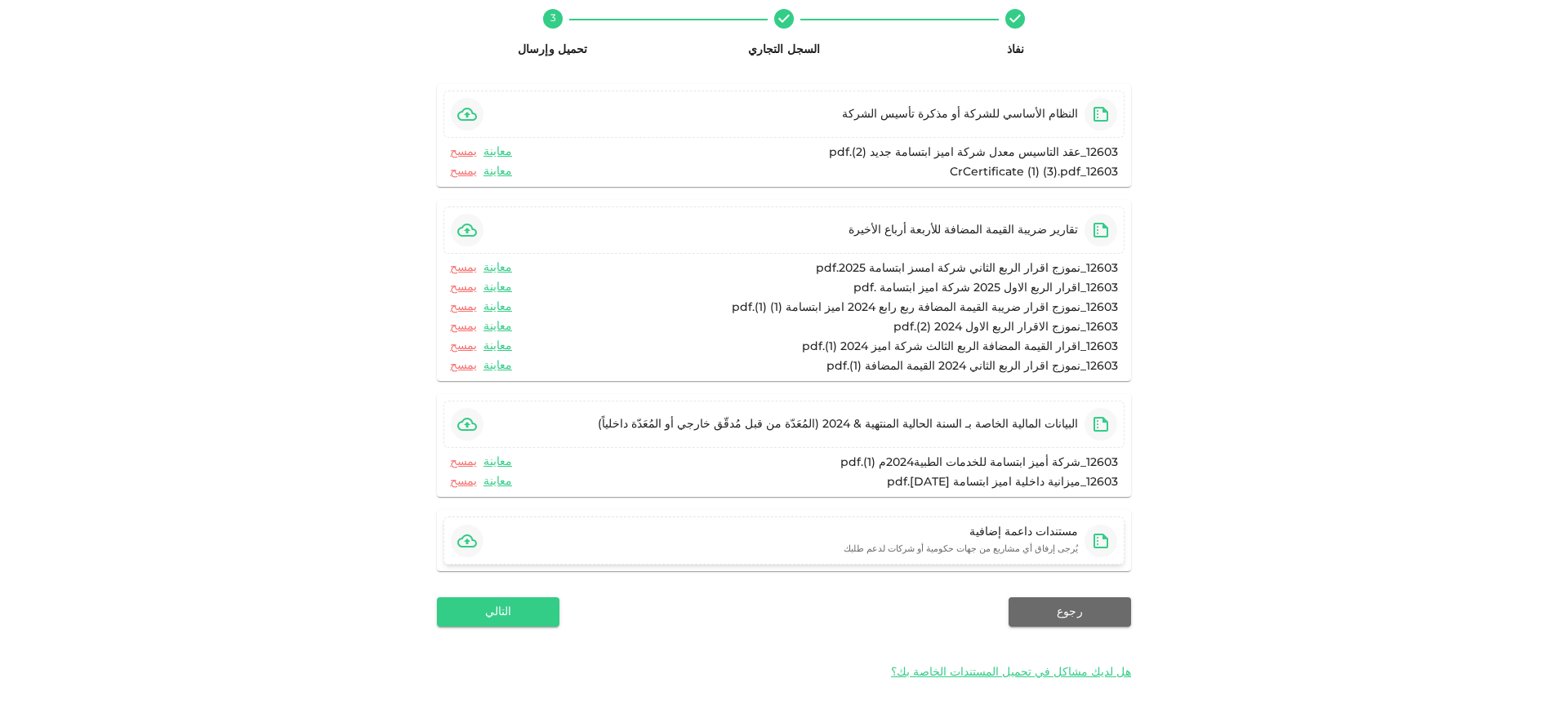
click at [470, 544] on icon "button" at bounding box center [467, 541] width 20 height 20
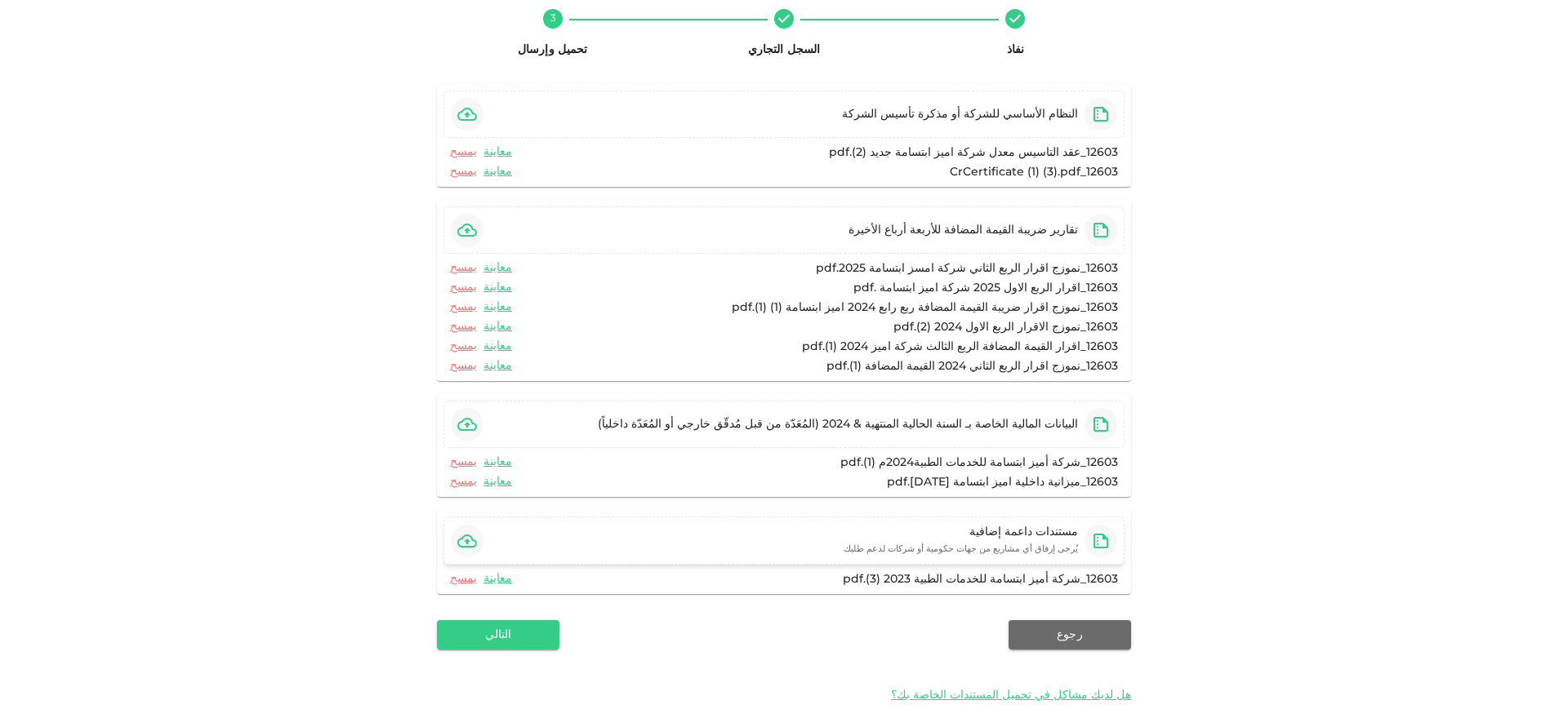
click at [474, 538] on icon "button" at bounding box center [467, 541] width 20 height 20
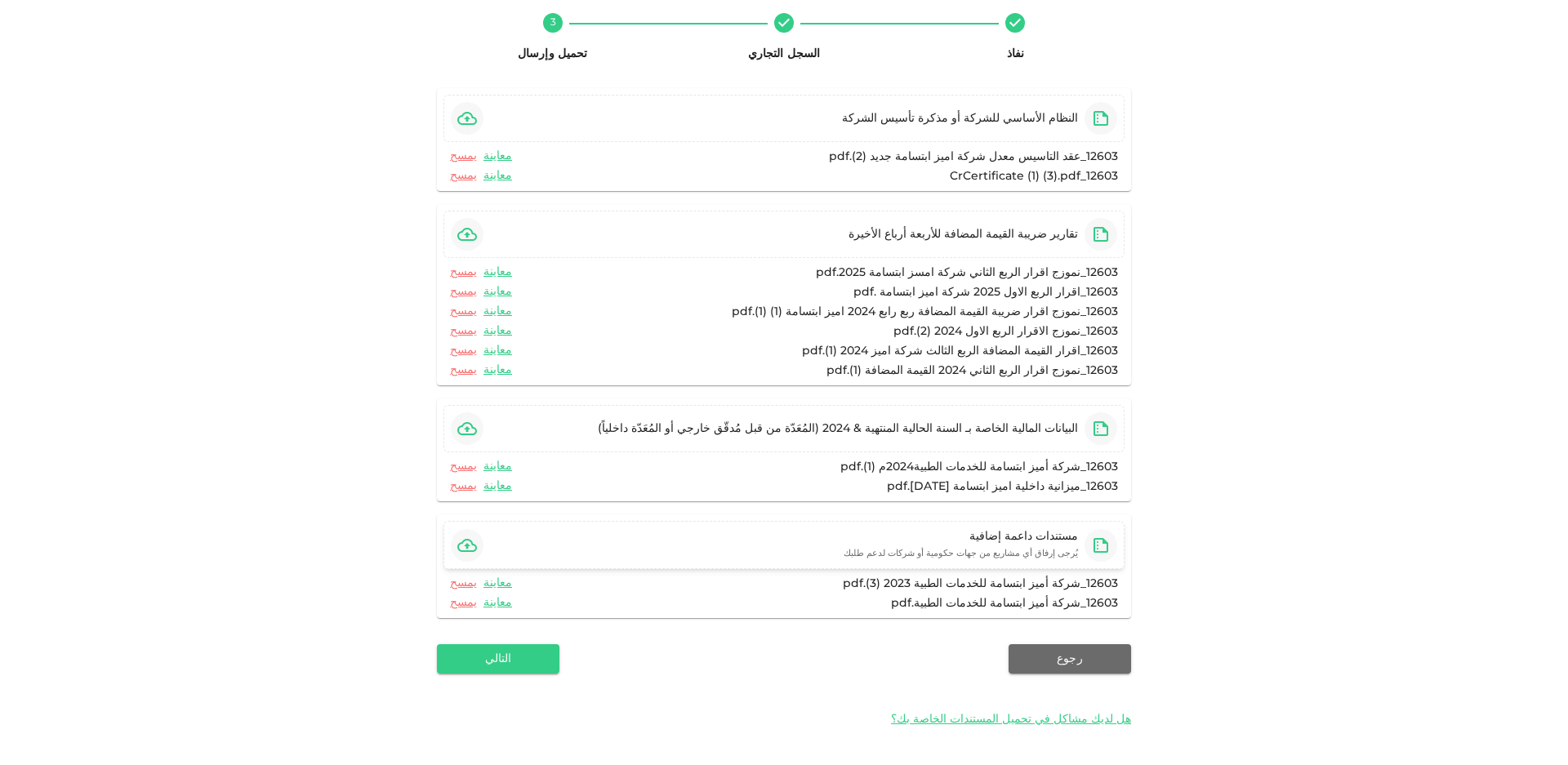
scroll to position [112, 0]
click at [505, 662] on button "التالي" at bounding box center [498, 659] width 122 height 30
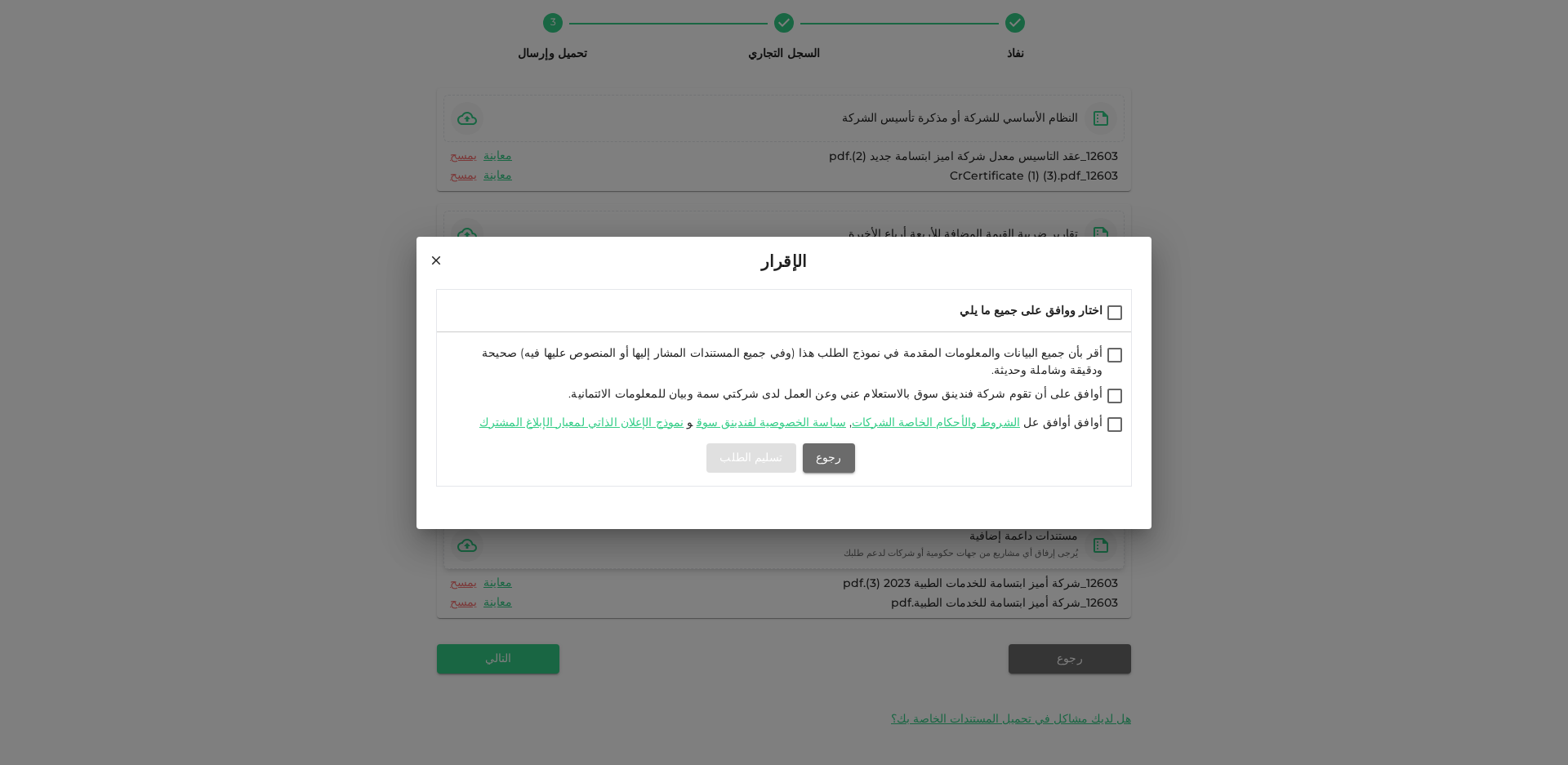
click at [1117, 359] on input "أقر بأن جميع البيانات والمعلومات المقدمة في نموذج الطلب هذا (وفي جميع المستندات…" at bounding box center [1114, 356] width 25 height 22
checkbox input "true"
click at [1116, 319] on input "اختار ووافق على جميع ما يلي" at bounding box center [1114, 314] width 25 height 22
checkbox input "true"
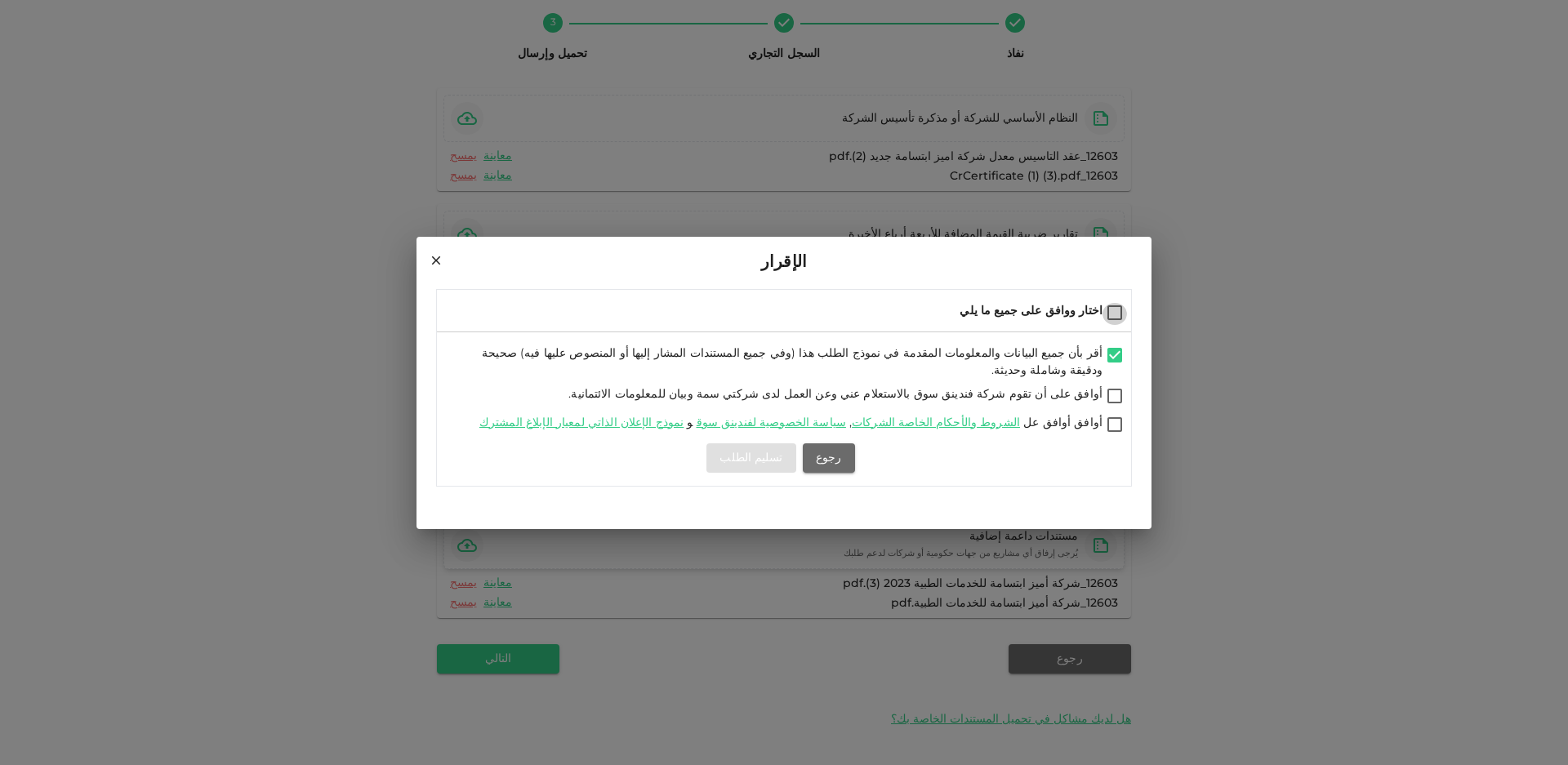
checkbox input "true"
click at [746, 454] on button "تسليم الطلب" at bounding box center [751, 458] width 89 height 30
